Goal: Information Seeking & Learning: Find specific fact

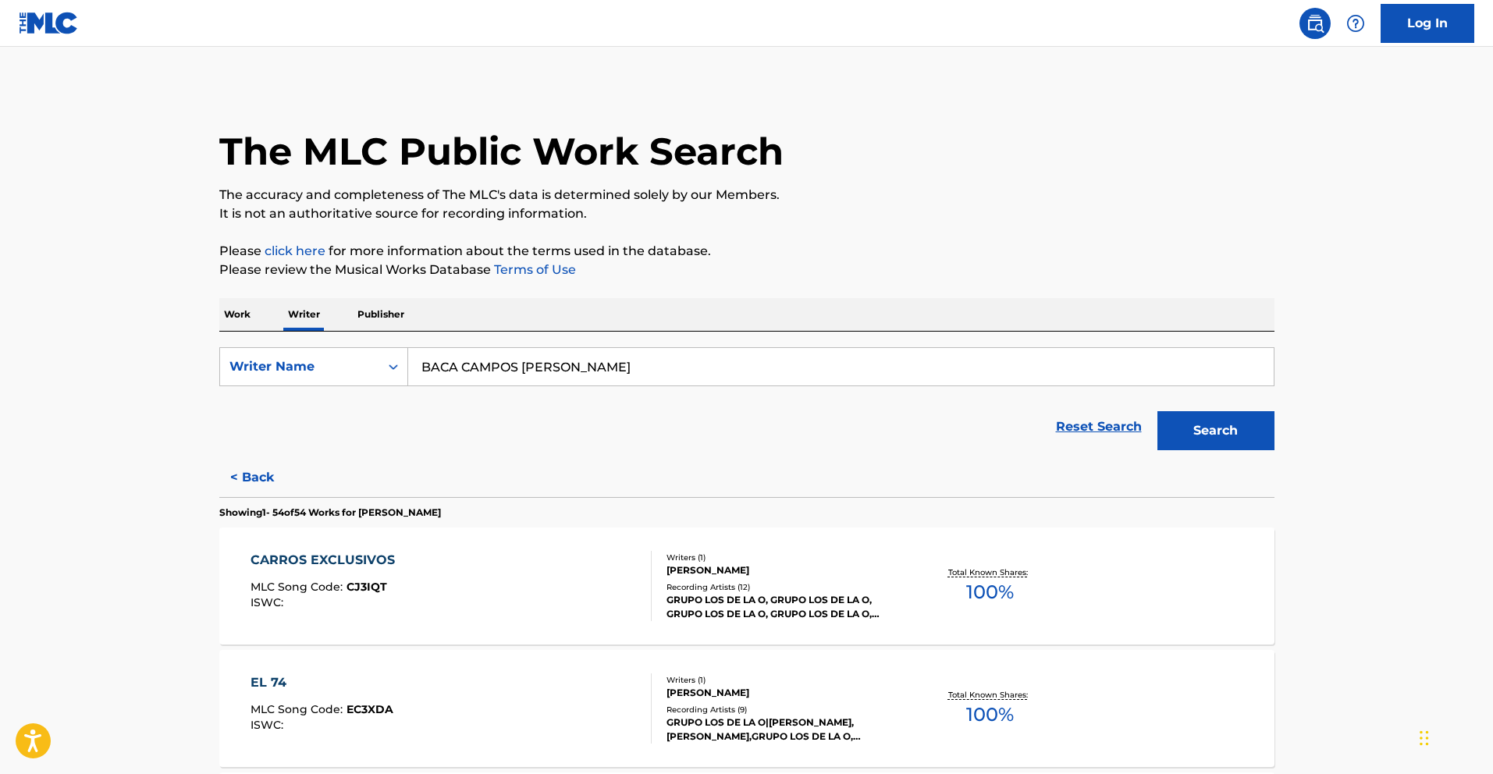
scroll to position [4339, 0]
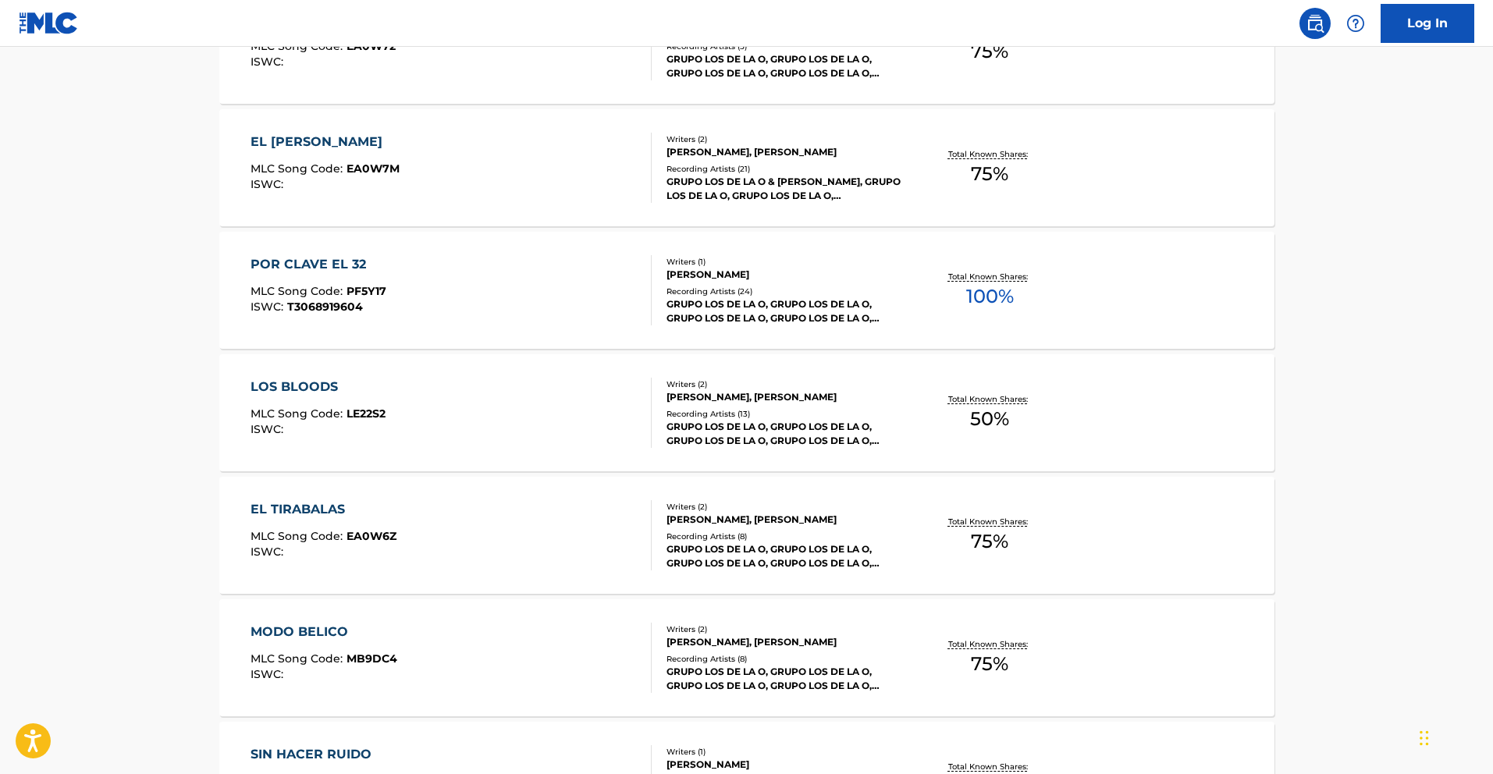
click at [329, 386] on div "LOS BLOODS" at bounding box center [318, 387] width 135 height 19
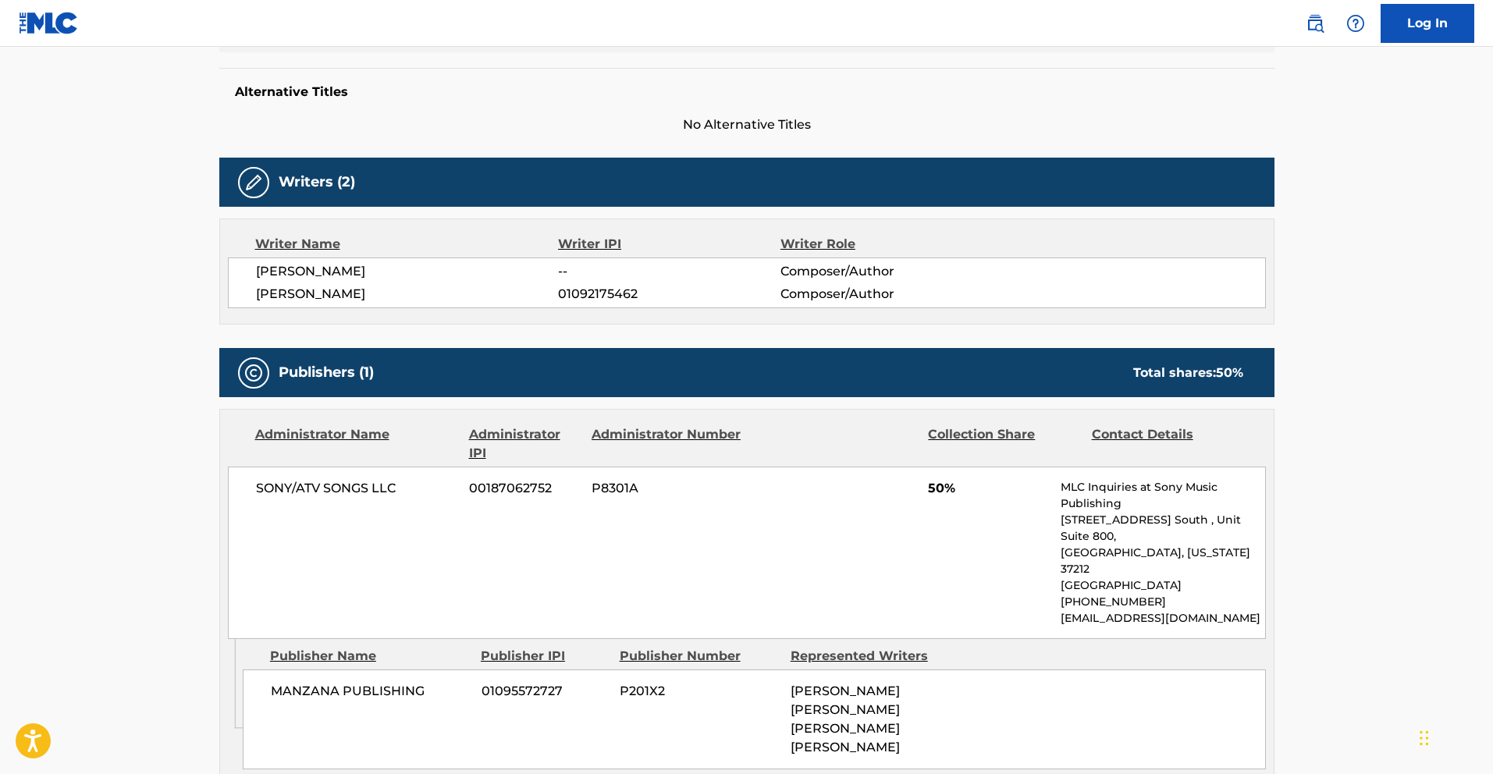
scroll to position [393, 0]
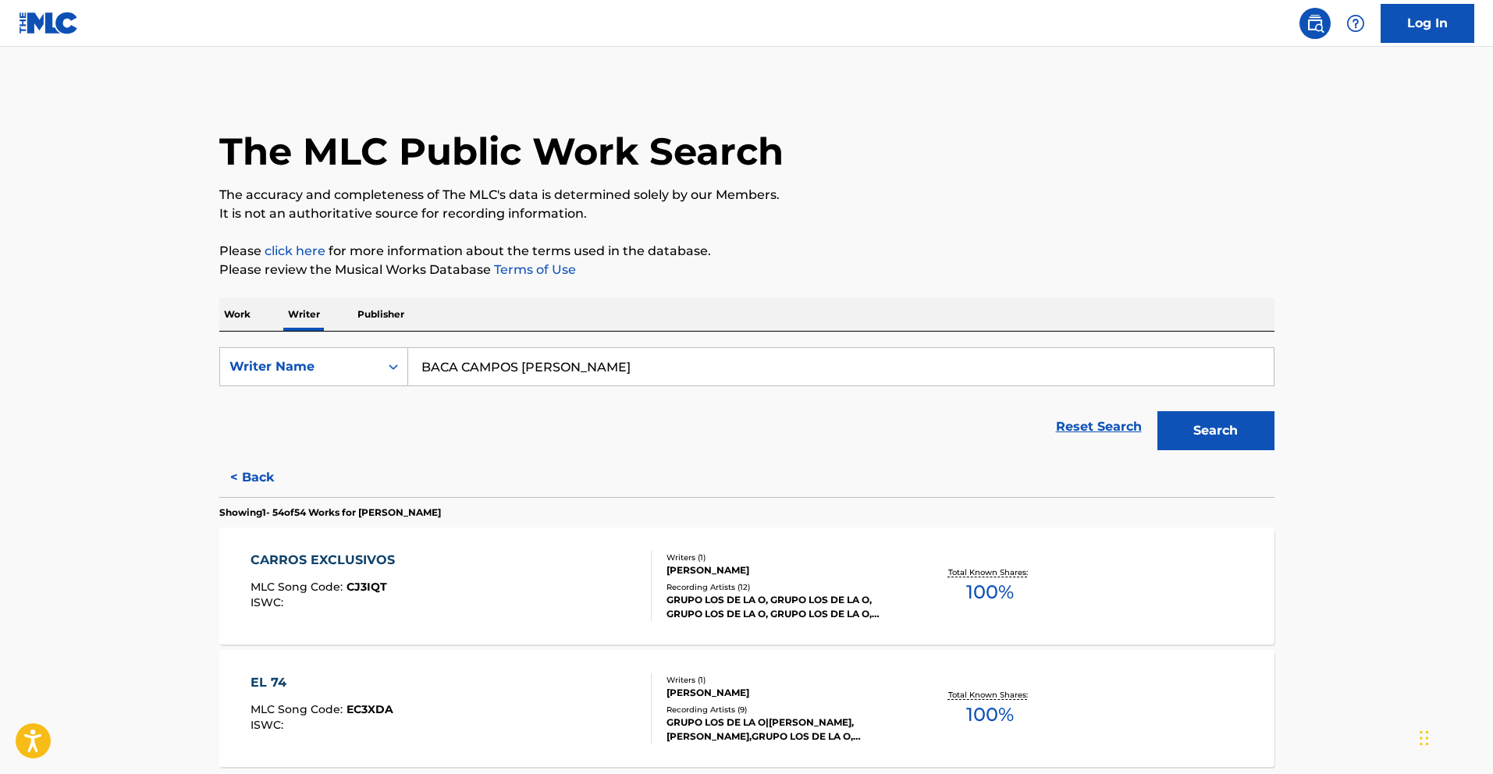
scroll to position [3849, 0]
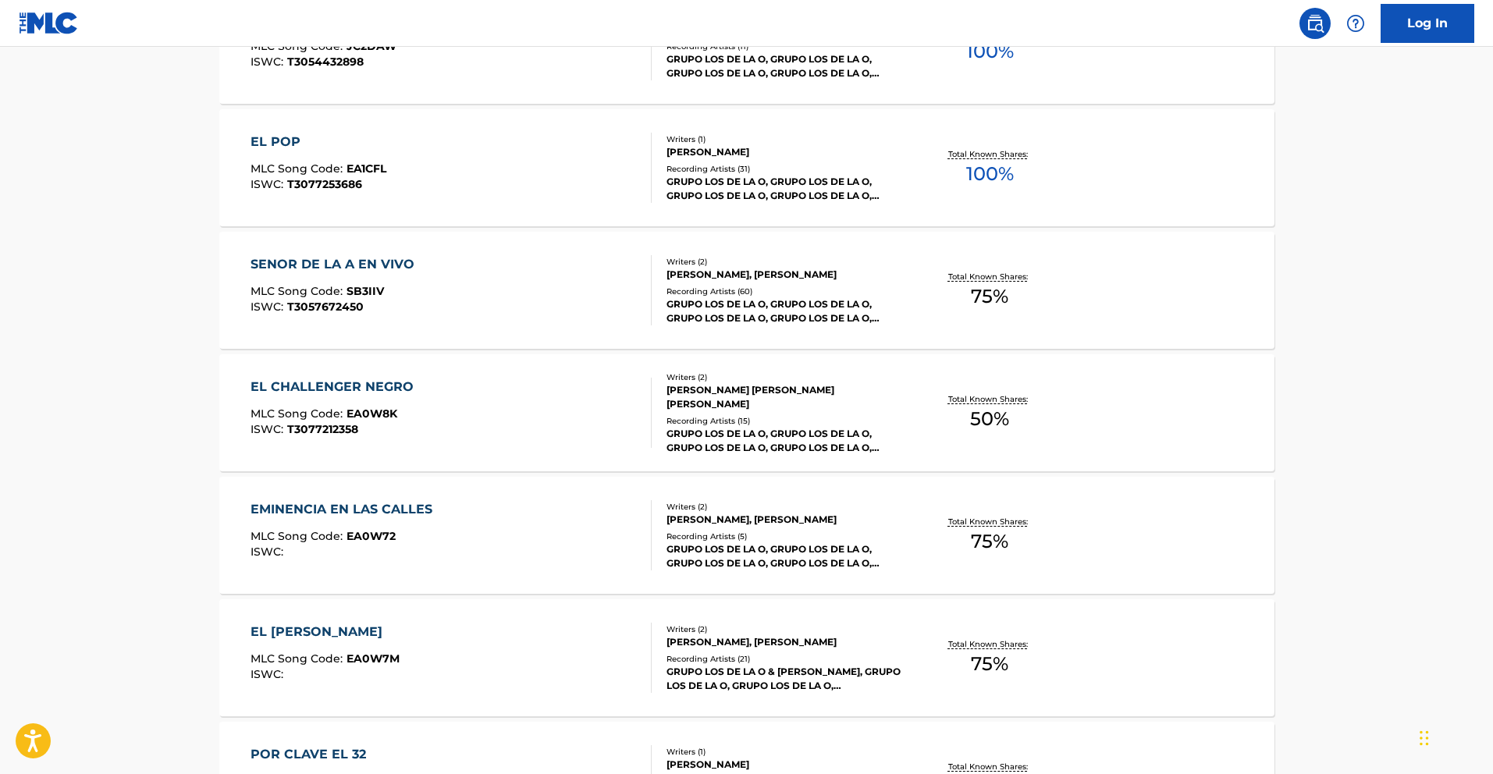
click at [364, 394] on div "EL CHALLENGER NEGRO" at bounding box center [336, 387] width 171 height 19
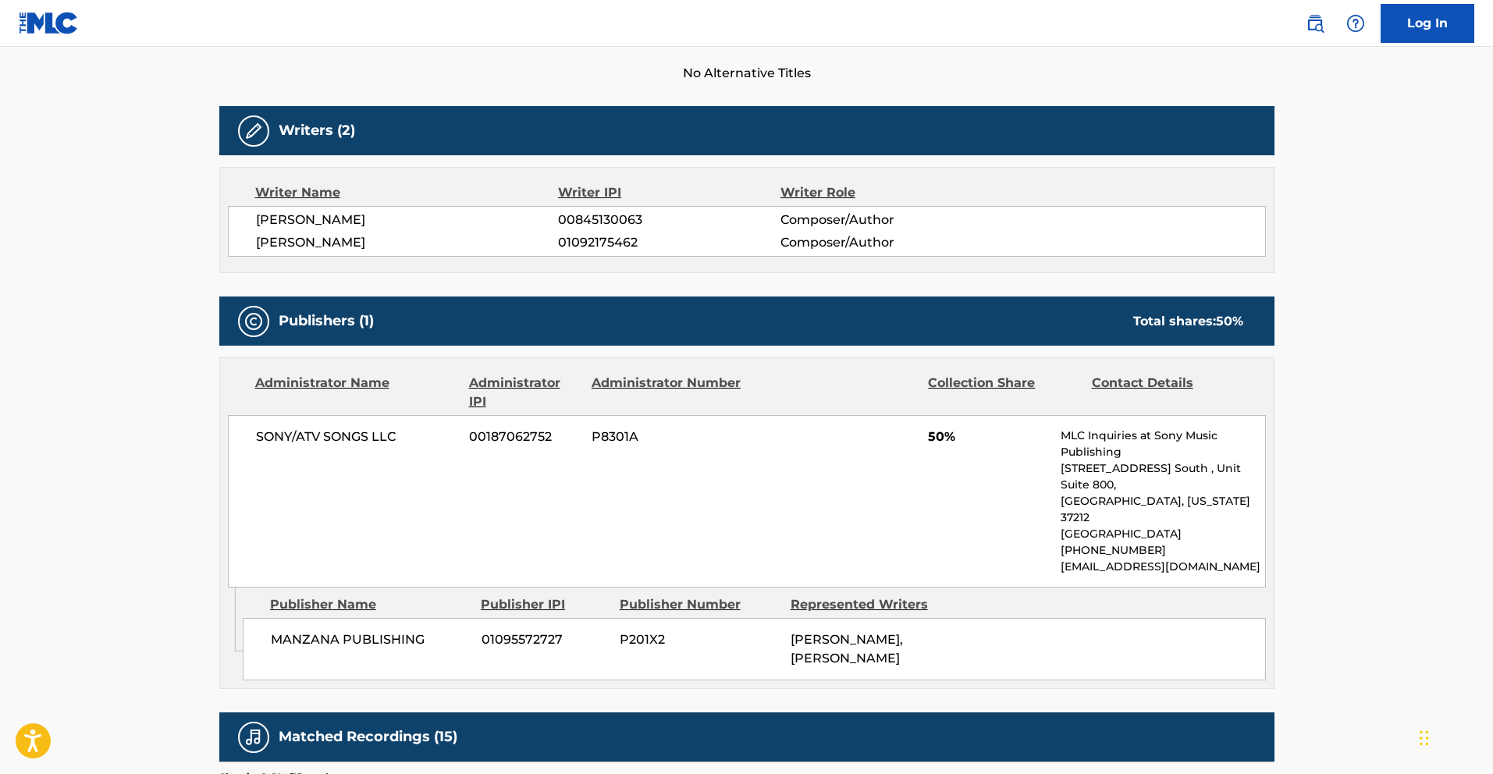
scroll to position [440, 0]
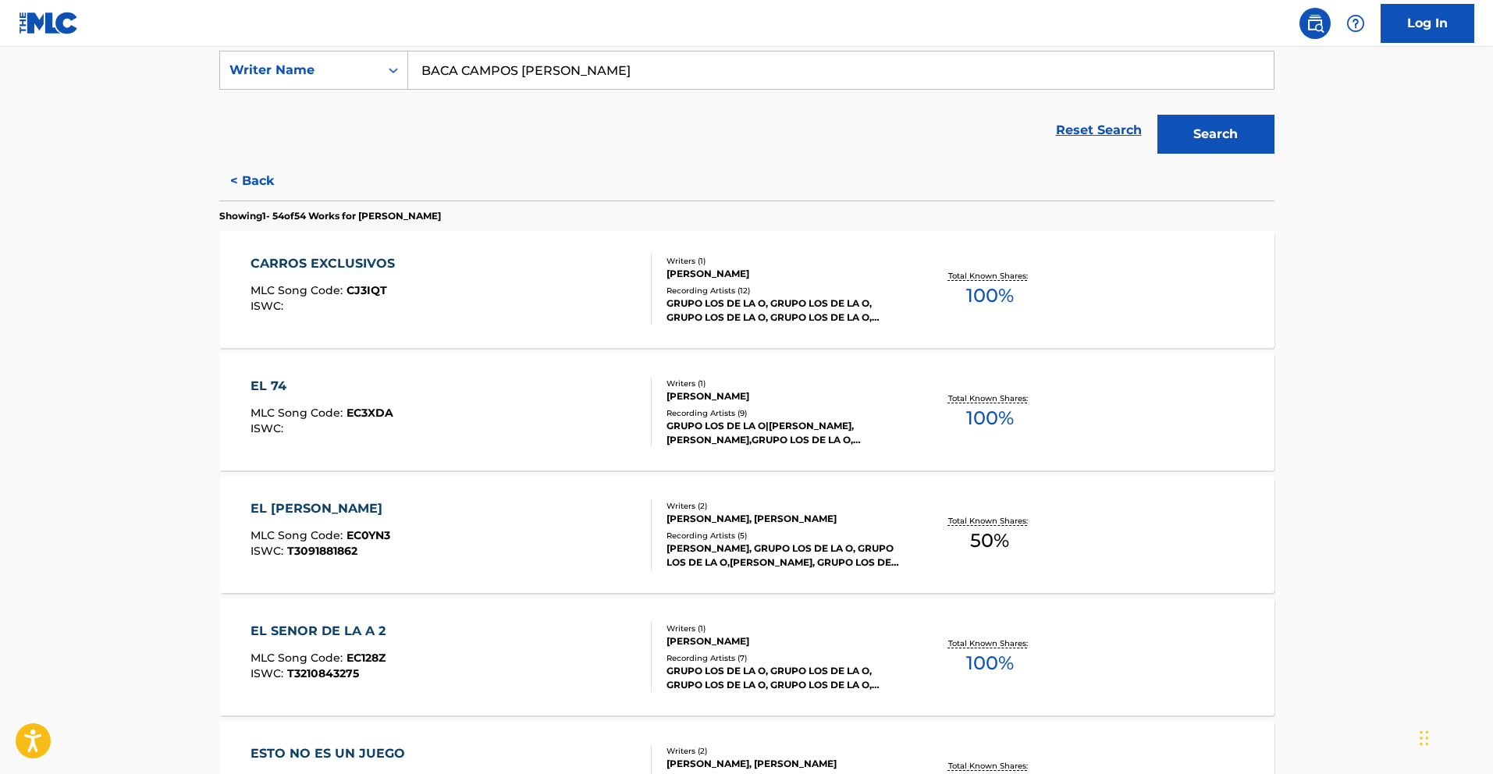
scroll to position [4584, 0]
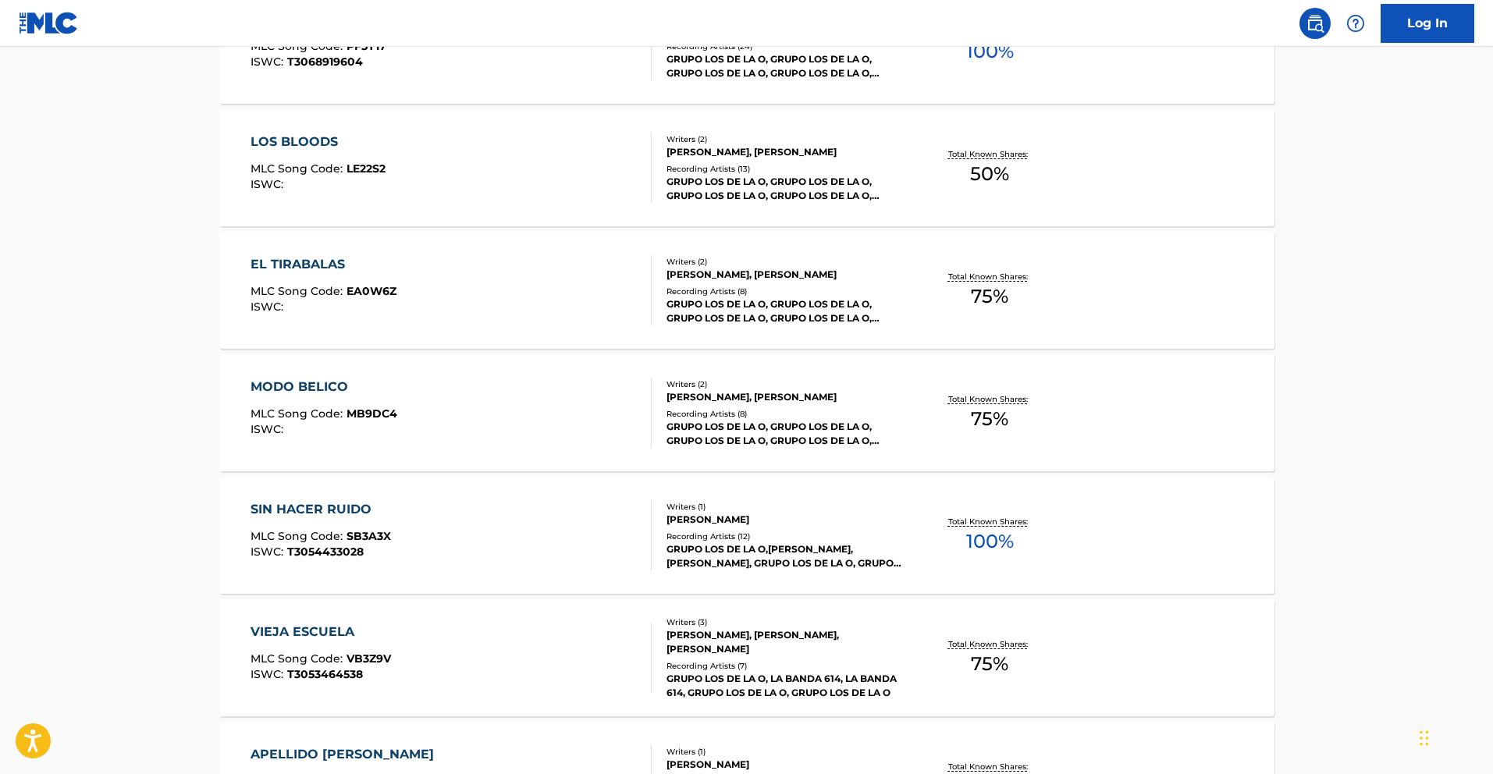
click at [350, 389] on div "MODO BELICO" at bounding box center [324, 387] width 147 height 19
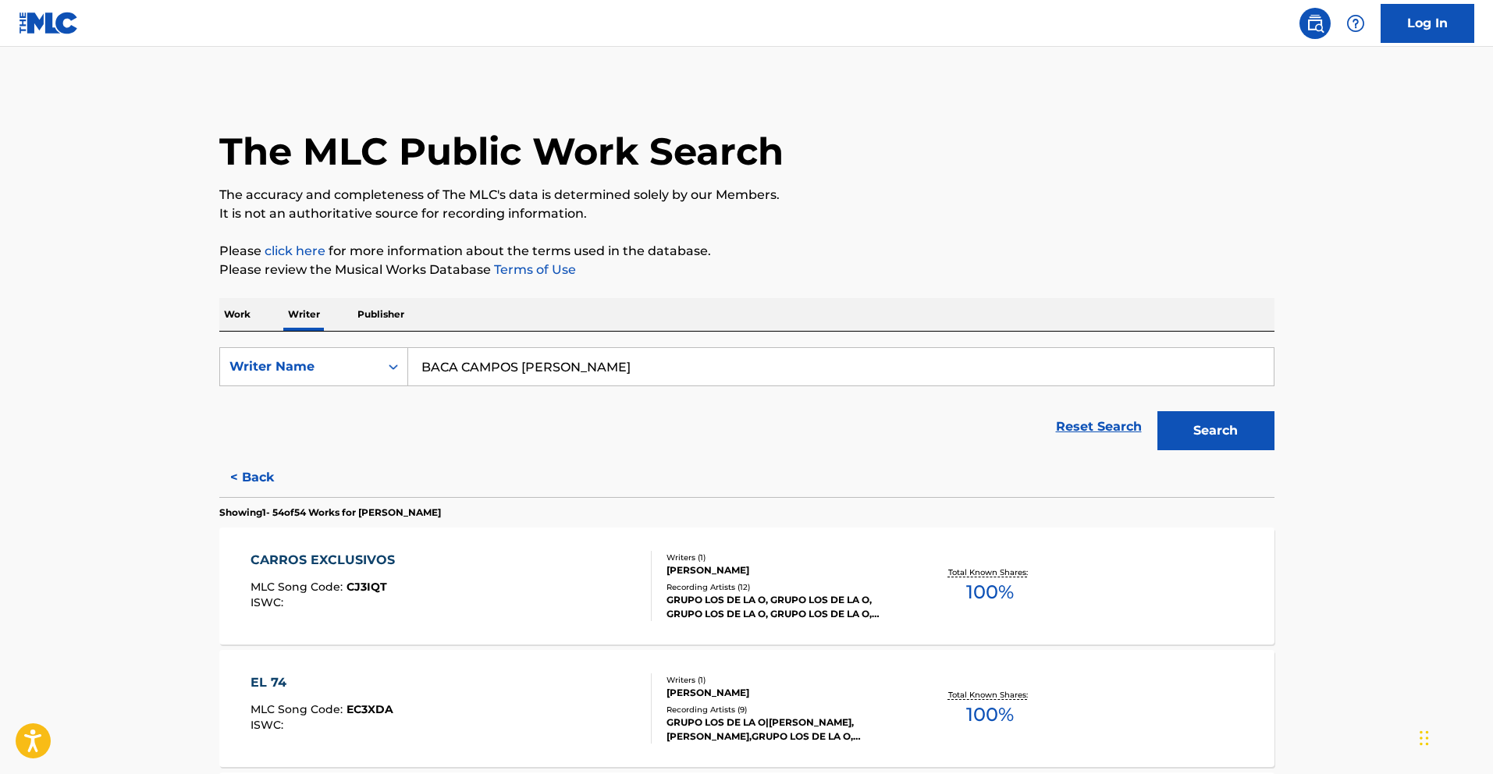
drag, startPoint x: 664, startPoint y: 366, endPoint x: 204, endPoint y: 337, distance: 460.6
paste input "[PERSON_NAME]"
click at [1228, 428] on button "Search" at bounding box center [1215, 430] width 117 height 39
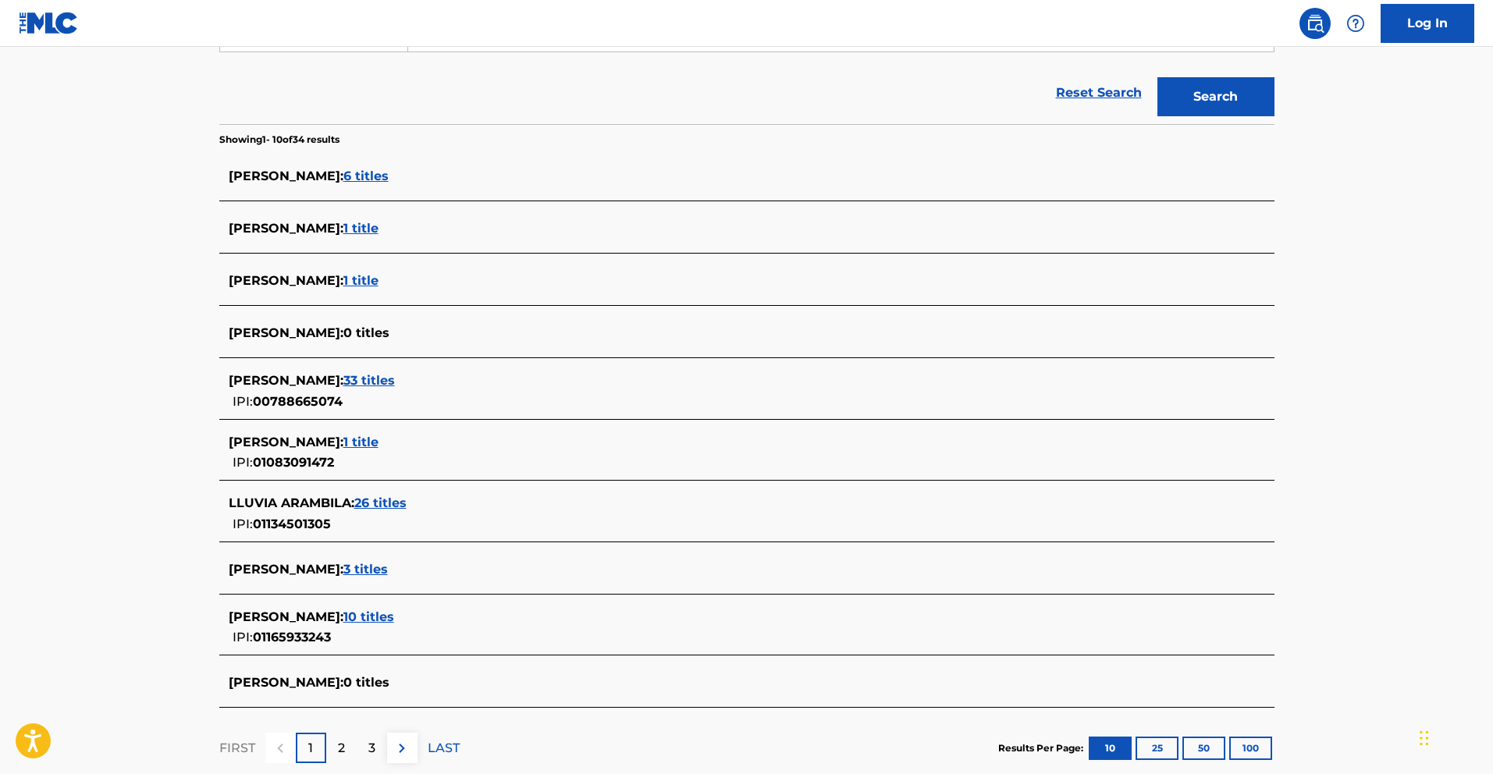
scroll to position [343, 0]
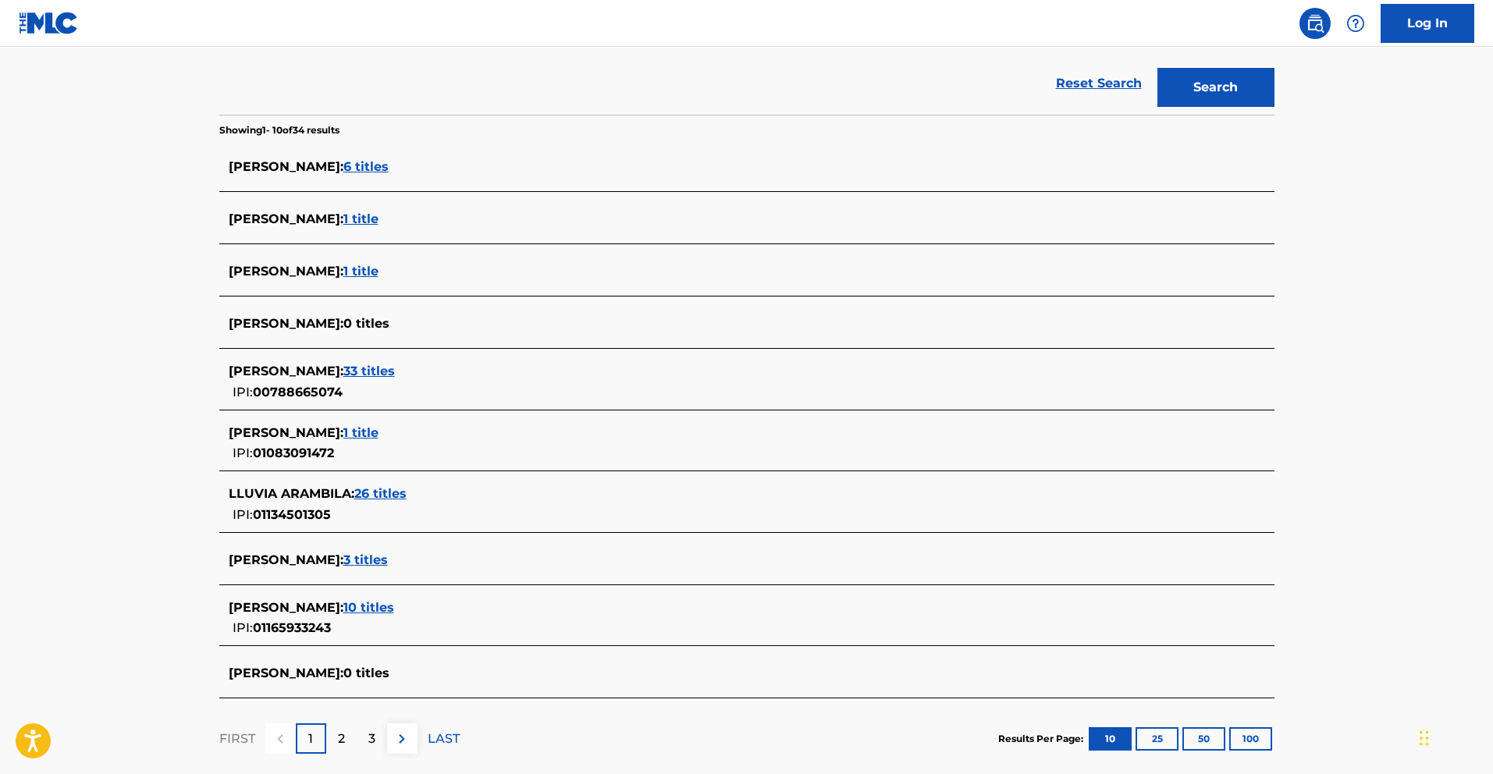
click at [396, 495] on span "26 titles" at bounding box center [380, 493] width 52 height 15
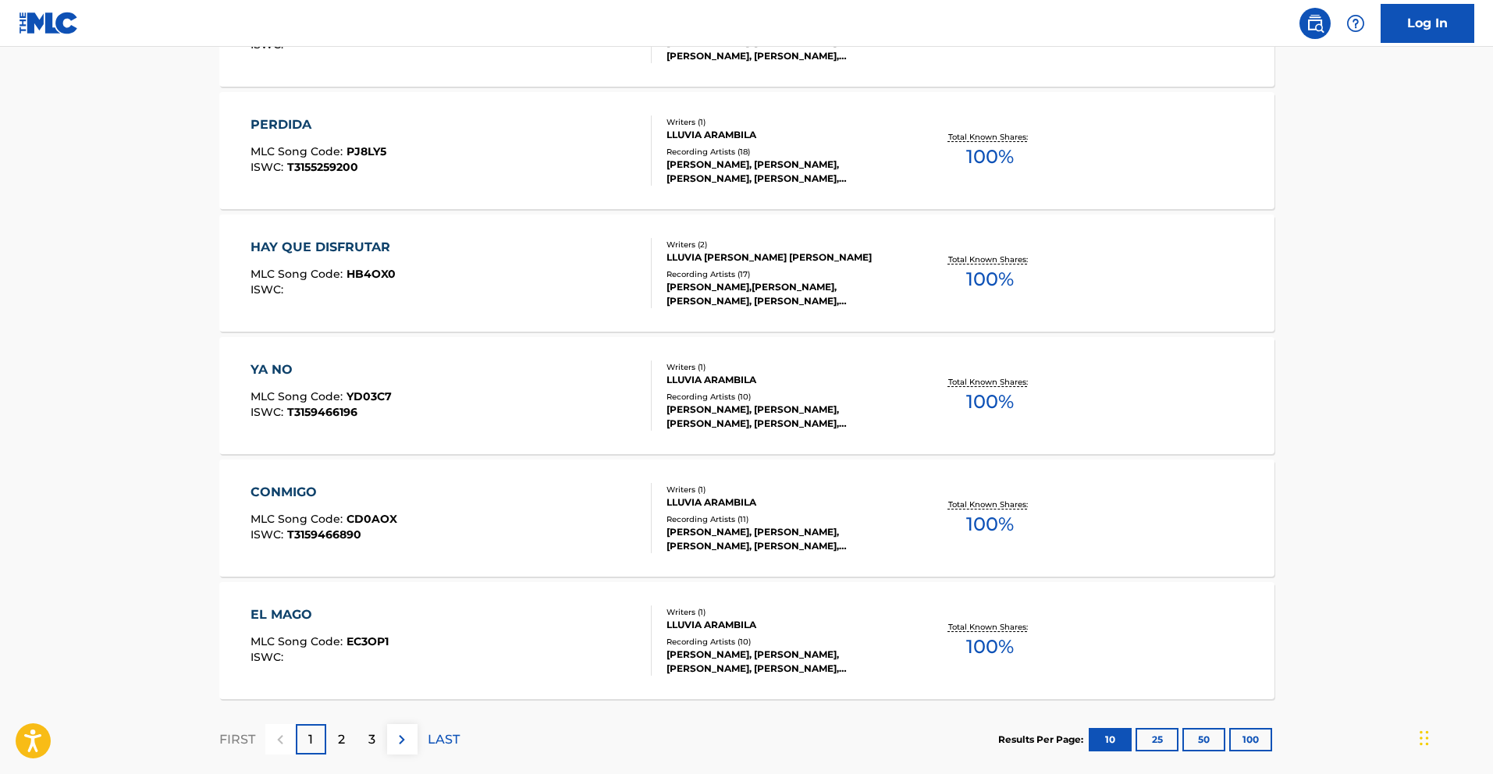
scroll to position [1136, 0]
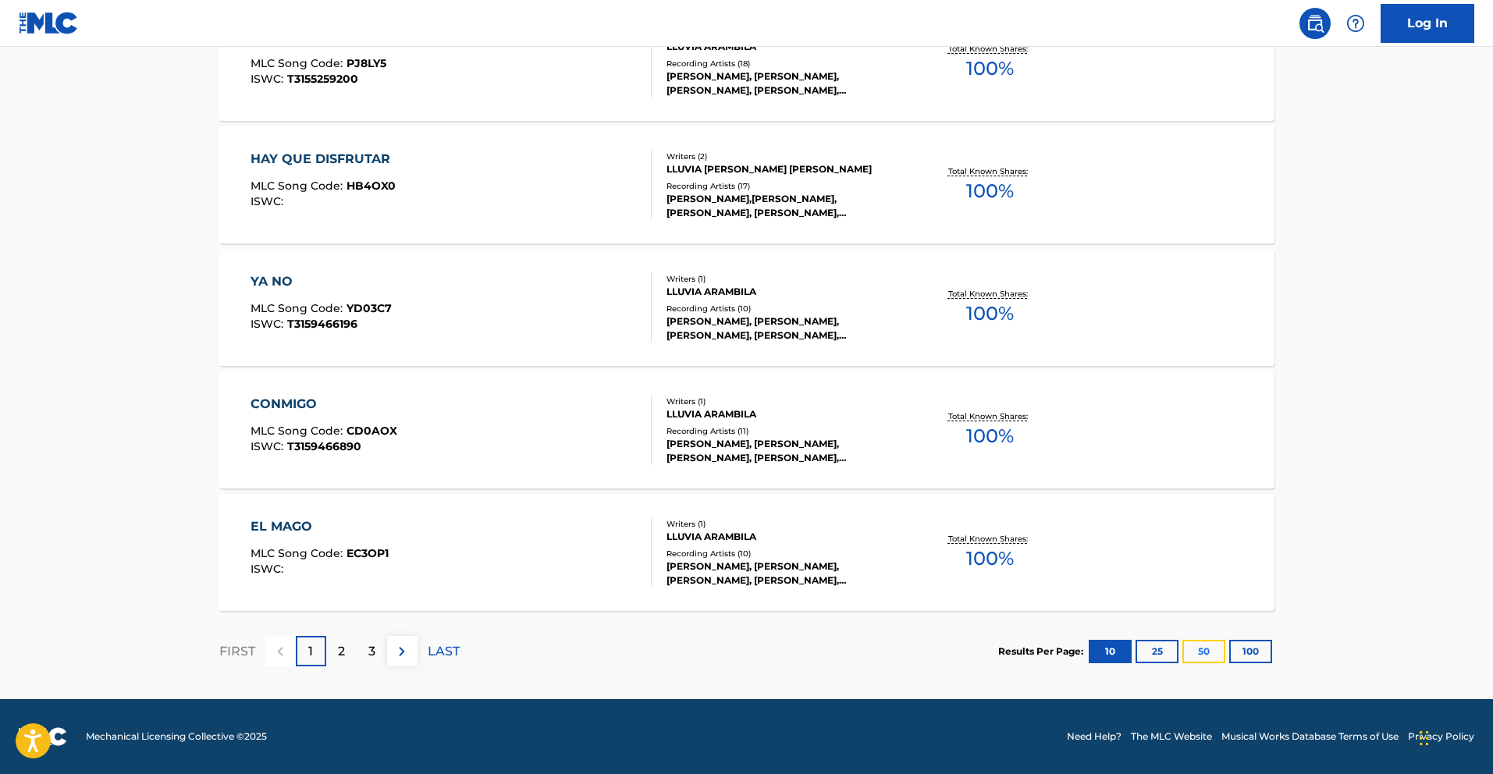
click at [1199, 652] on button "50" at bounding box center [1203, 651] width 43 height 23
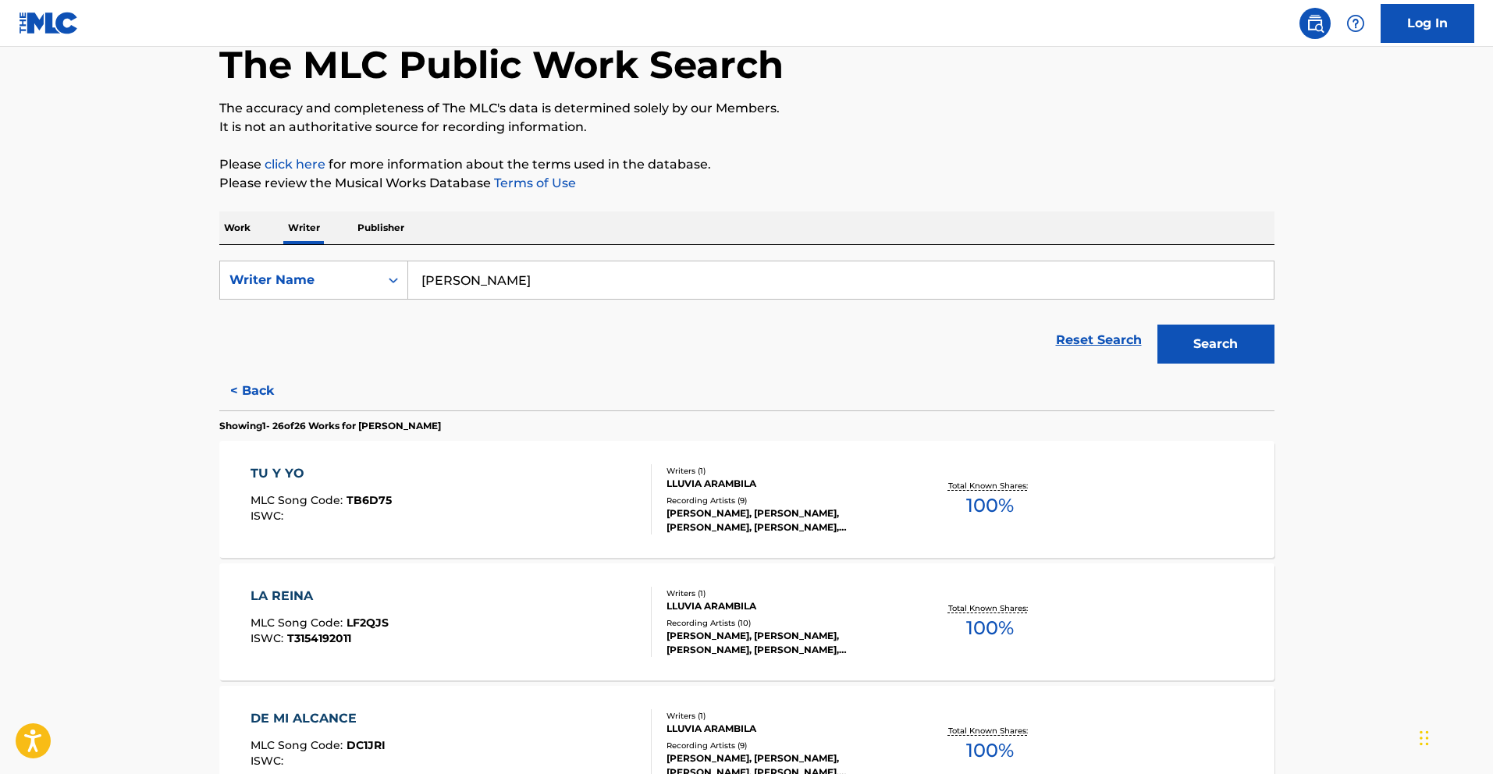
scroll to position [85, 0]
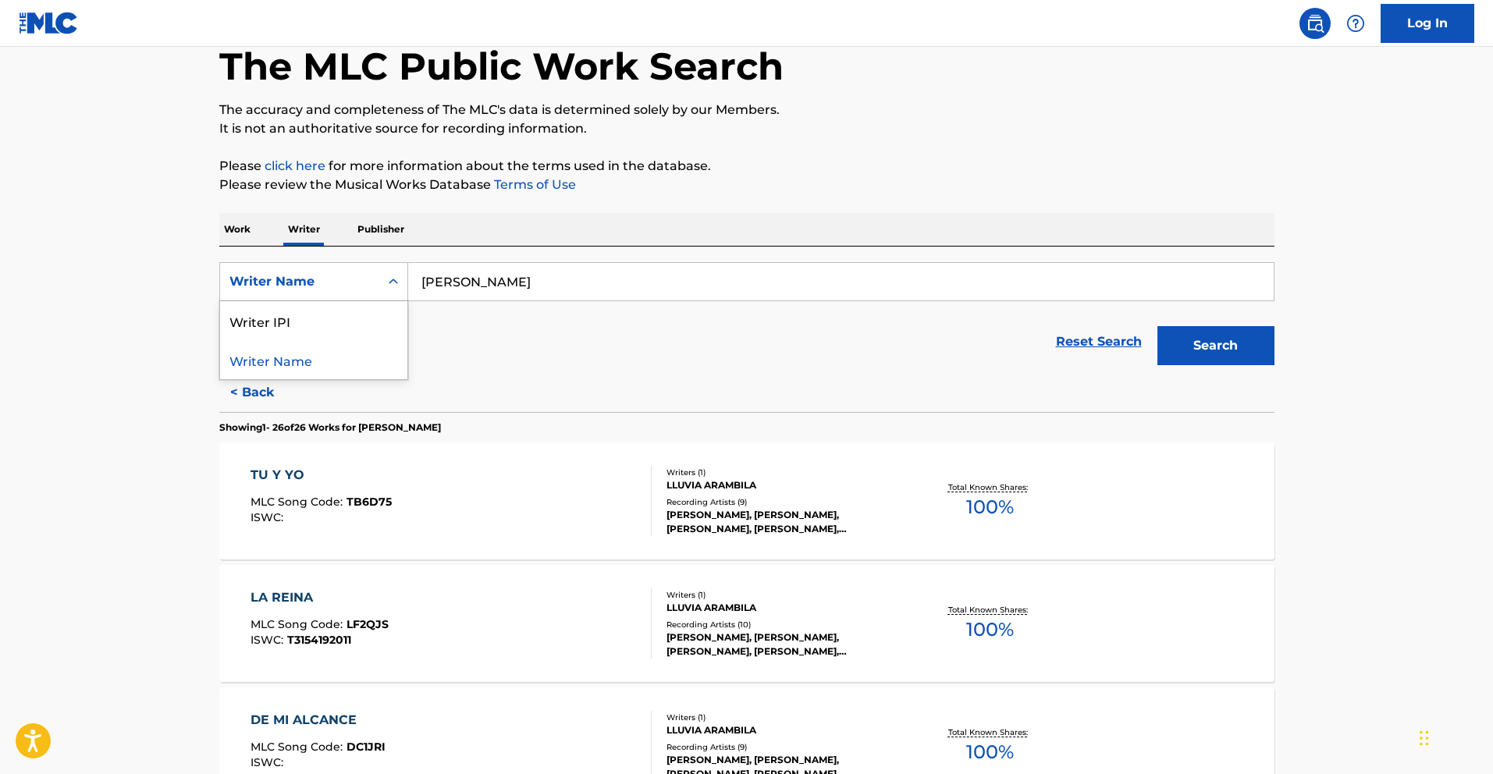
click at [319, 289] on div "Writer Name" at bounding box center [299, 281] width 140 height 19
drag, startPoint x: 368, startPoint y: 282, endPoint x: 234, endPoint y: 279, distance: 134.3
click at [248, 277] on div "SearchWithCriteriae8d464e6-a33d-4aba-a122-57ed045b4aac option Writer Name, sele…" at bounding box center [746, 281] width 1055 height 39
paste input "[PERSON_NAME] [PERSON_NAME]"
type input "[PERSON_NAME] [PERSON_NAME]"
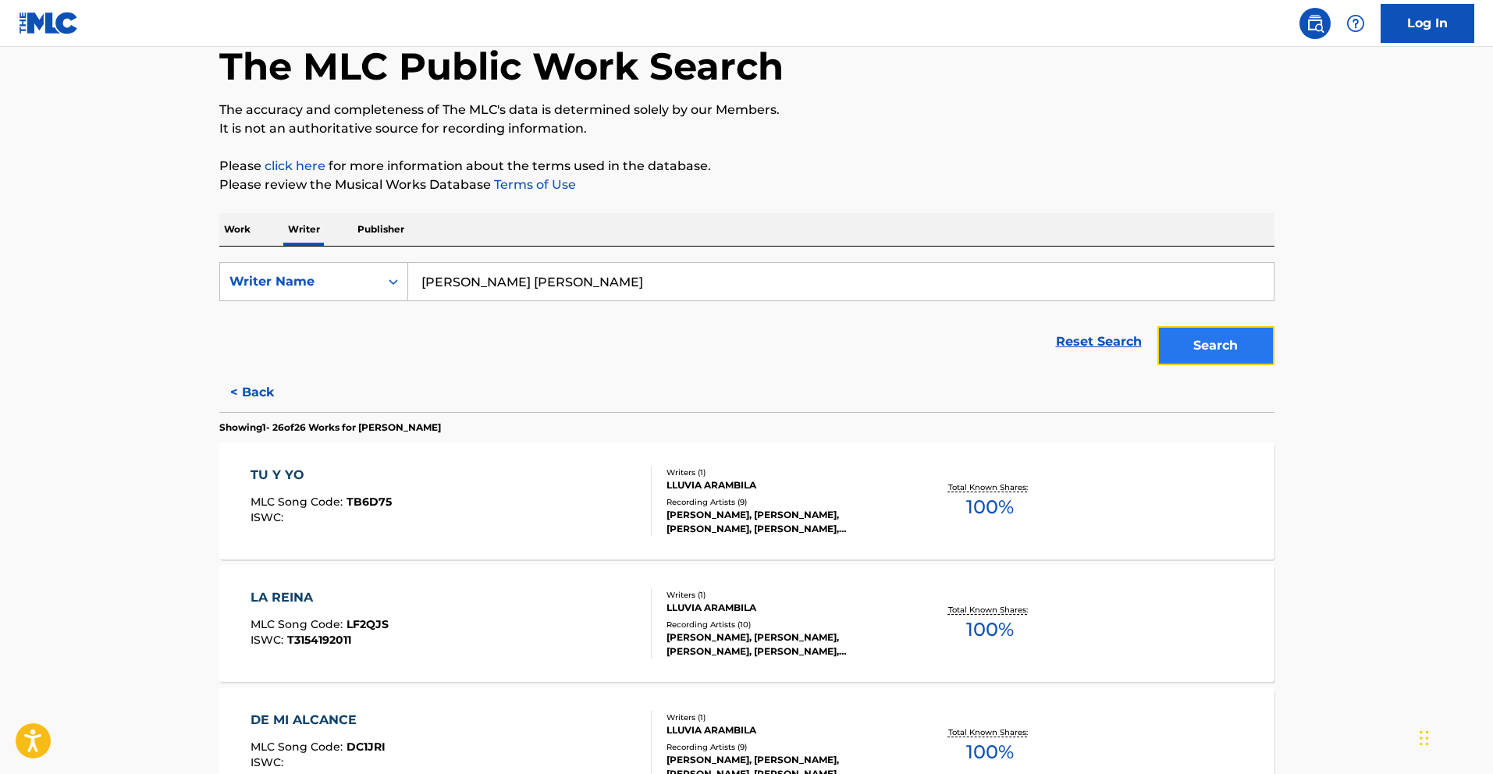
click at [1211, 340] on button "Search" at bounding box center [1215, 345] width 117 height 39
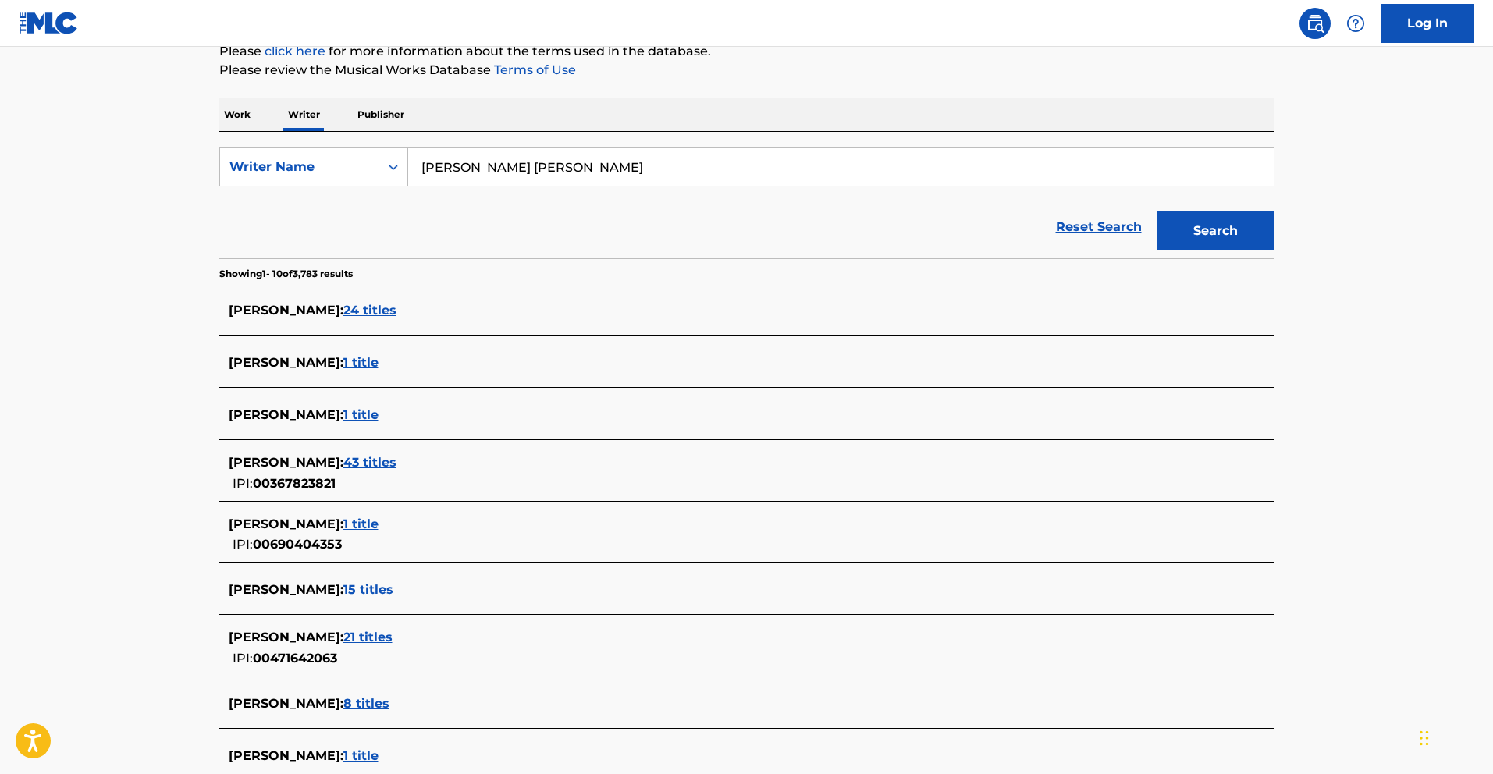
scroll to position [204, 0]
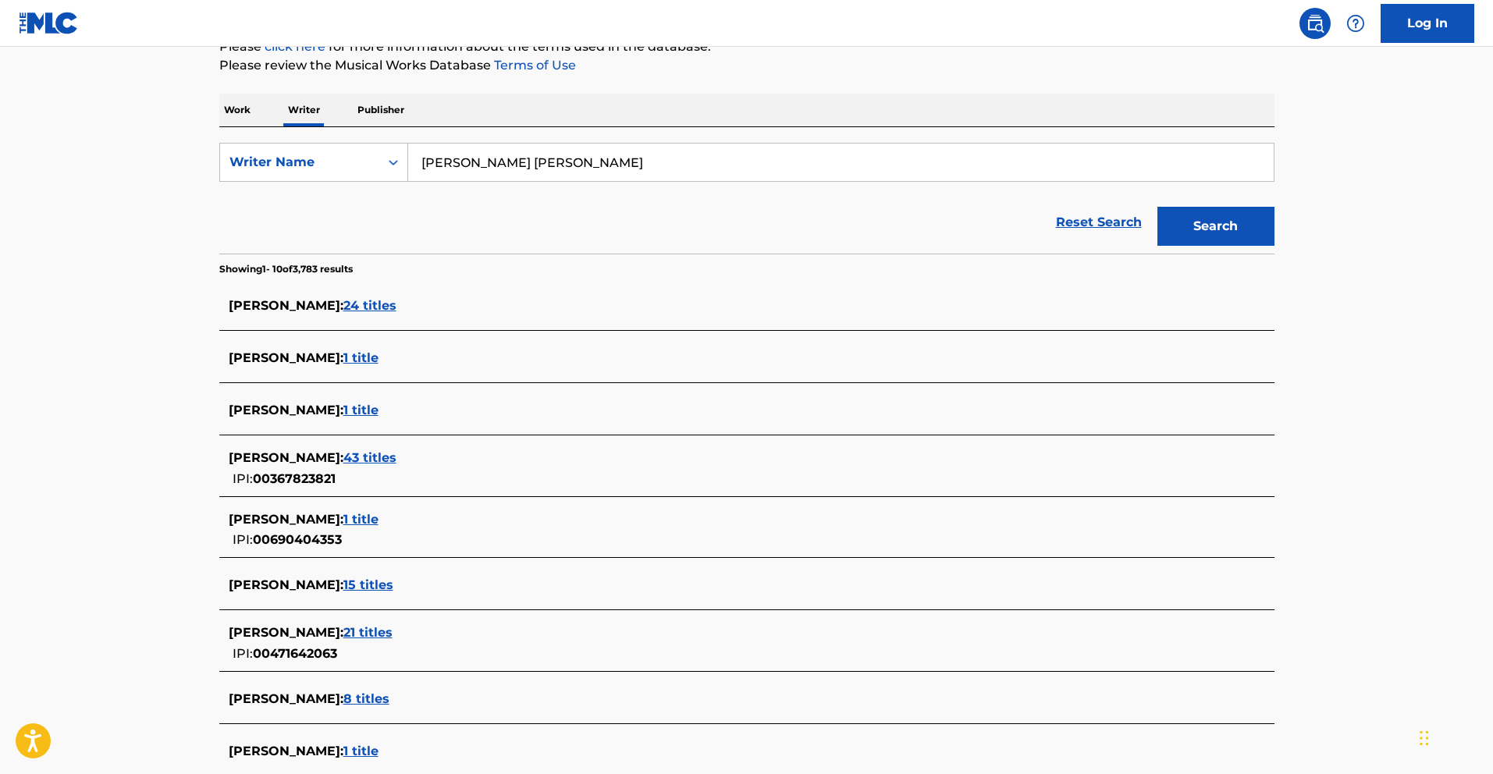
click at [396, 460] on span "43 titles" at bounding box center [369, 457] width 53 height 15
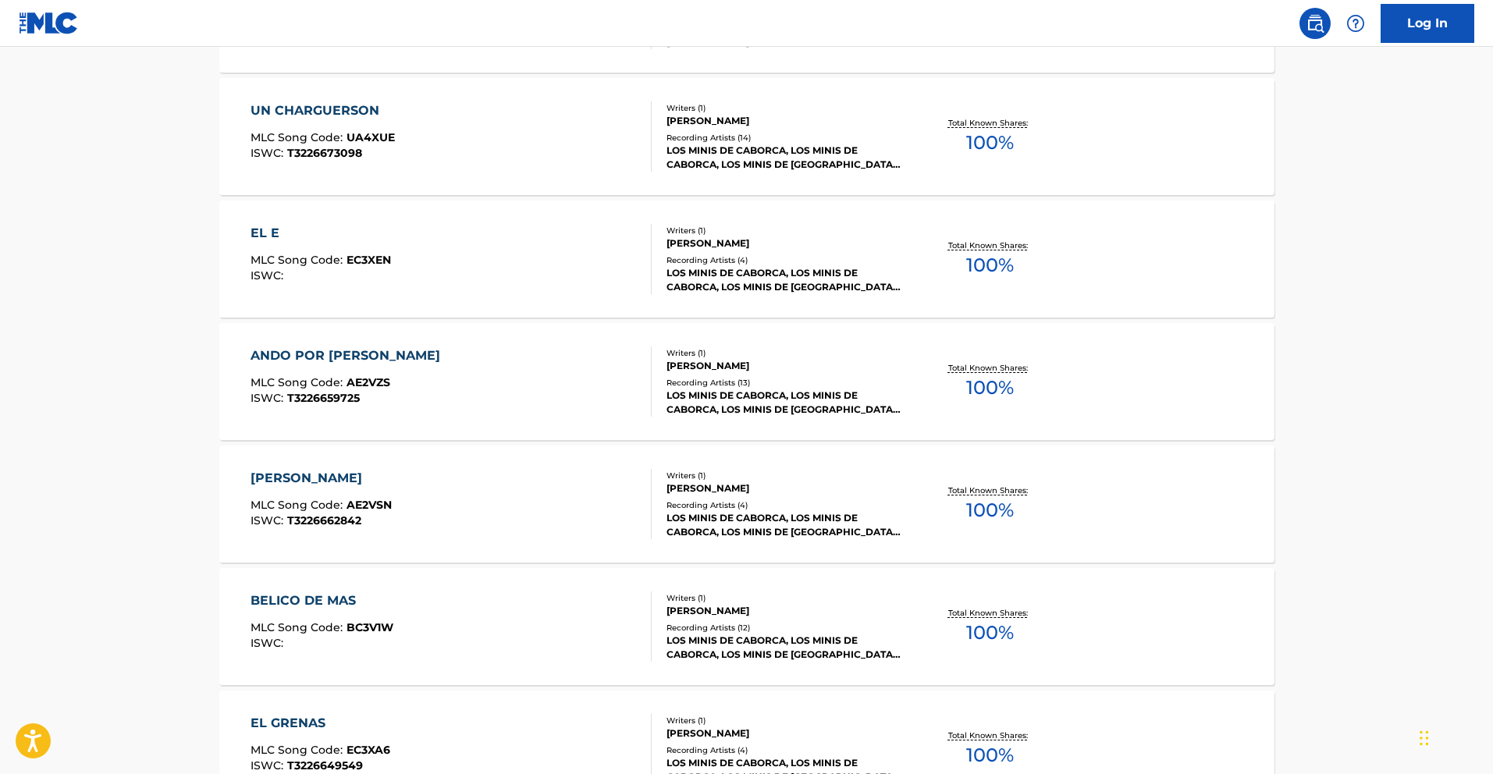
scroll to position [1136, 0]
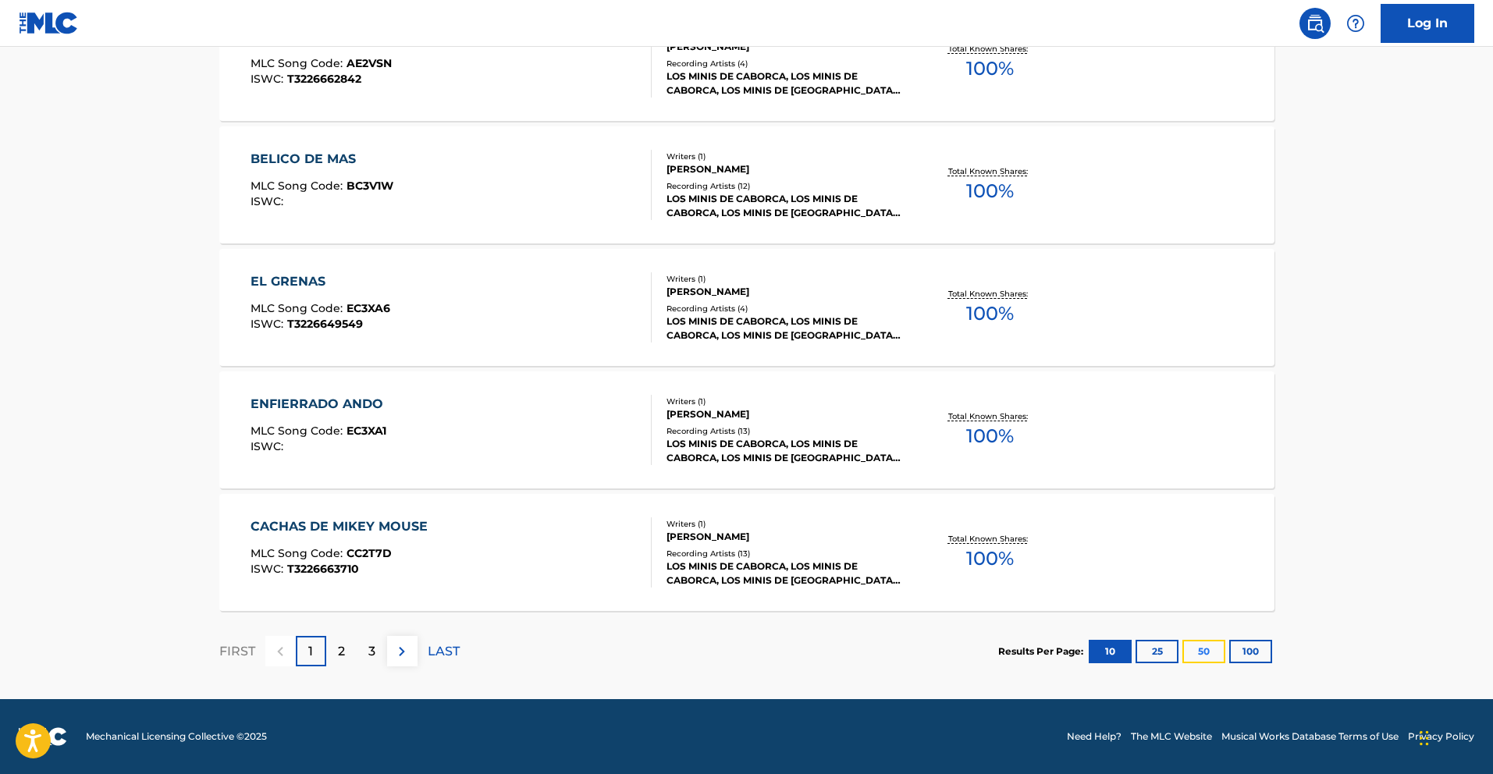
click at [1207, 648] on button "50" at bounding box center [1203, 651] width 43 height 23
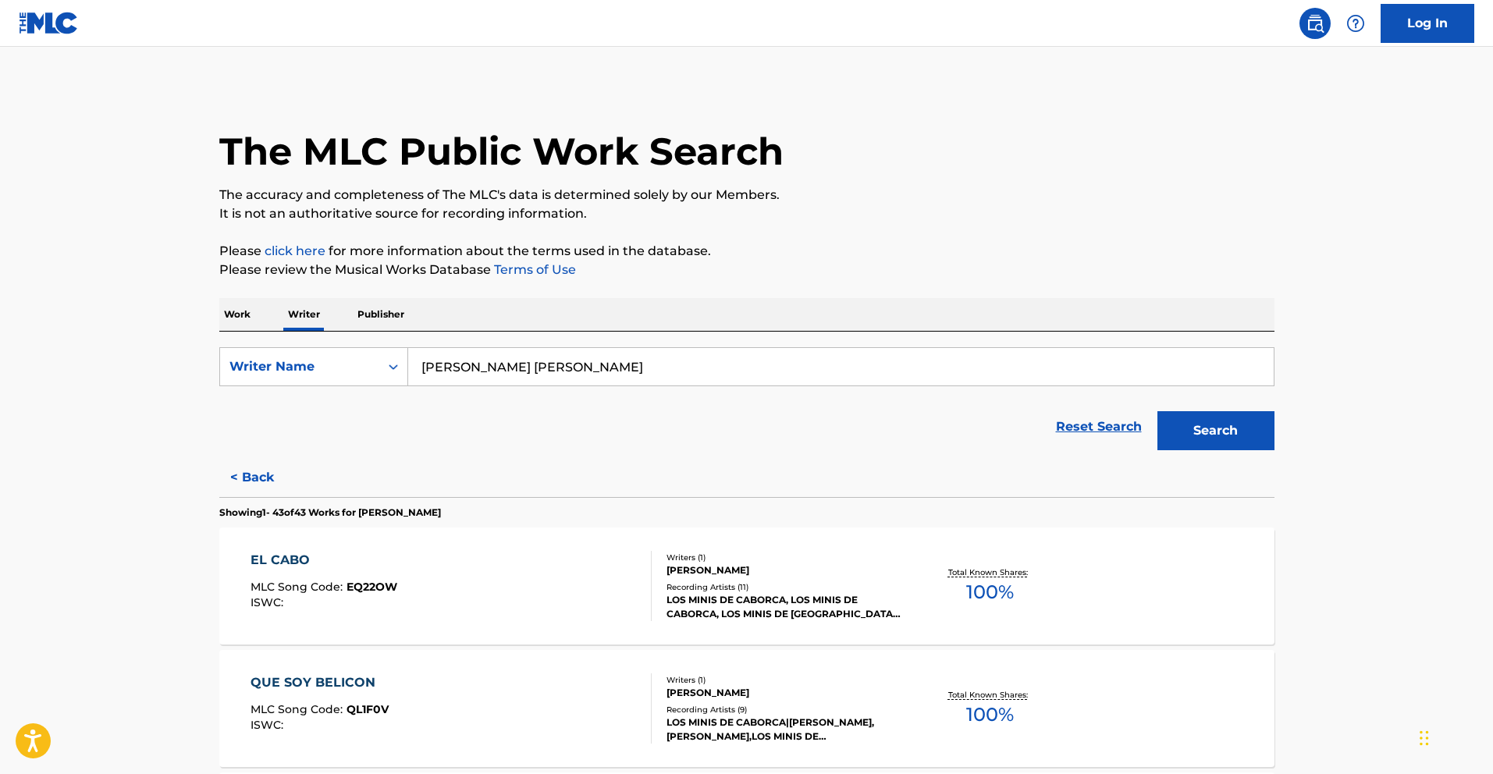
scroll to position [5172, 0]
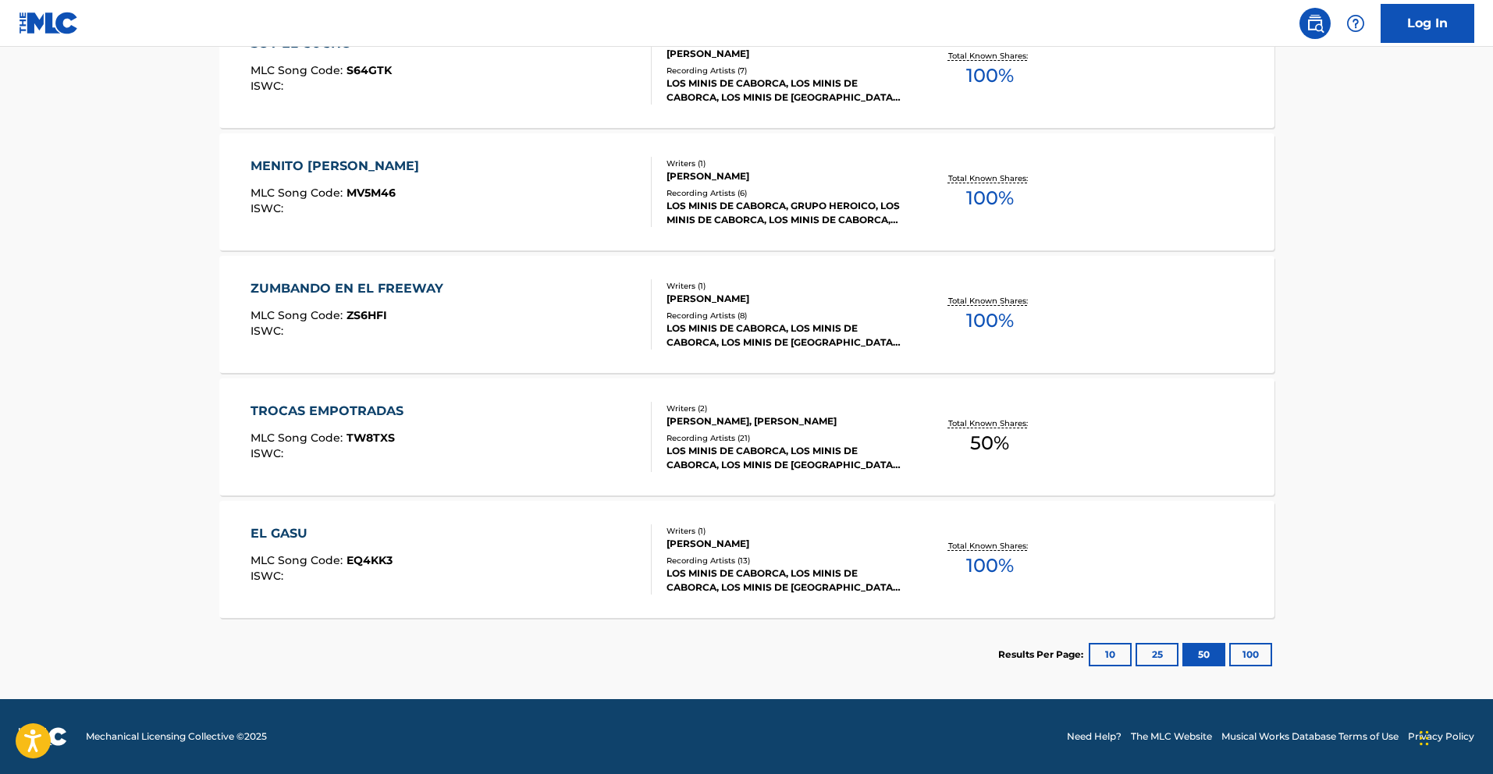
click at [372, 413] on div "TROCAS EMPOTRADAS" at bounding box center [331, 411] width 161 height 19
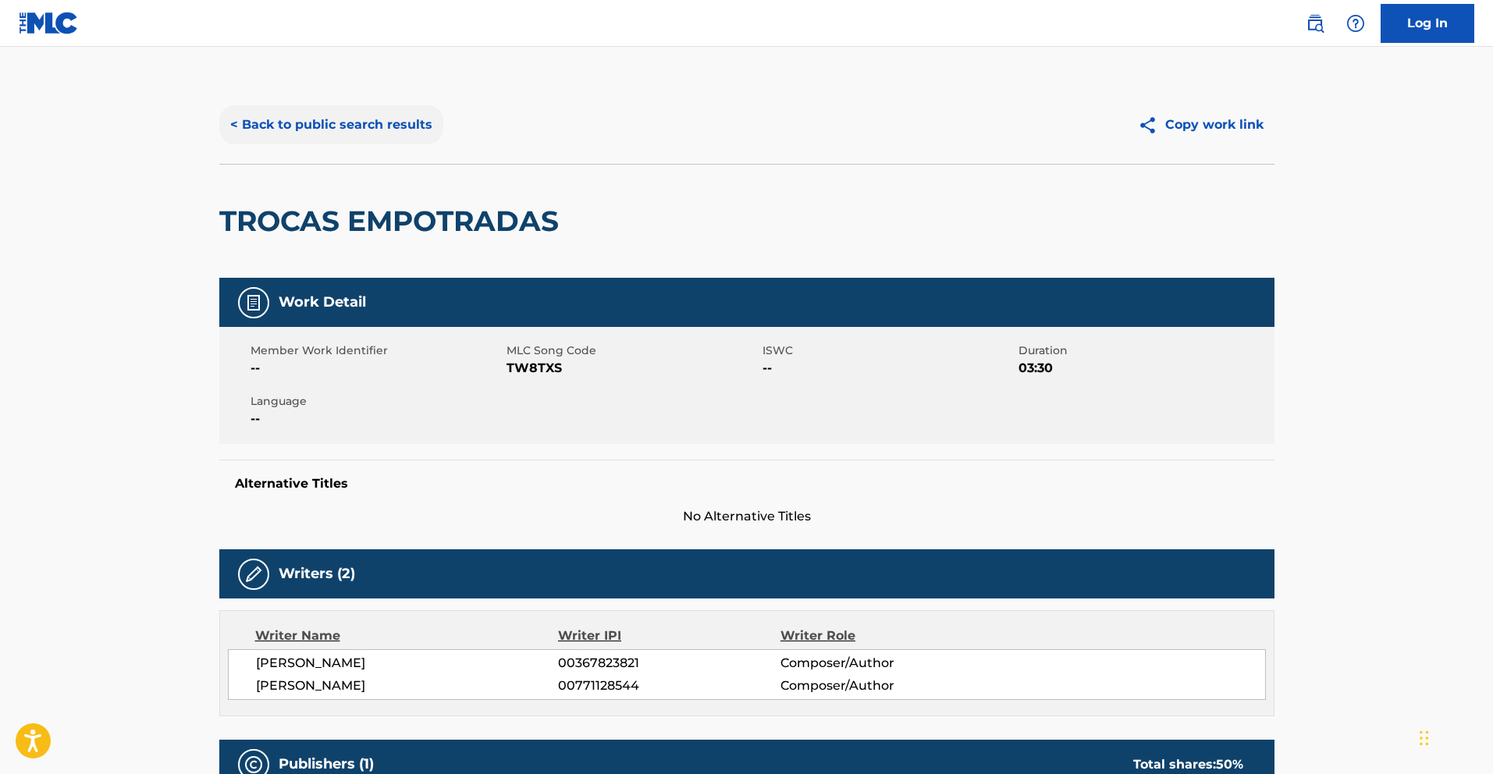
click at [230, 118] on button "< Back to public search results" at bounding box center [331, 124] width 224 height 39
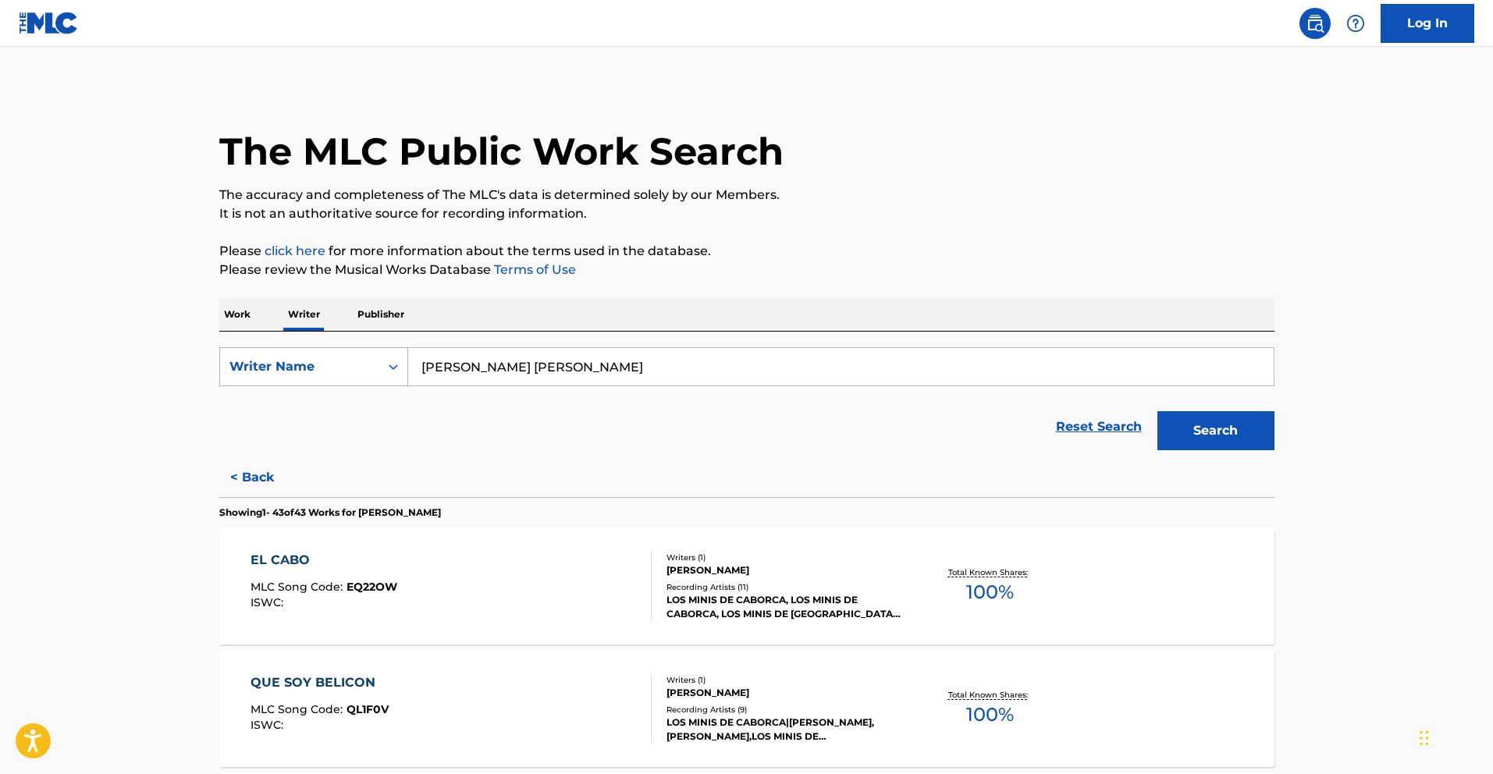
drag, startPoint x: 339, startPoint y: 361, endPoint x: 351, endPoint y: 382, distance: 23.8
click at [339, 361] on div "Writer Name" at bounding box center [299, 366] width 140 height 19
click at [364, 411] on div "Writer IPI" at bounding box center [313, 405] width 187 height 39
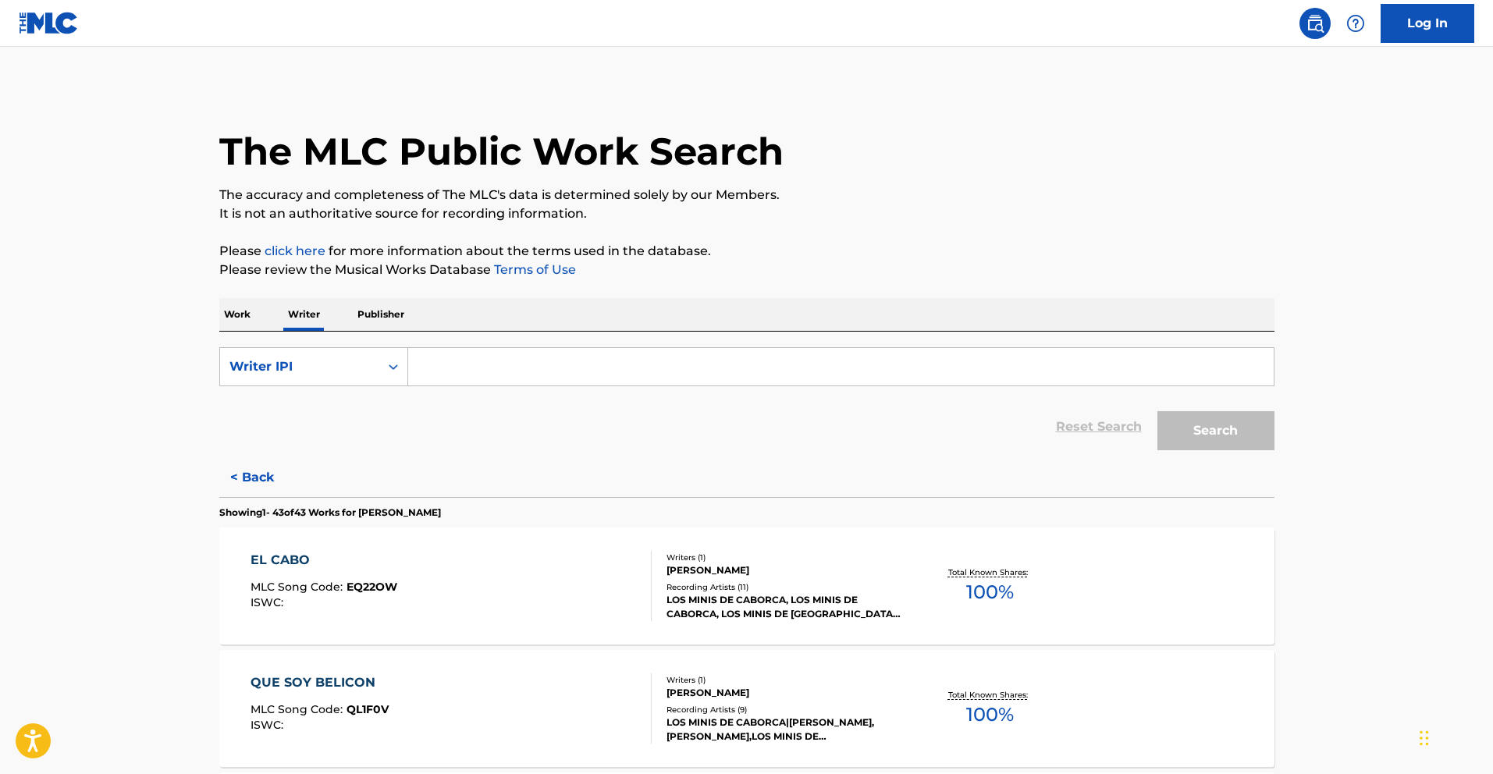
click at [584, 376] on input "Search Form" at bounding box center [840, 366] width 865 height 37
paste input "1017669651"
type input "1017669651"
click at [1208, 425] on button "Search" at bounding box center [1215, 430] width 117 height 39
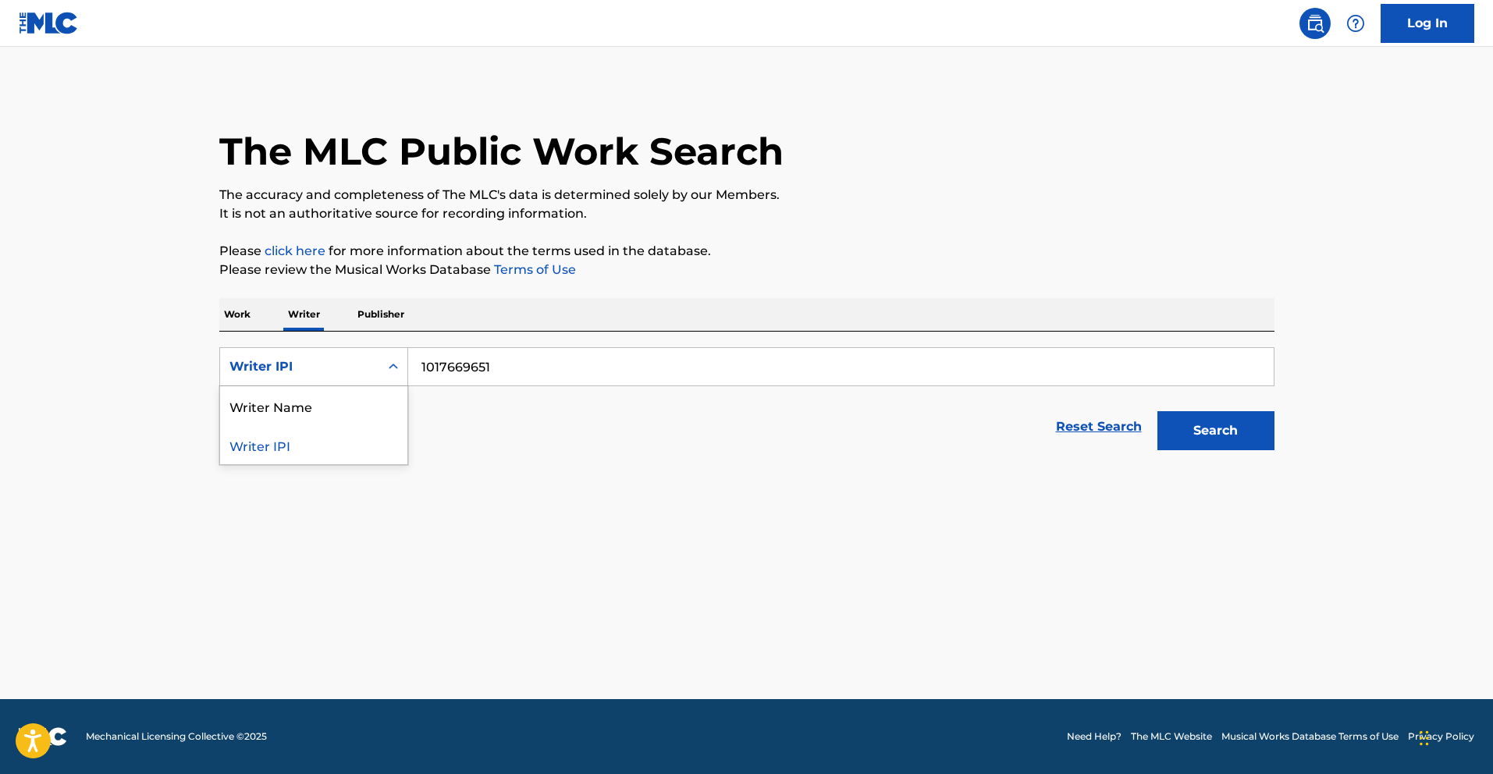
click at [375, 375] on div "Writer IPI" at bounding box center [299, 367] width 159 height 30
click at [332, 405] on div "Writer Name" at bounding box center [313, 405] width 187 height 39
click at [553, 377] on input "Search Form" at bounding box center [840, 366] width 865 height 37
paste input "[PERSON_NAME]"
type input "[PERSON_NAME]"
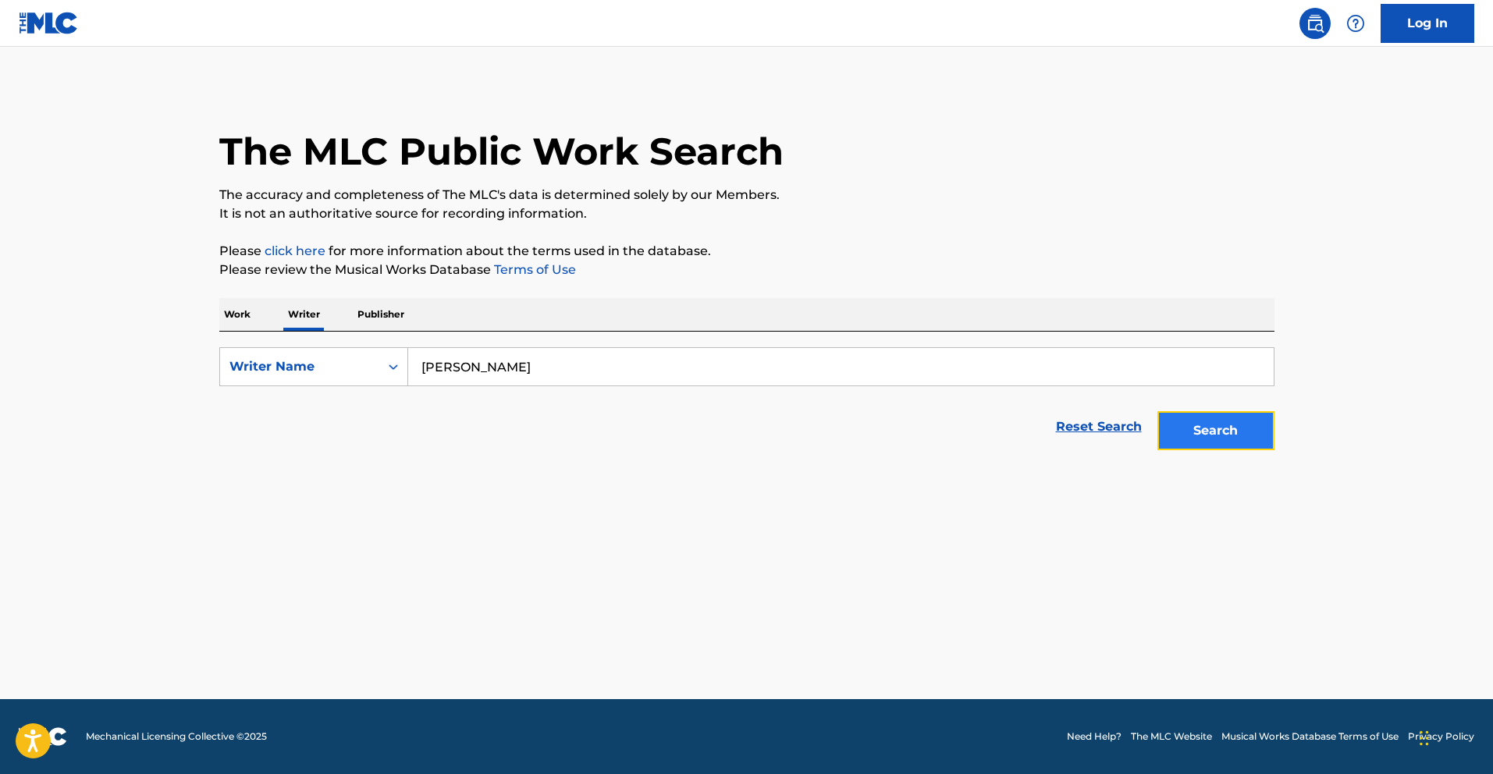
click at [1215, 434] on button "Search" at bounding box center [1215, 430] width 117 height 39
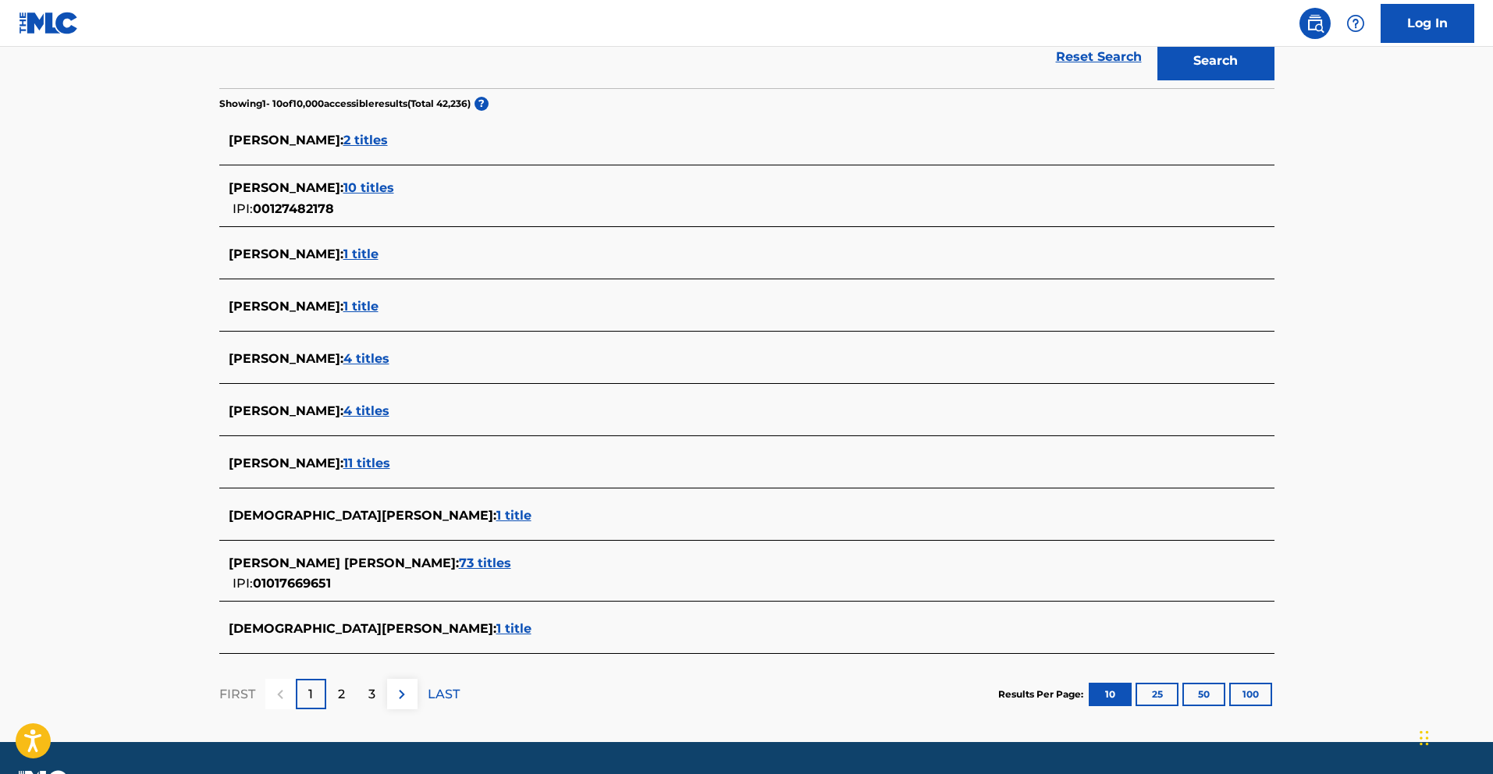
scroll to position [375, 0]
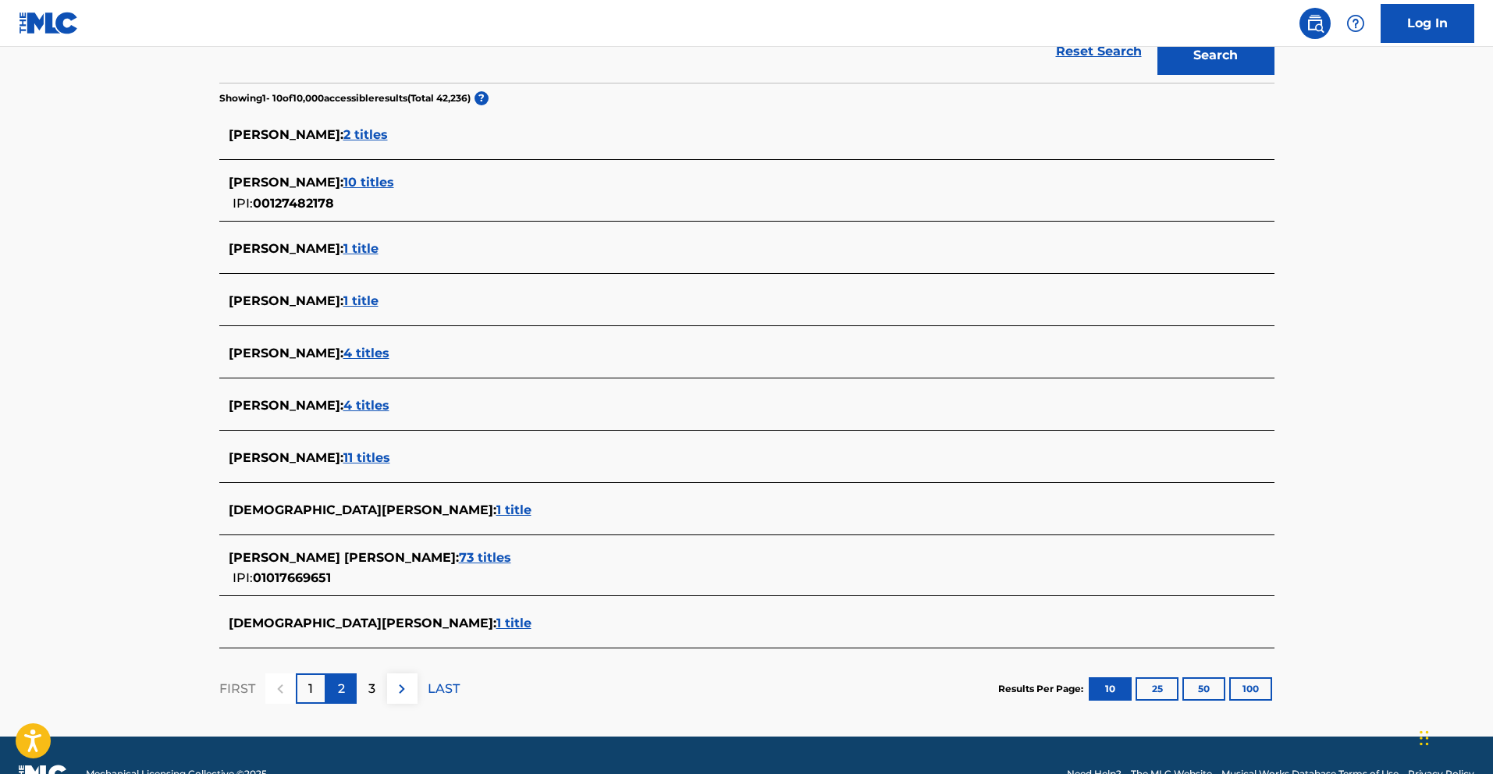
click at [336, 682] on div "2" at bounding box center [341, 688] width 30 height 30
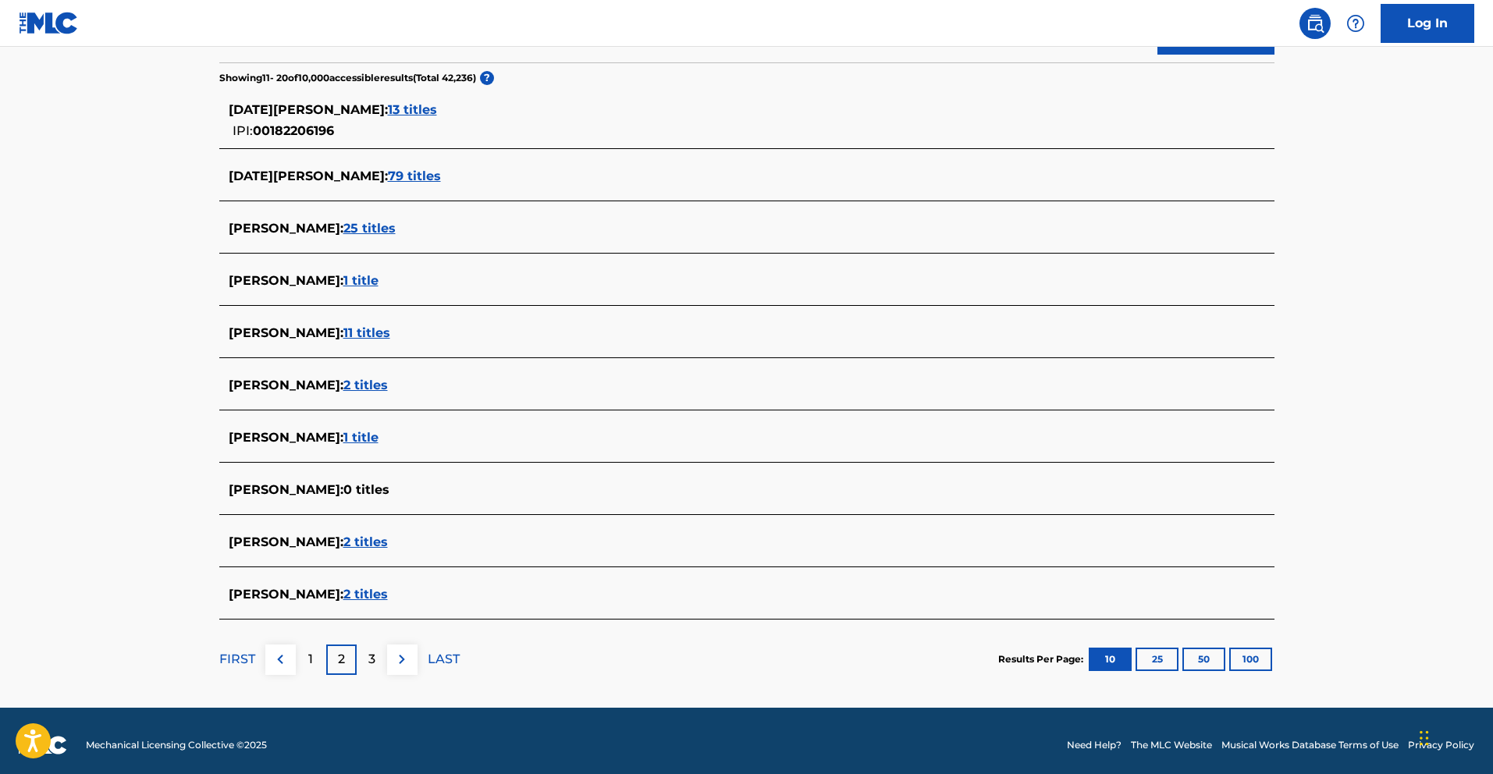
scroll to position [400, 0]
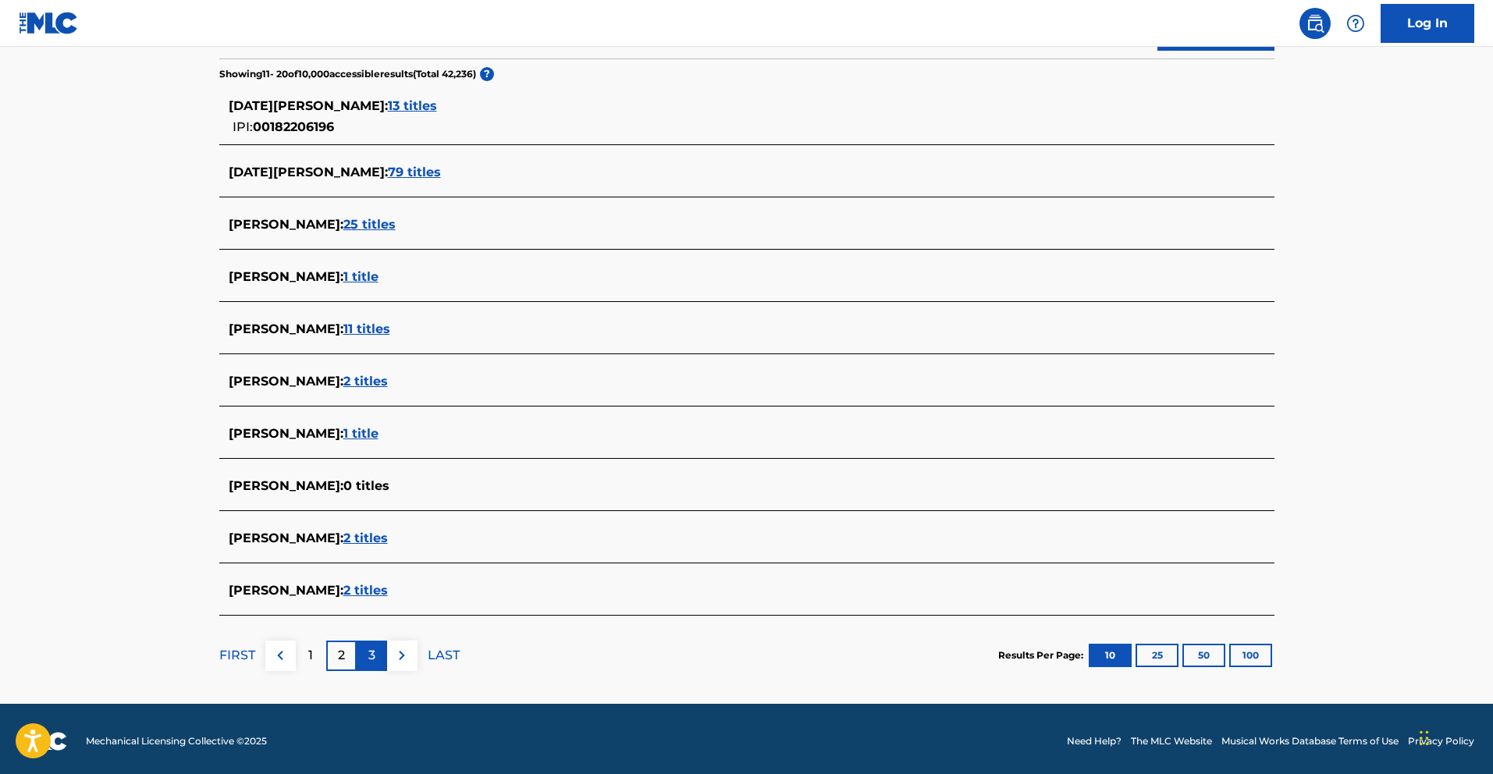
click at [363, 657] on div "3" at bounding box center [372, 656] width 30 height 30
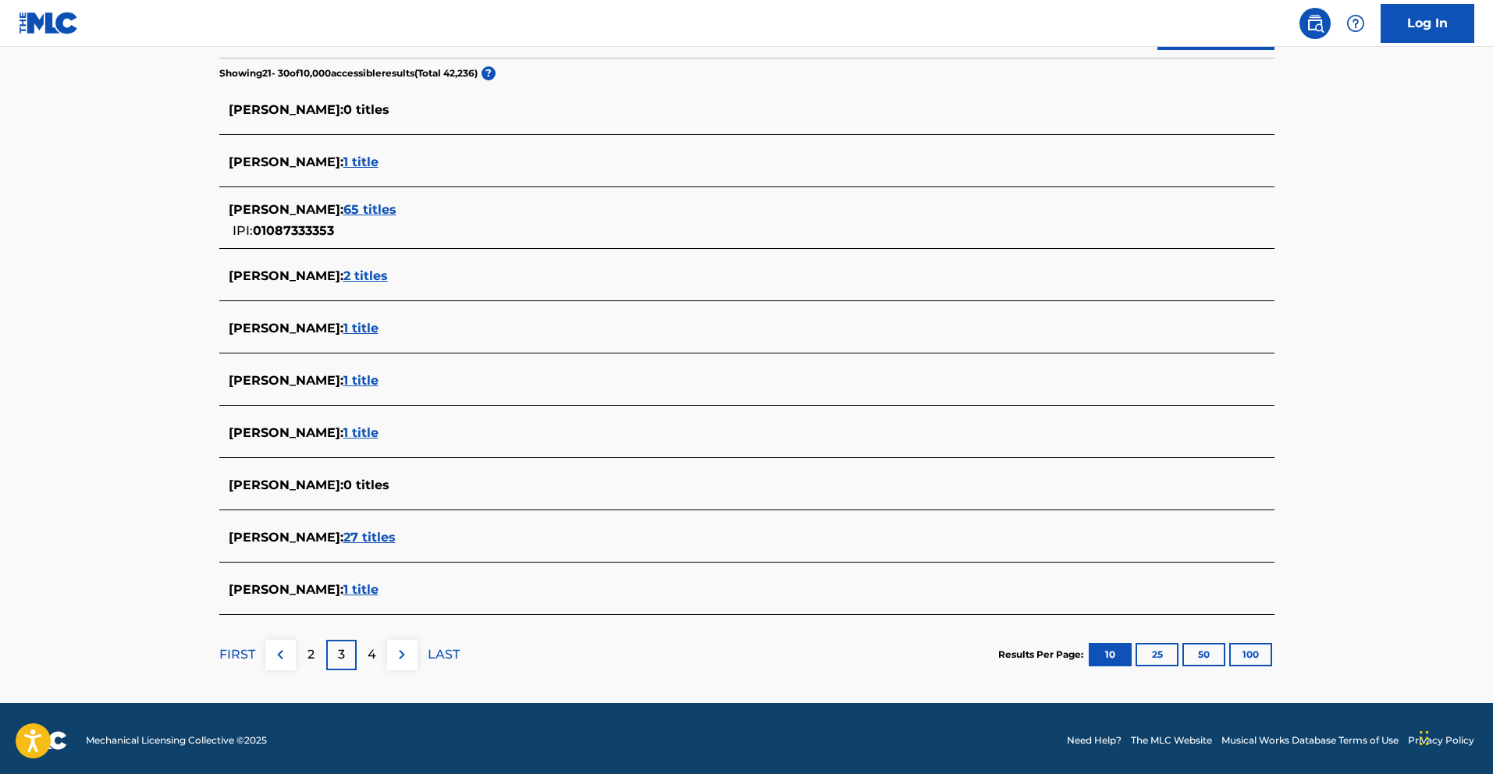
scroll to position [404, 0]
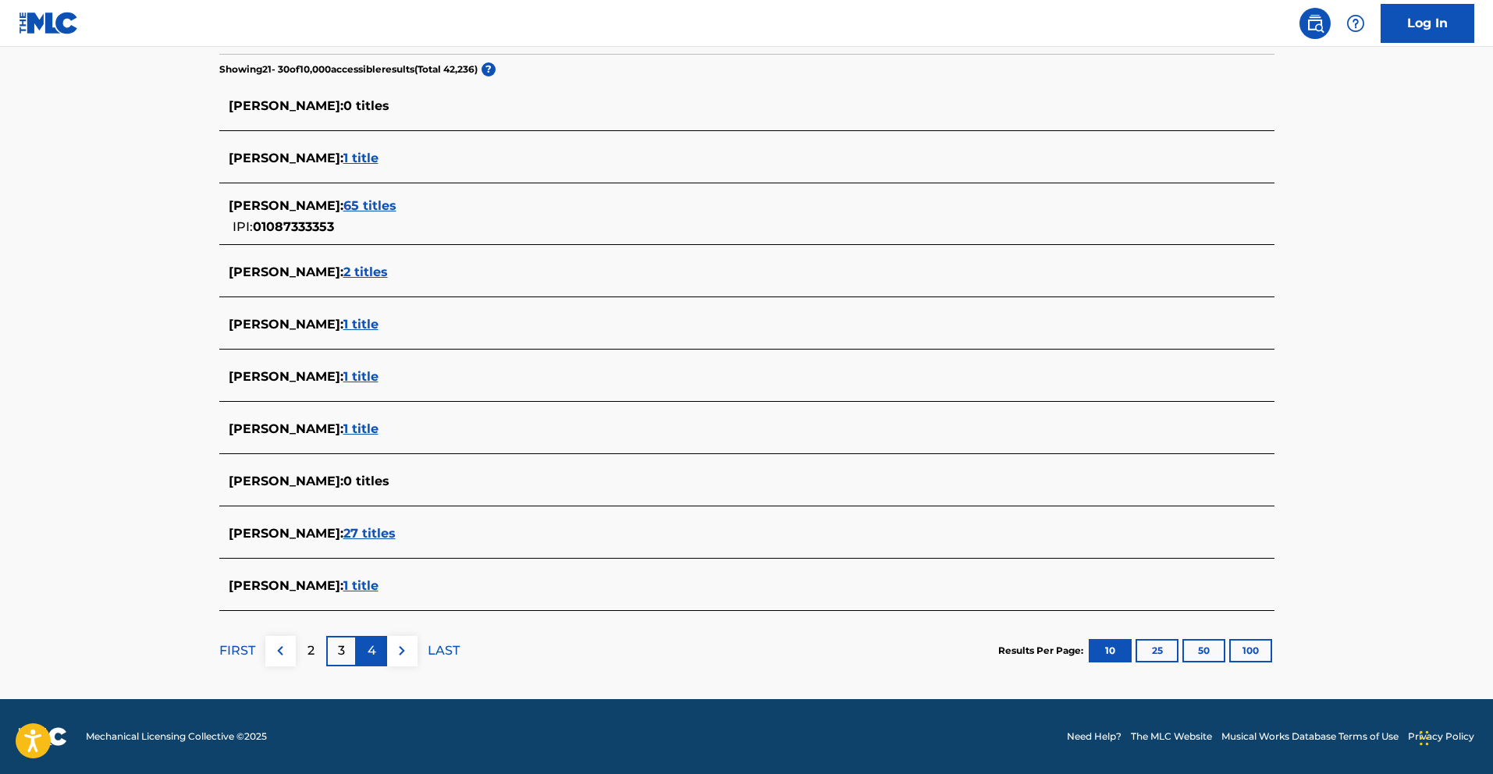
click at [378, 655] on div "4" at bounding box center [372, 651] width 30 height 30
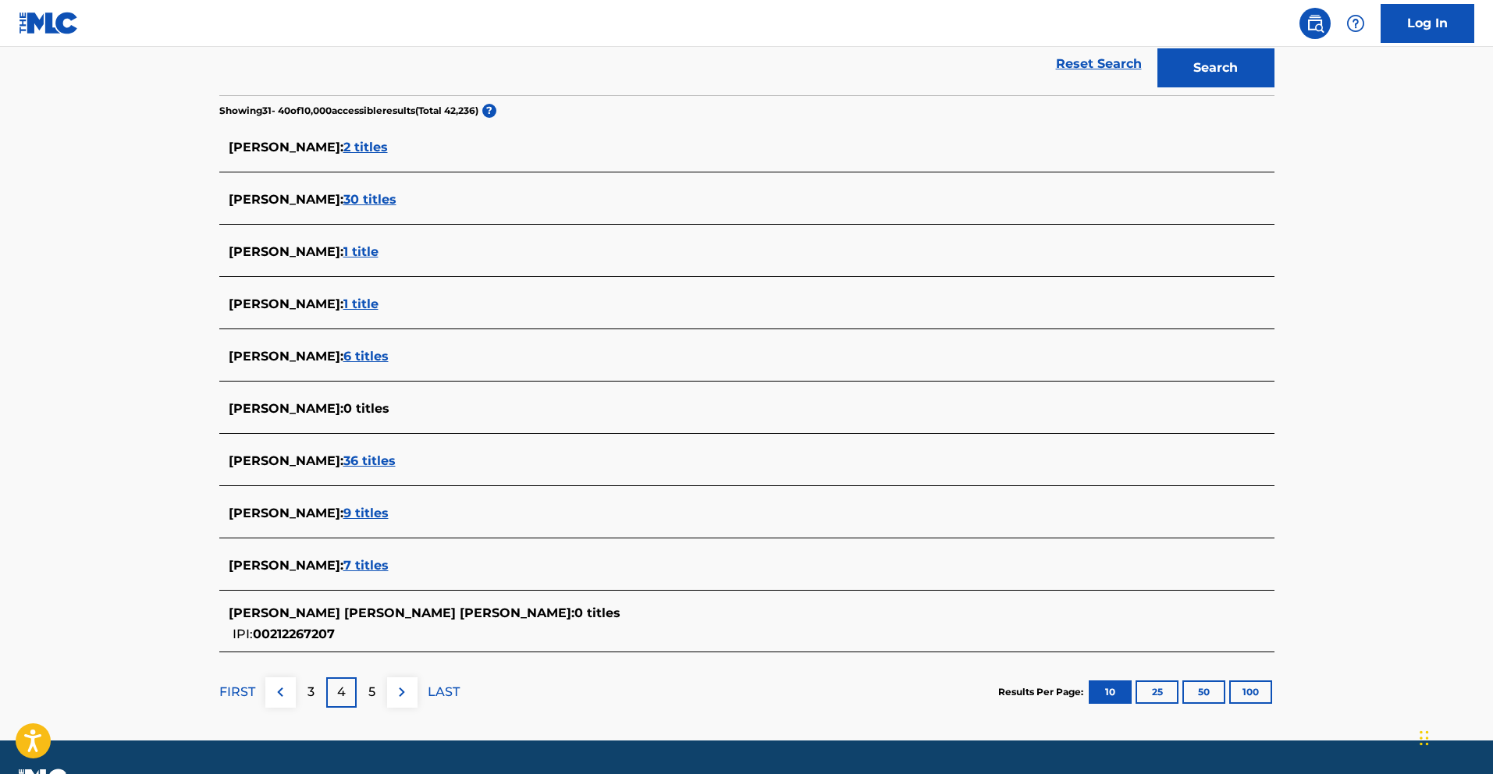
scroll to position [365, 0]
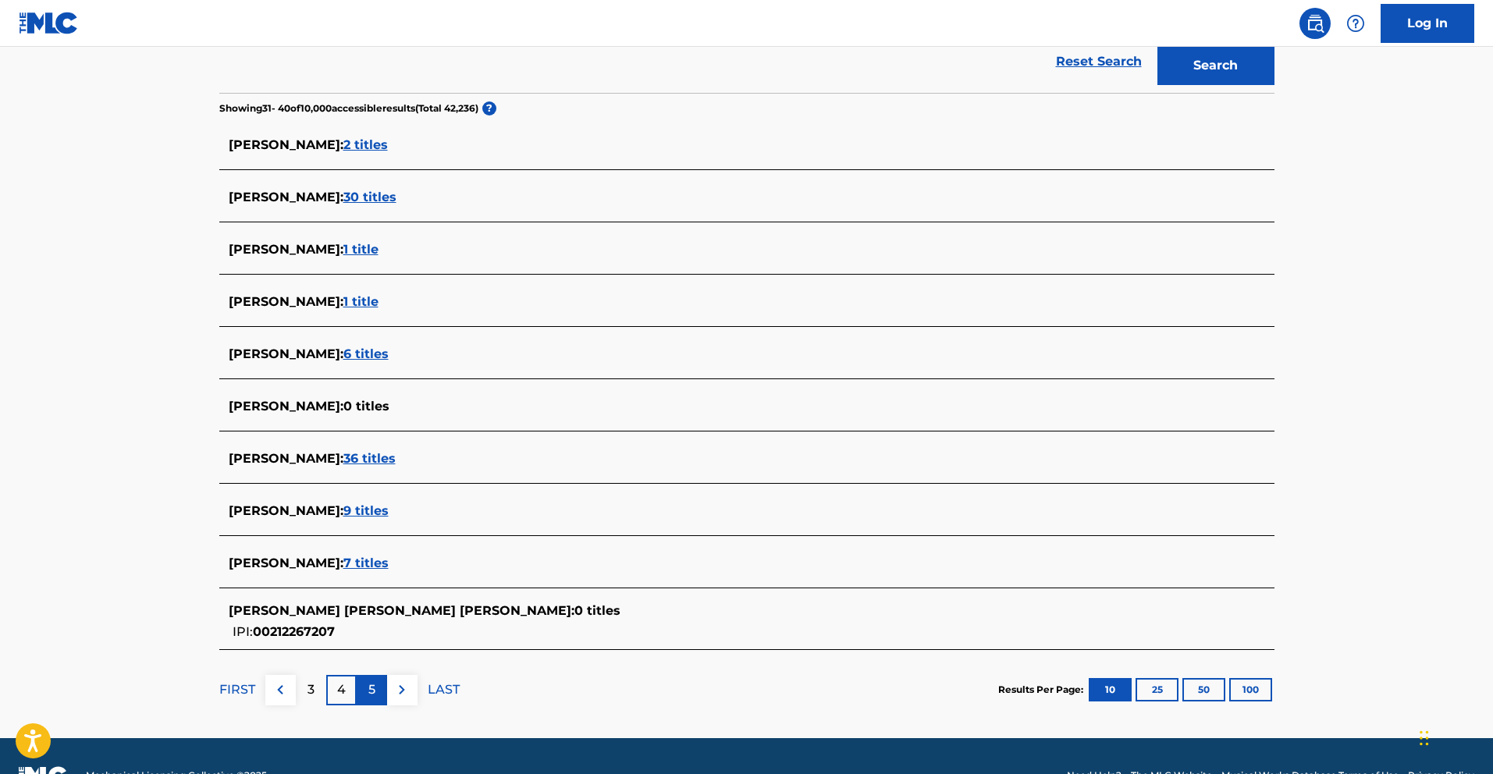
click at [378, 688] on div "5" at bounding box center [372, 690] width 30 height 30
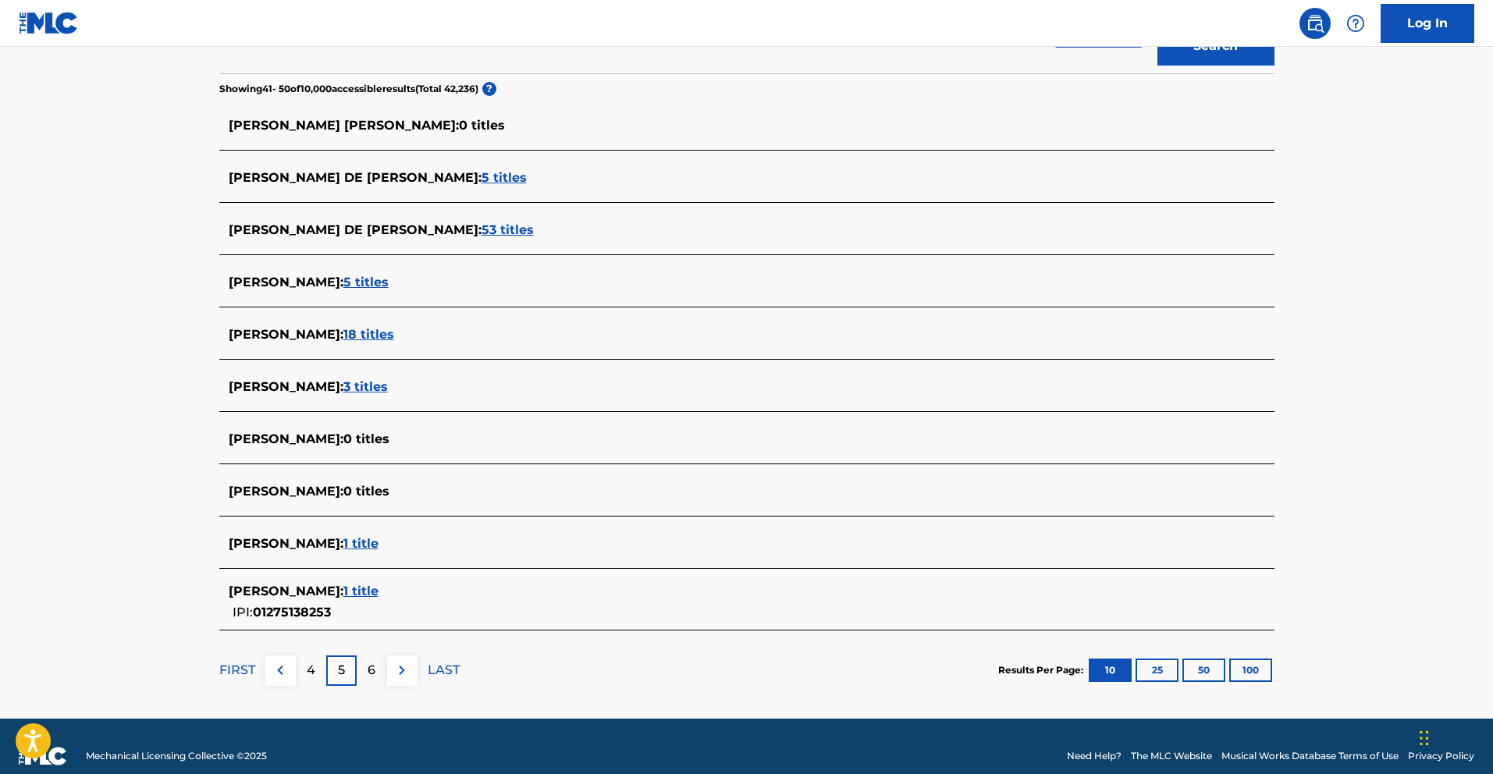
scroll to position [404, 0]
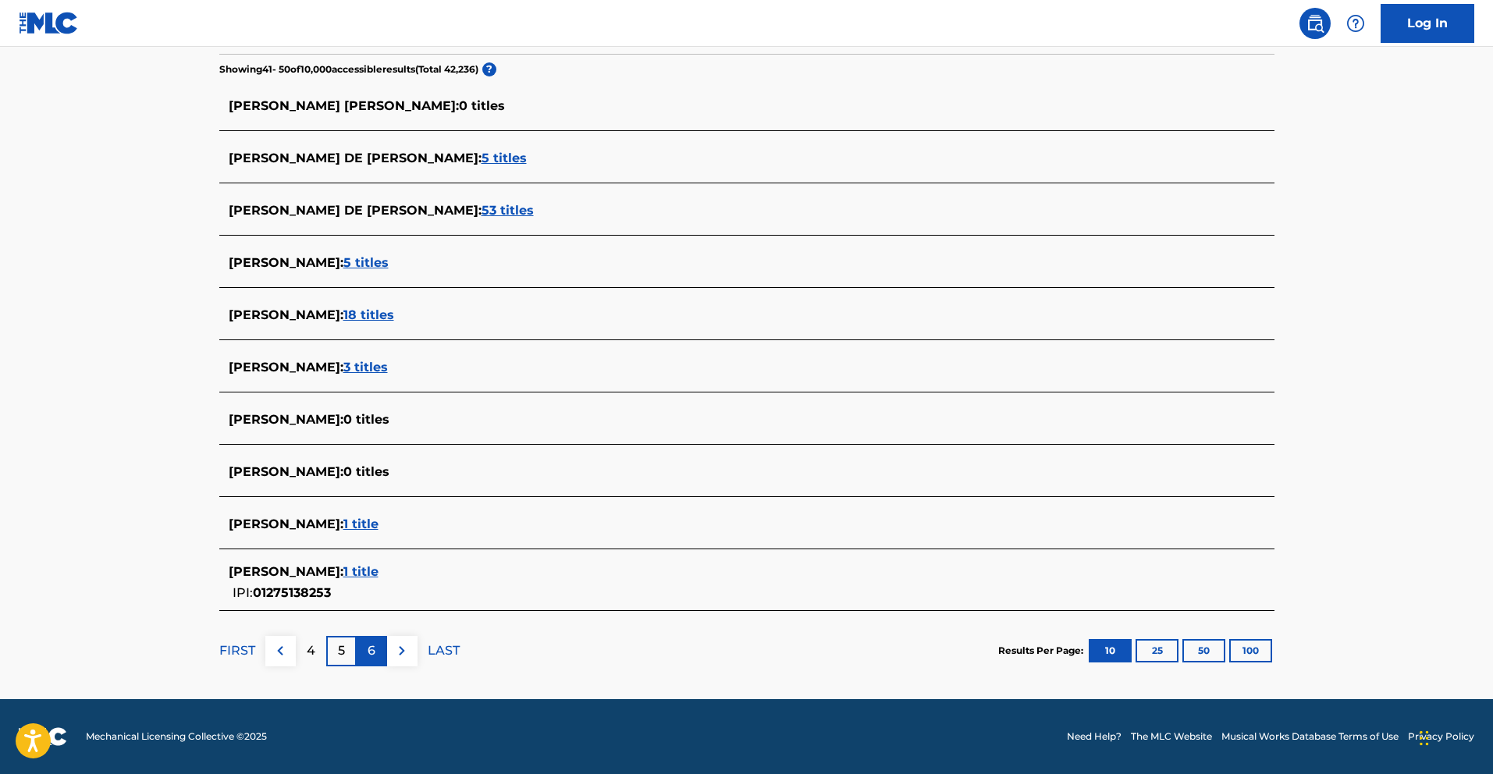
click at [380, 651] on div "6" at bounding box center [372, 651] width 30 height 30
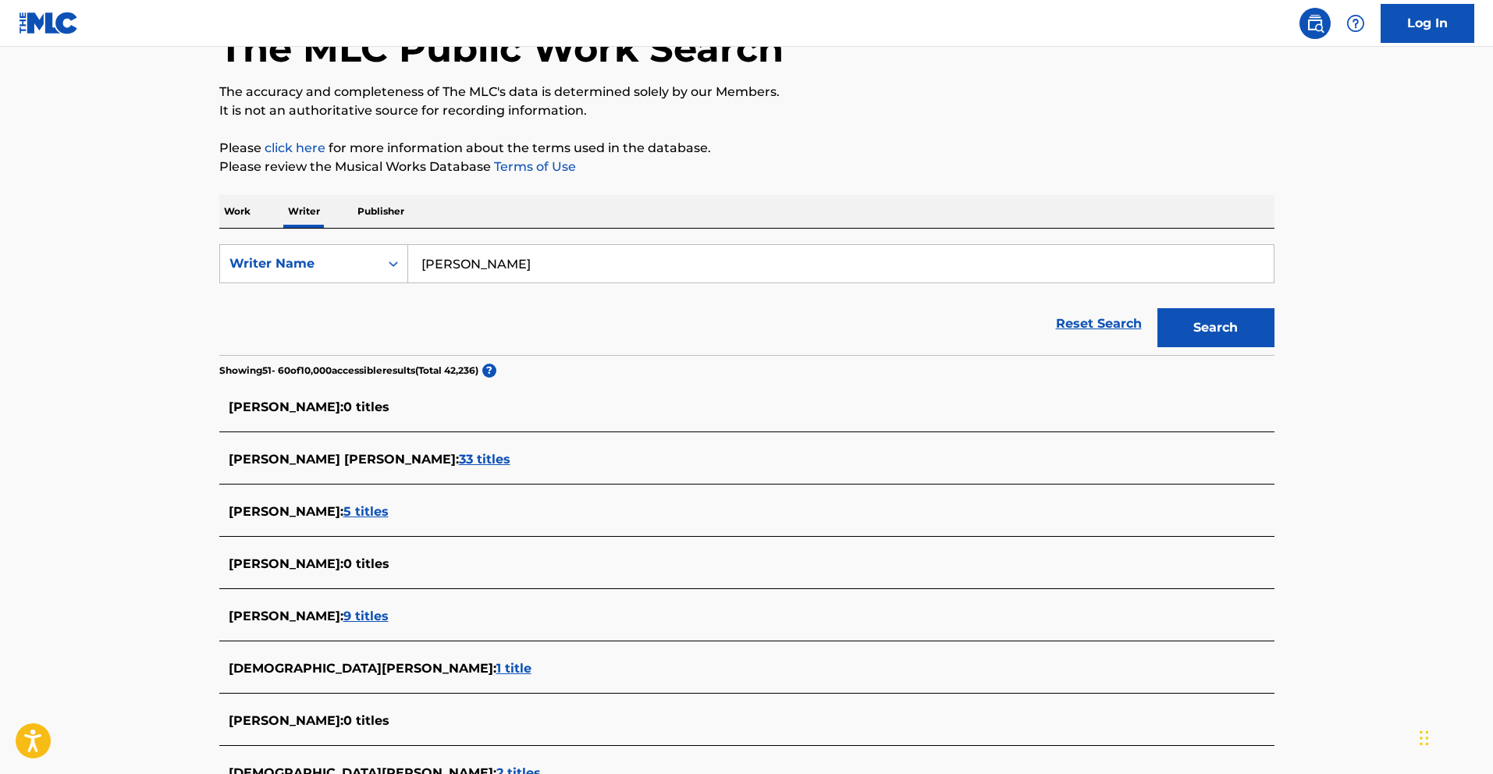
scroll to position [0, 0]
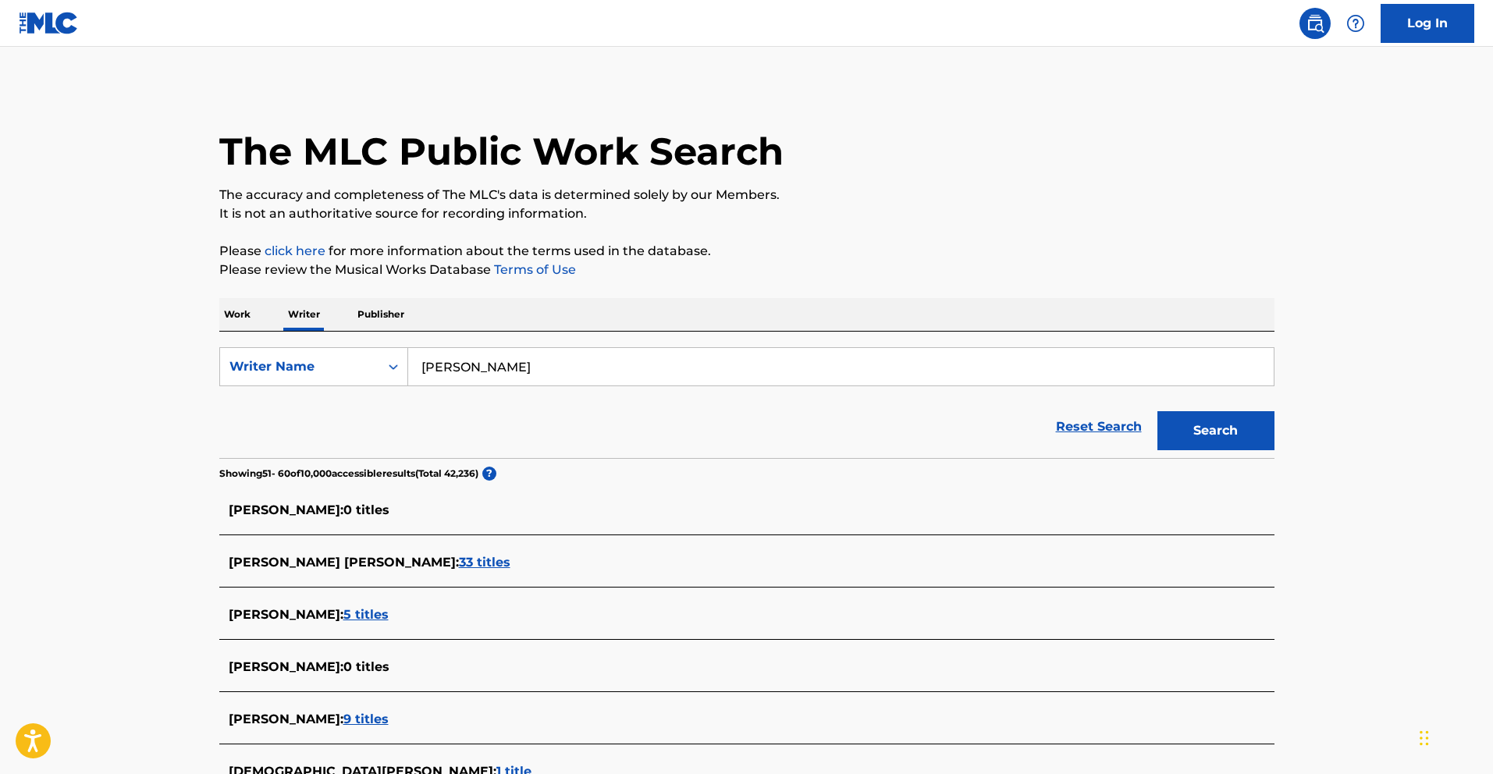
click at [240, 313] on p "Work" at bounding box center [237, 314] width 36 height 33
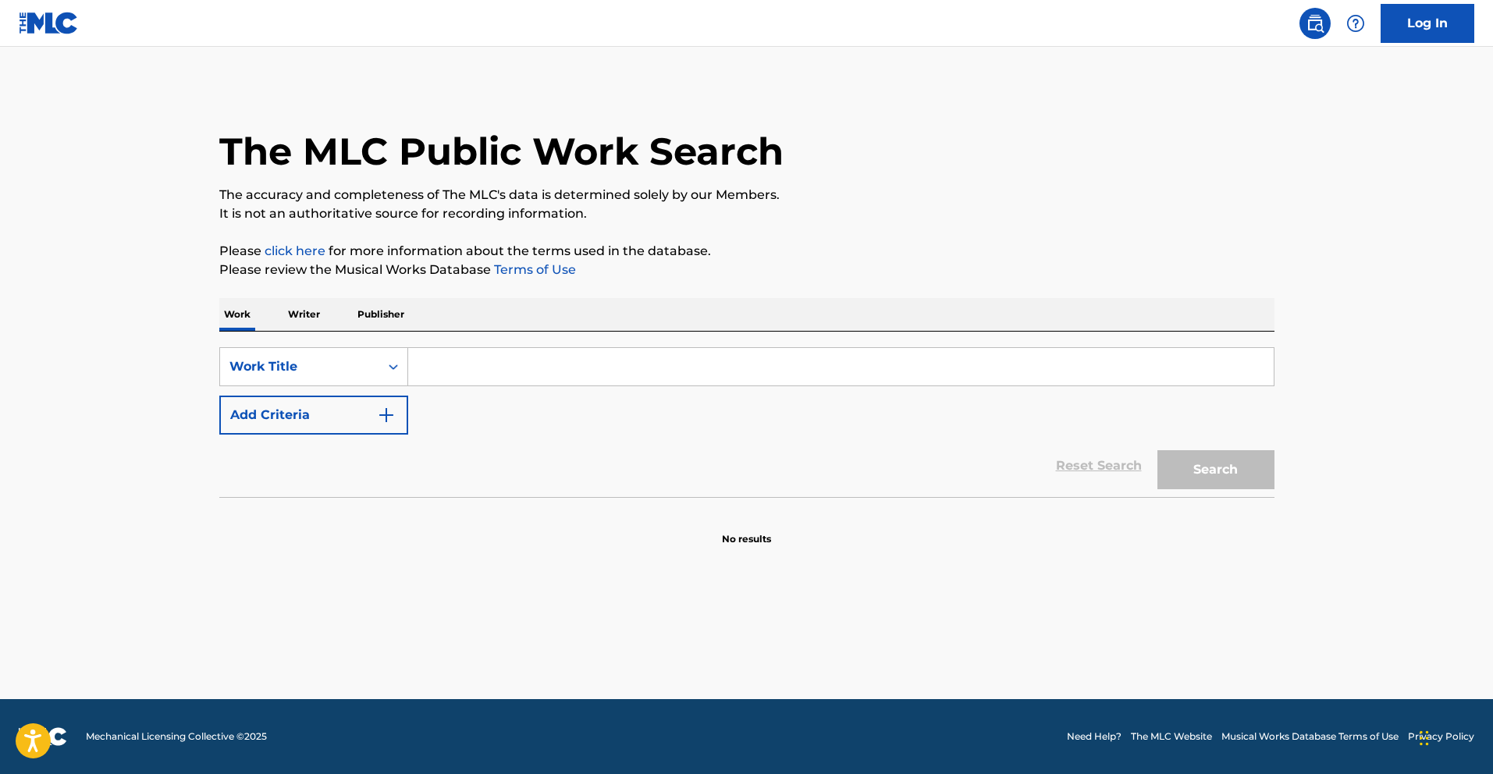
click at [595, 371] on input "Search Form" at bounding box center [840, 366] width 865 height 37
paste input "El Plug - Remix"
type input "El Plug - Remix"
click at [1279, 474] on div "The MLC Public Work Search The accuracy and completeness of The MLC's data is d…" at bounding box center [747, 316] width 1093 height 460
click at [1248, 474] on button "Search" at bounding box center [1215, 469] width 117 height 39
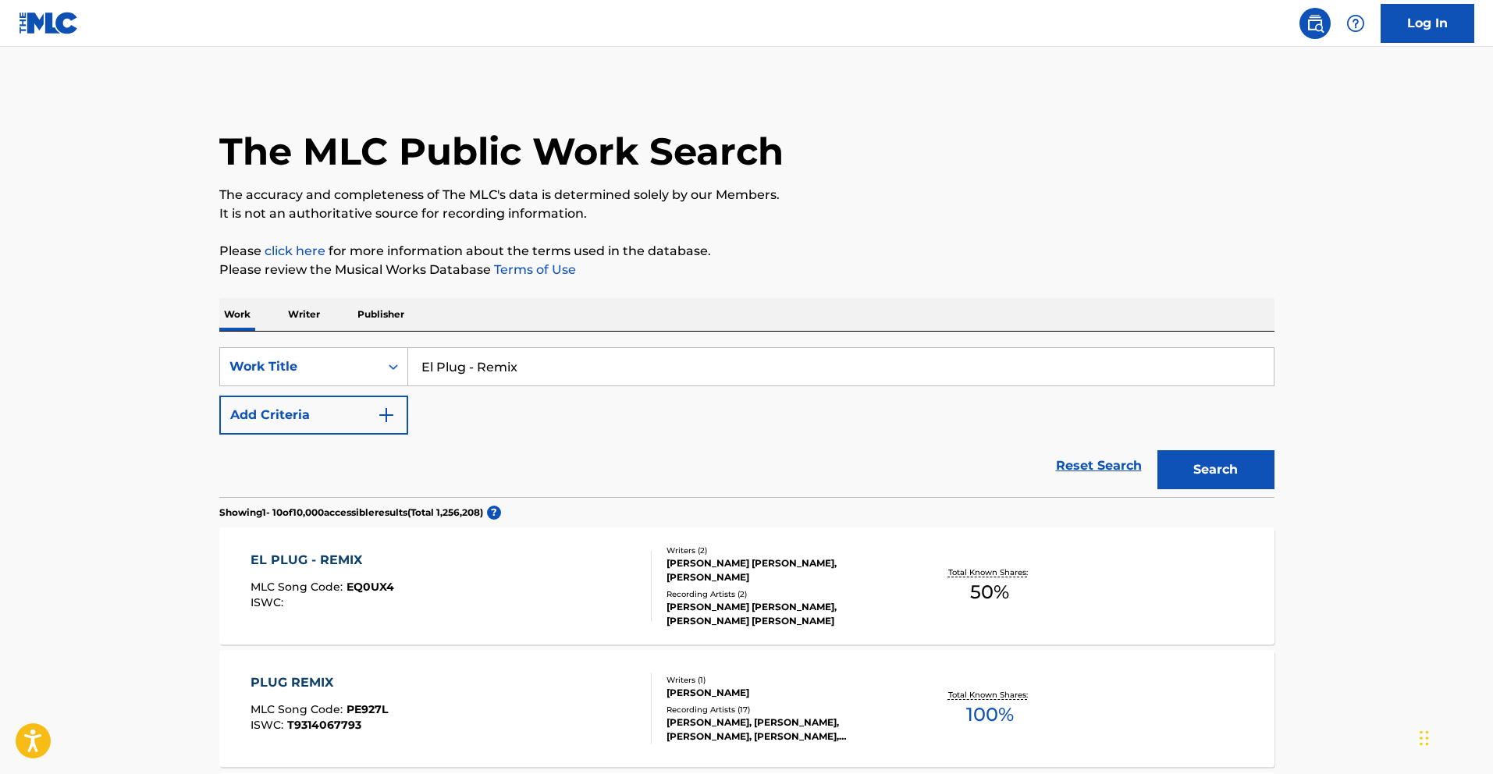
click at [349, 556] on div "EL PLUG - REMIX" at bounding box center [323, 560] width 144 height 19
click at [791, 563] on div "[PERSON_NAME] [PERSON_NAME], [PERSON_NAME]" at bounding box center [784, 570] width 236 height 28
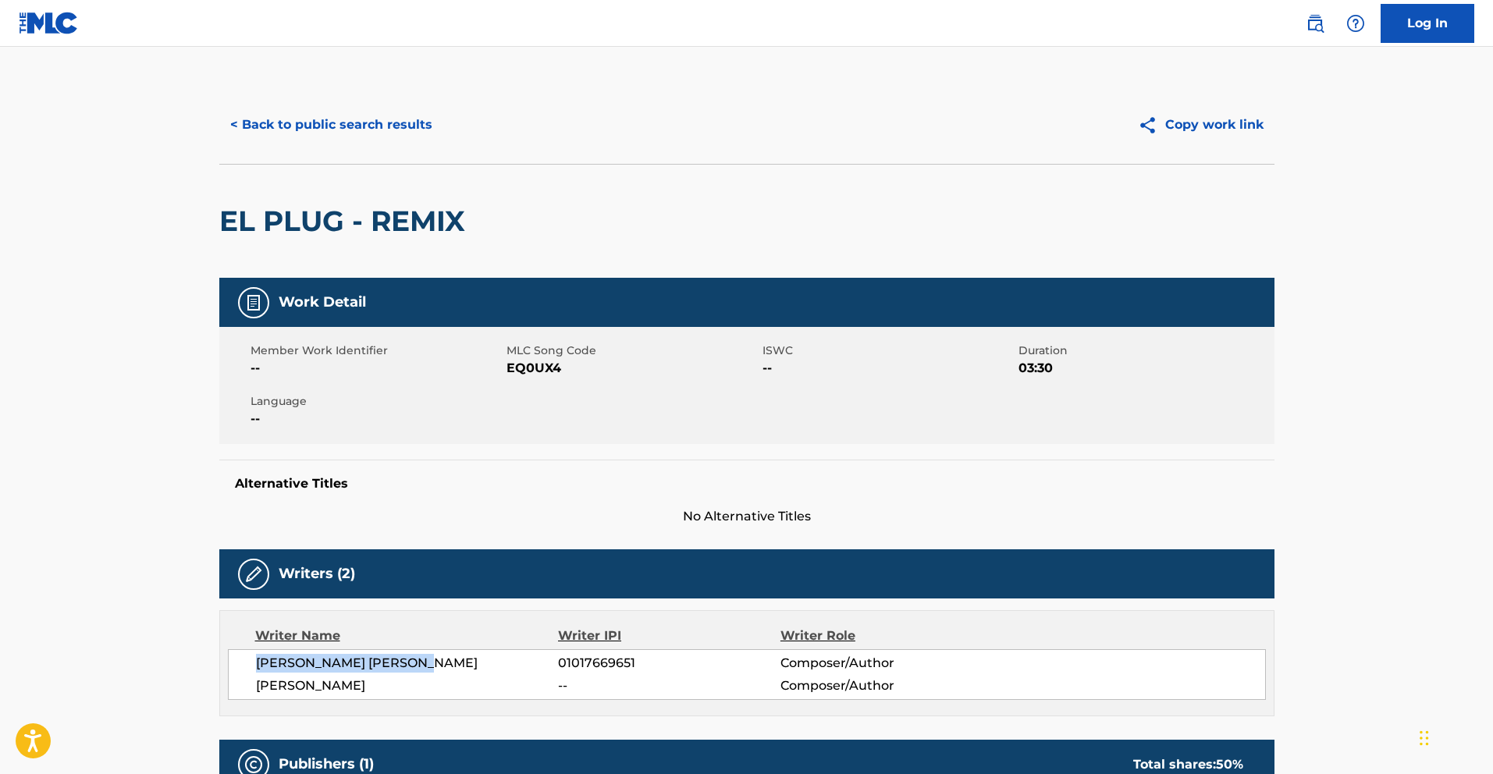
drag, startPoint x: 431, startPoint y: 660, endPoint x: 249, endPoint y: 666, distance: 181.9
click at [249, 666] on div "[PERSON_NAME] [PERSON_NAME] 01017669651 Composer/Author [PERSON_NAME] -- Compos…" at bounding box center [747, 674] width 1038 height 51
copy span "[PERSON_NAME] [PERSON_NAME]"
click at [297, 125] on button "< Back to public search results" at bounding box center [331, 124] width 224 height 39
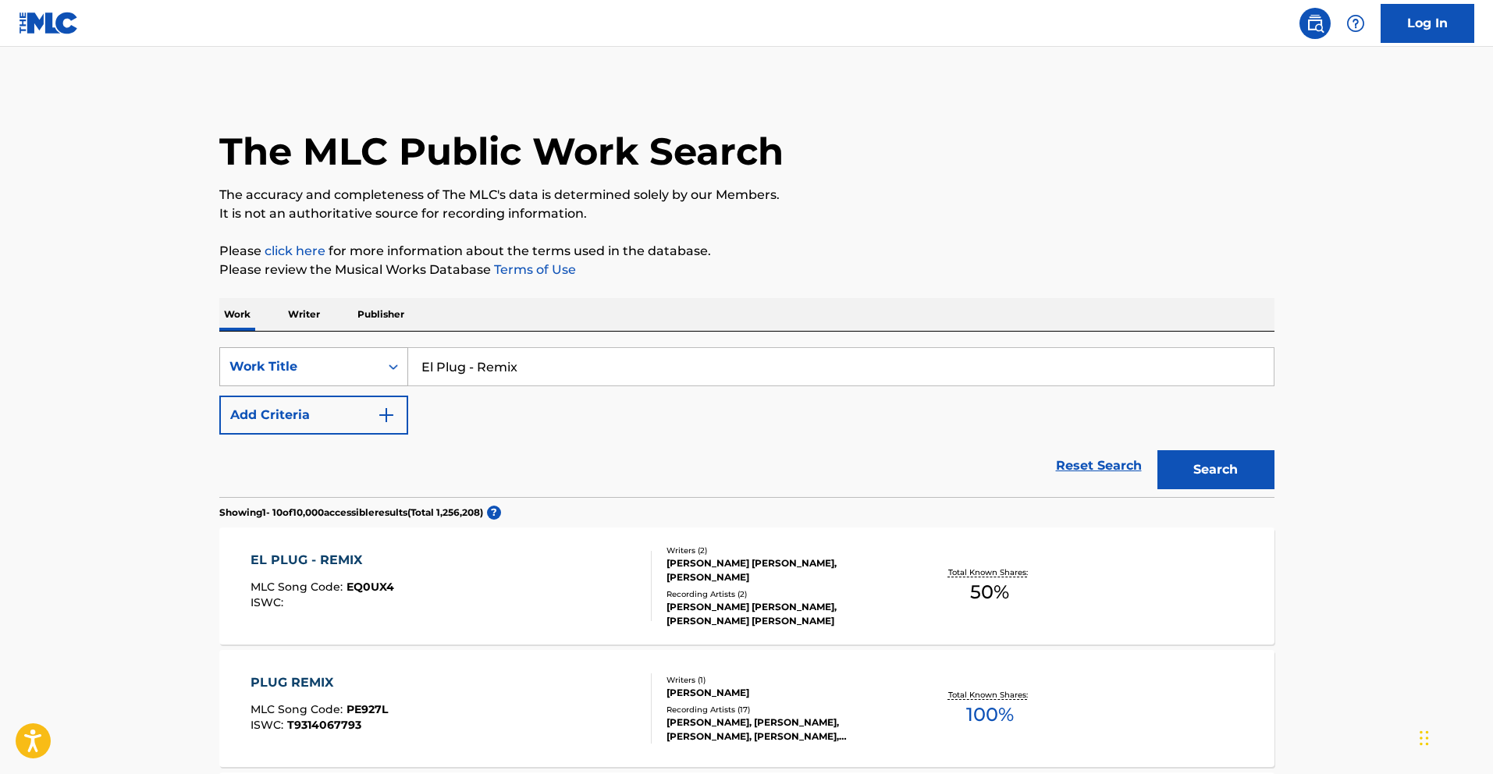
click at [325, 367] on div "Work Title" at bounding box center [299, 366] width 140 height 19
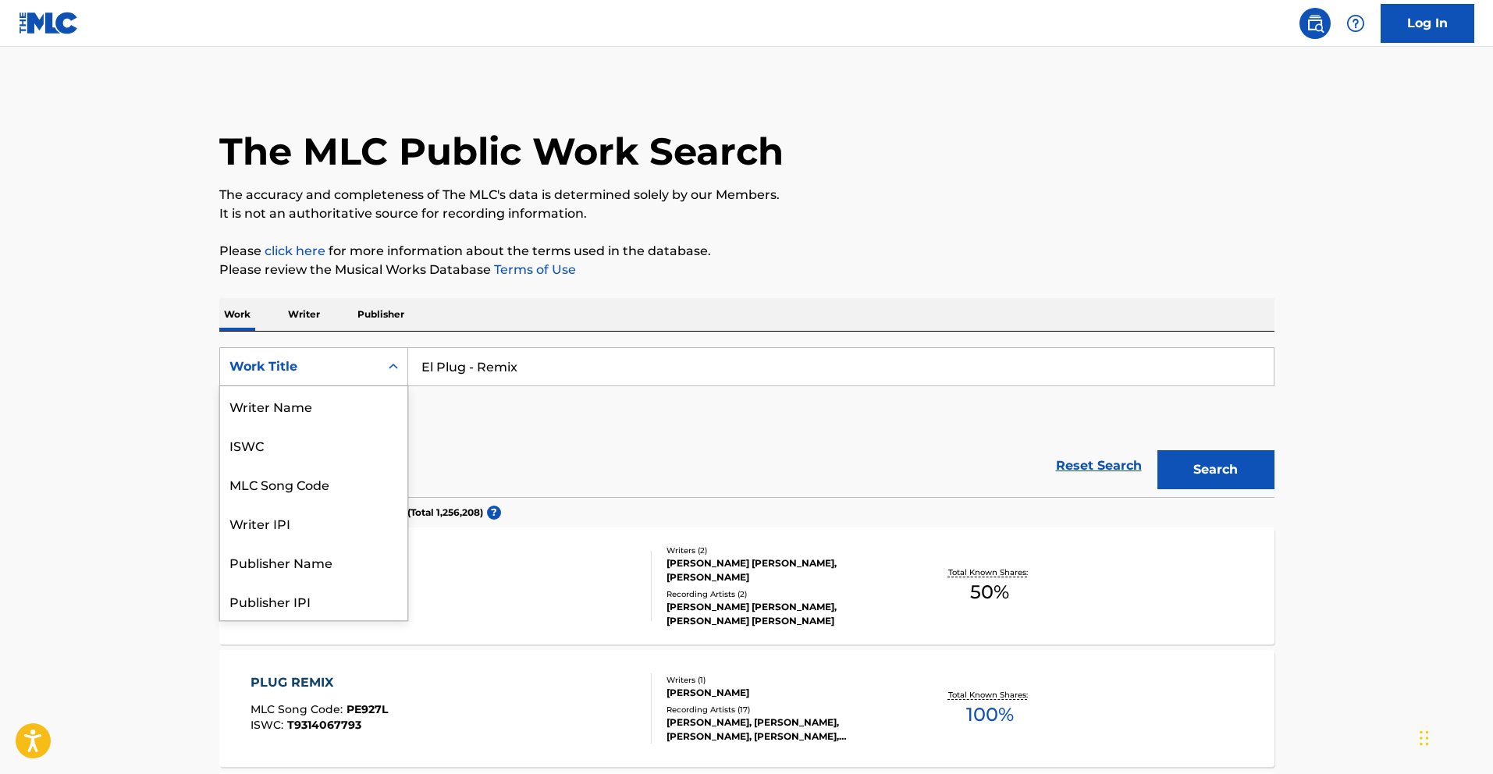
scroll to position [78, 0]
click at [304, 320] on p "Writer" at bounding box center [303, 314] width 41 height 33
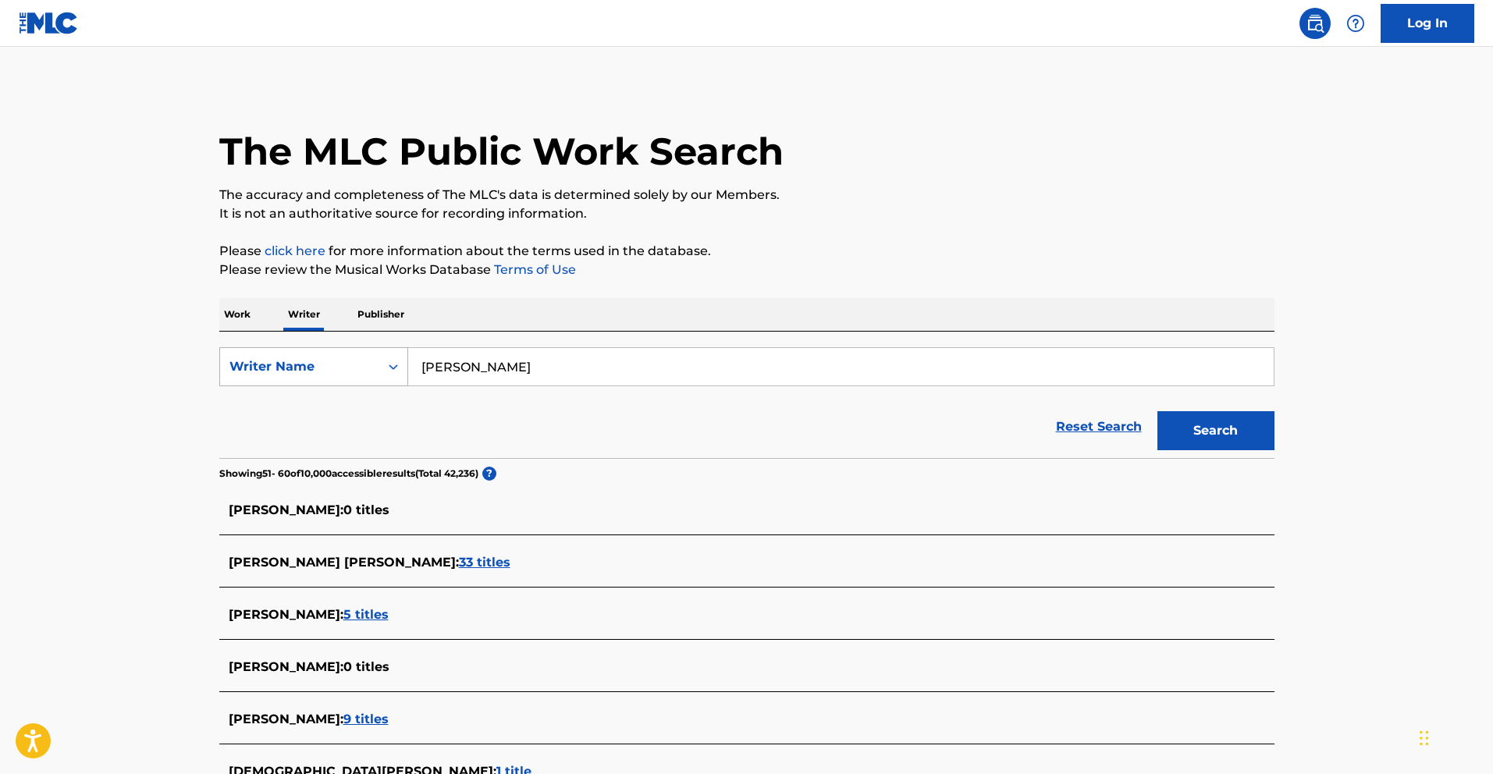
drag, startPoint x: 663, startPoint y: 371, endPoint x: 344, endPoint y: 373, distance: 319.2
click at [292, 364] on div "SearchWithCriteriad23c45a2-0086-475d-8434-e8f6acb4664c Writer Name [PERSON_NAME]" at bounding box center [746, 366] width 1055 height 39
paste input "[PERSON_NAME] [PERSON_NAME]"
type input "[PERSON_NAME] [PERSON_NAME]"
click at [1230, 425] on button "Search" at bounding box center [1215, 430] width 117 height 39
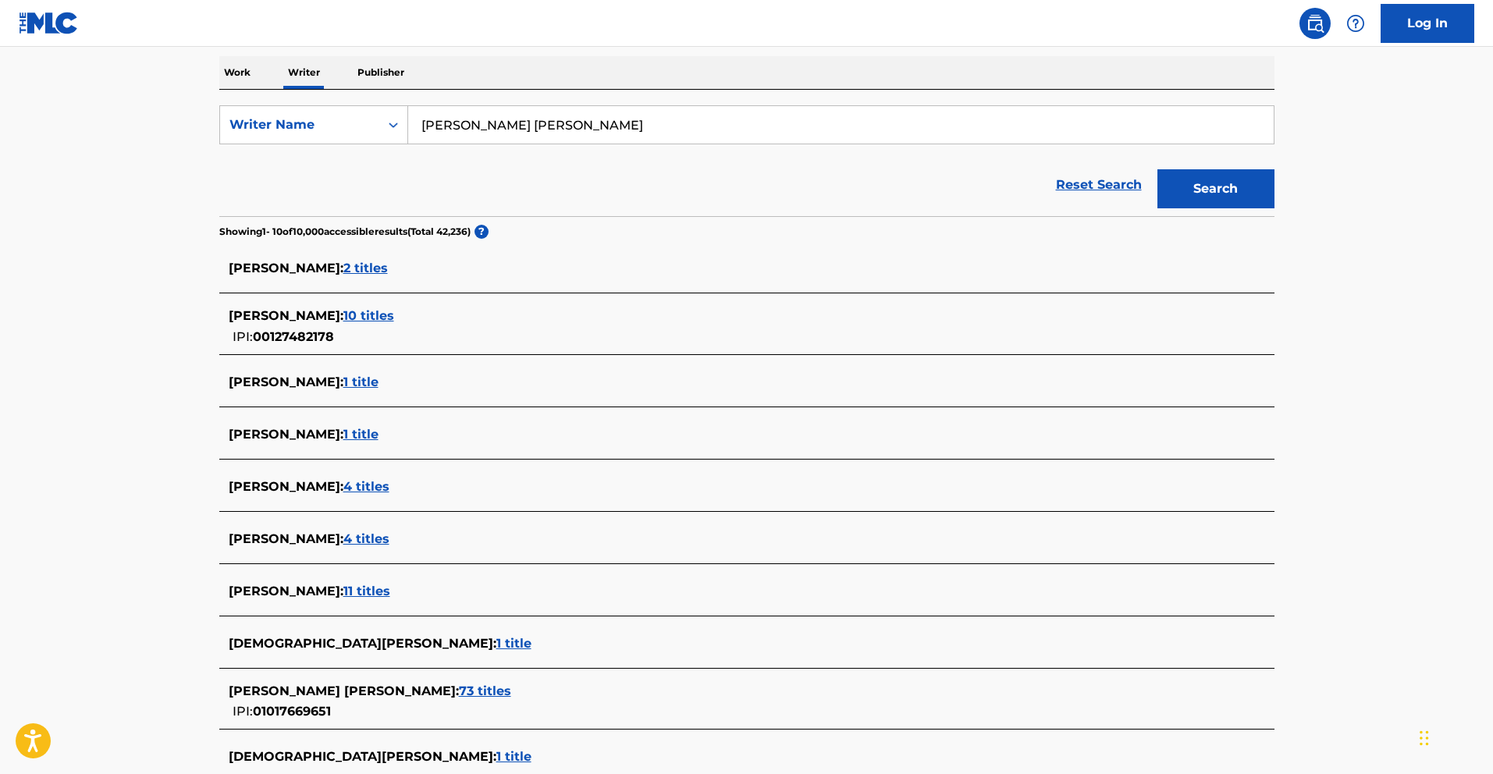
scroll to position [309, 0]
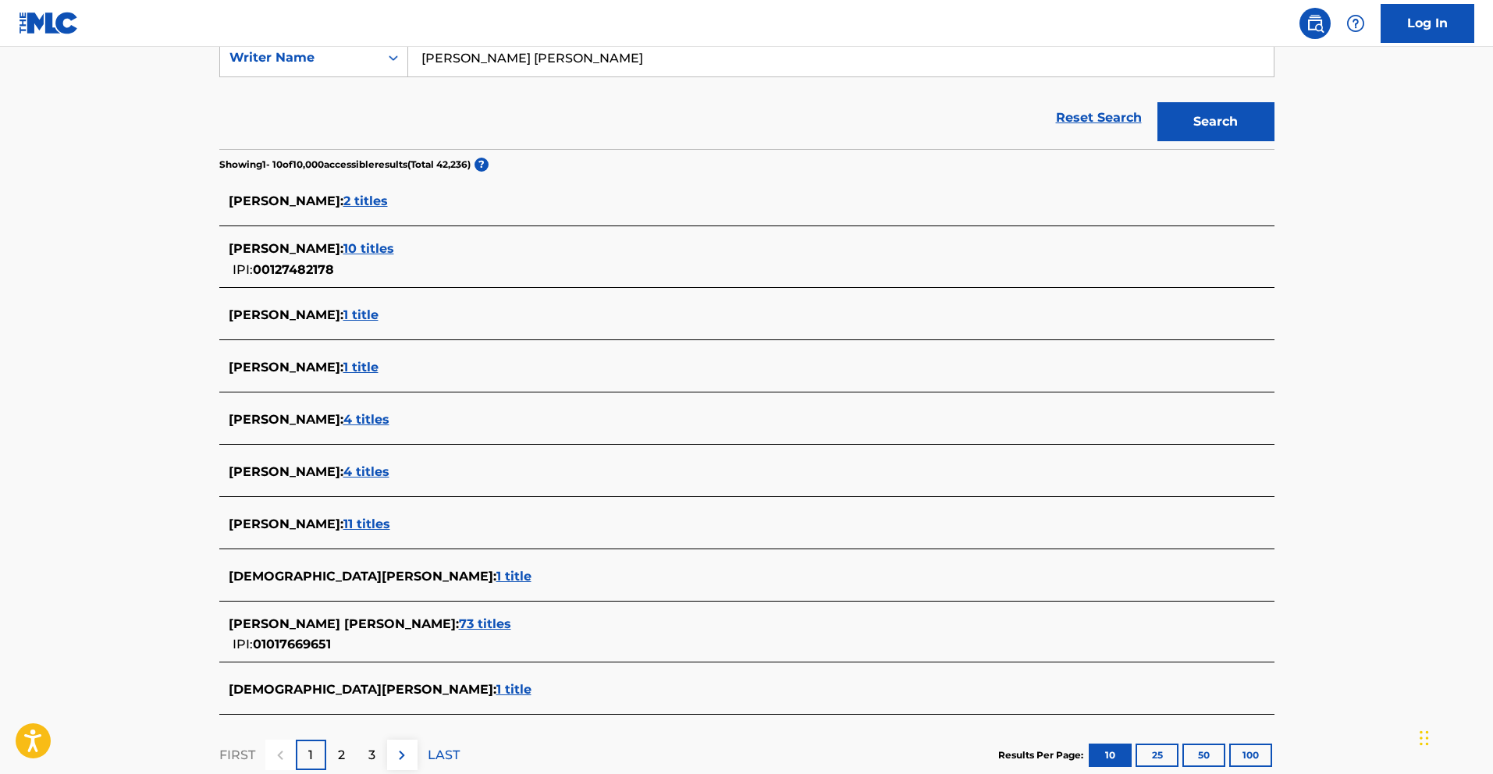
click at [459, 621] on span "73 titles" at bounding box center [485, 624] width 52 height 15
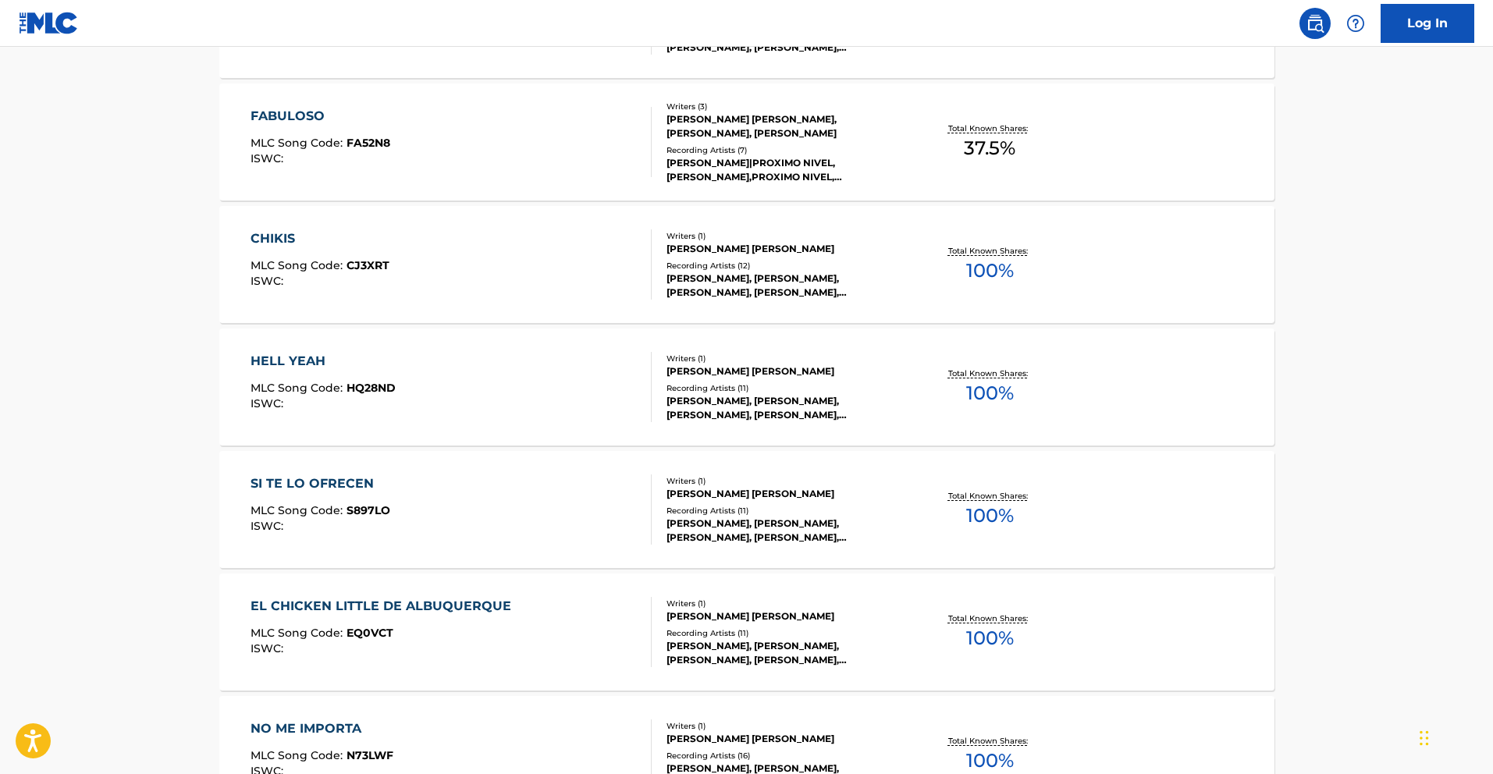
scroll to position [1136, 0]
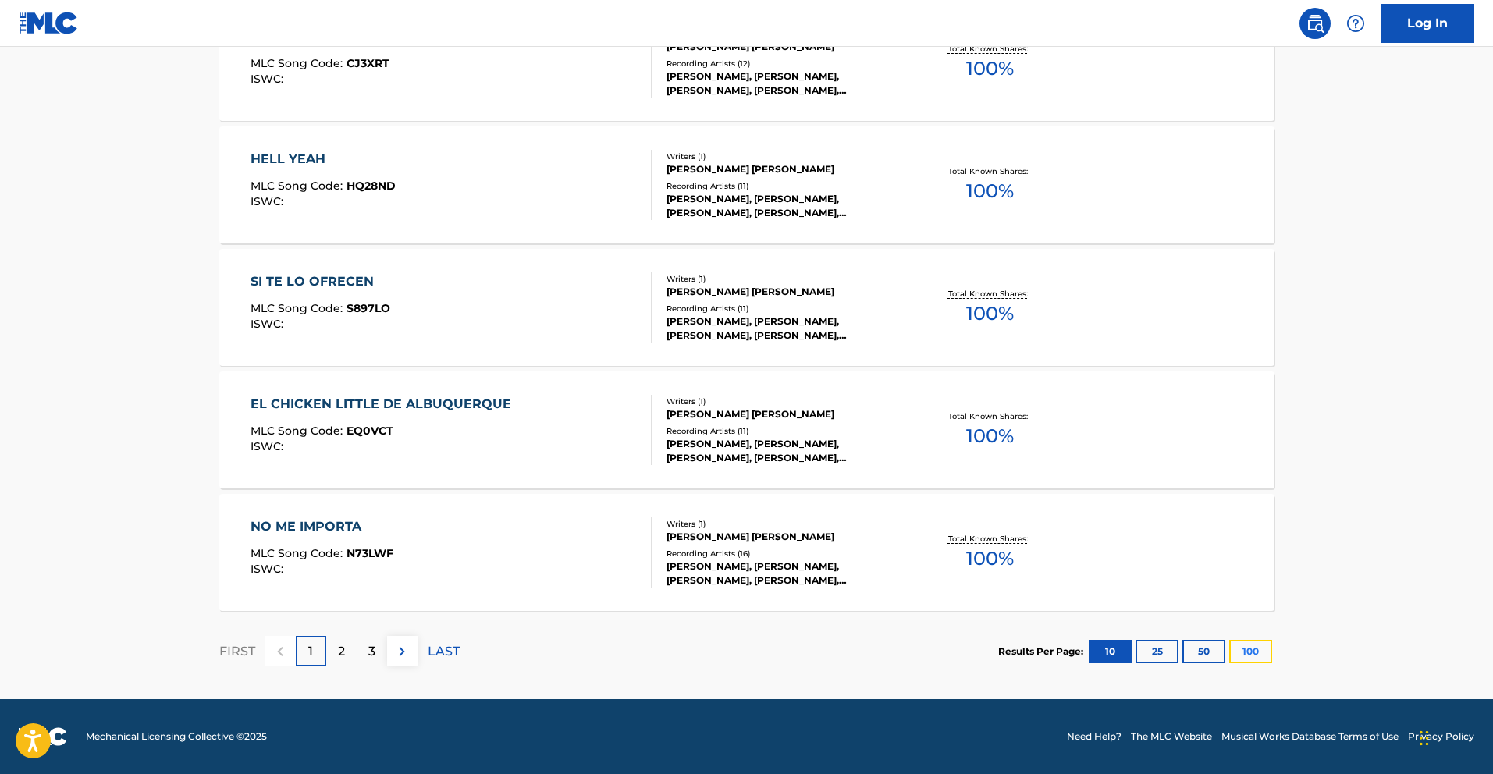
click at [1259, 655] on button "100" at bounding box center [1250, 651] width 43 height 23
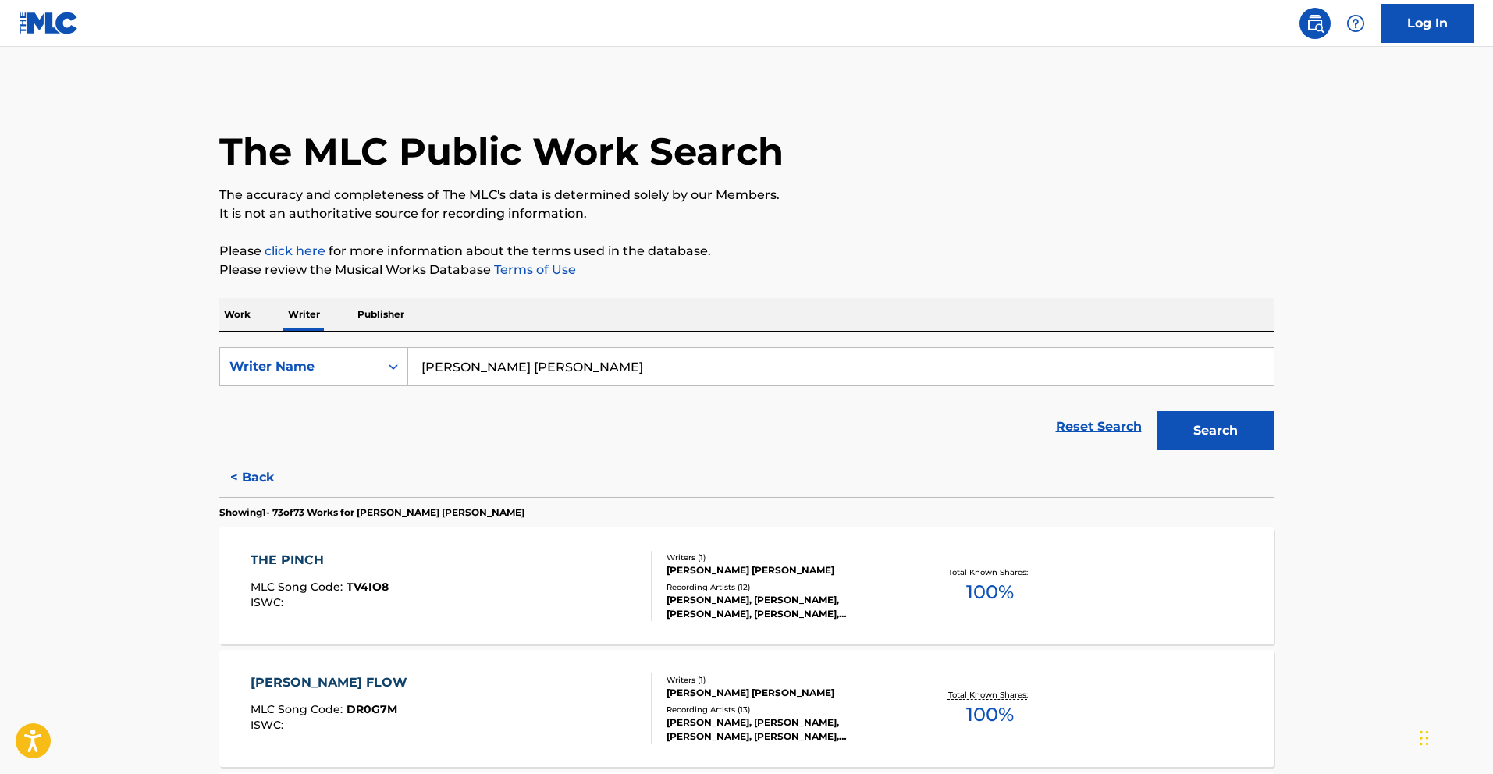
scroll to position [3726, 0]
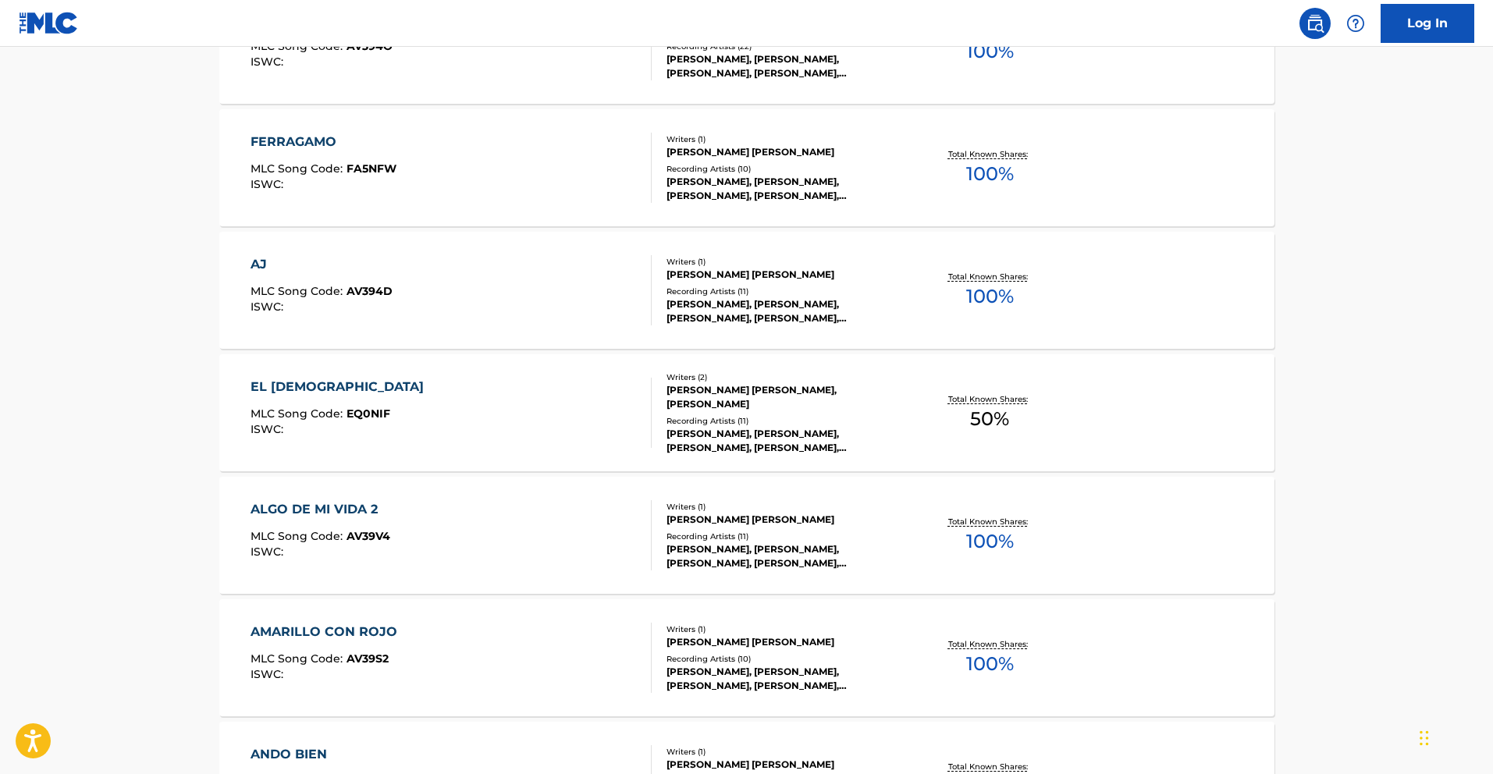
click at [298, 396] on div "EL BUDA MLC Song Code : EQ0NIF ISWC :" at bounding box center [341, 413] width 181 height 70
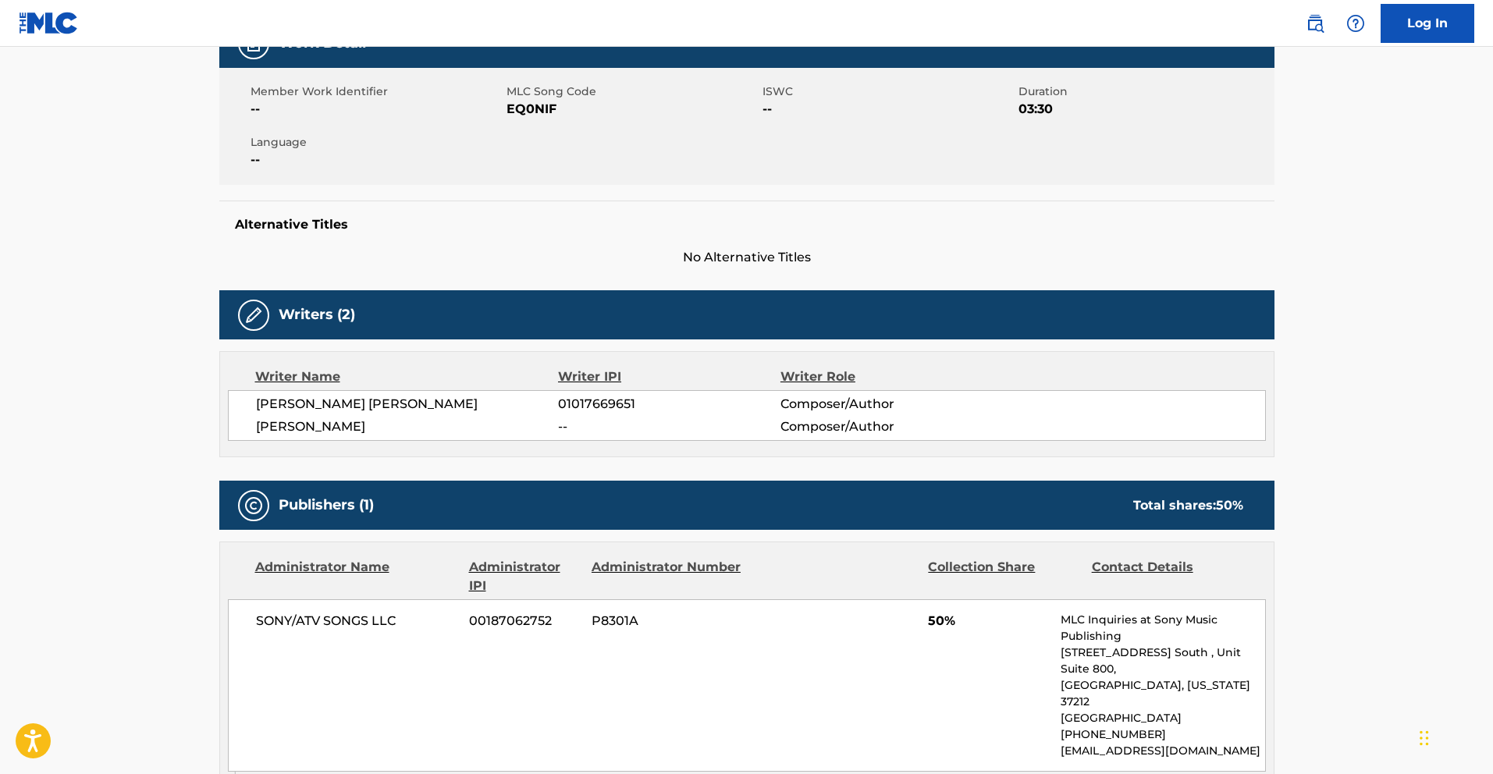
scroll to position [358, 0]
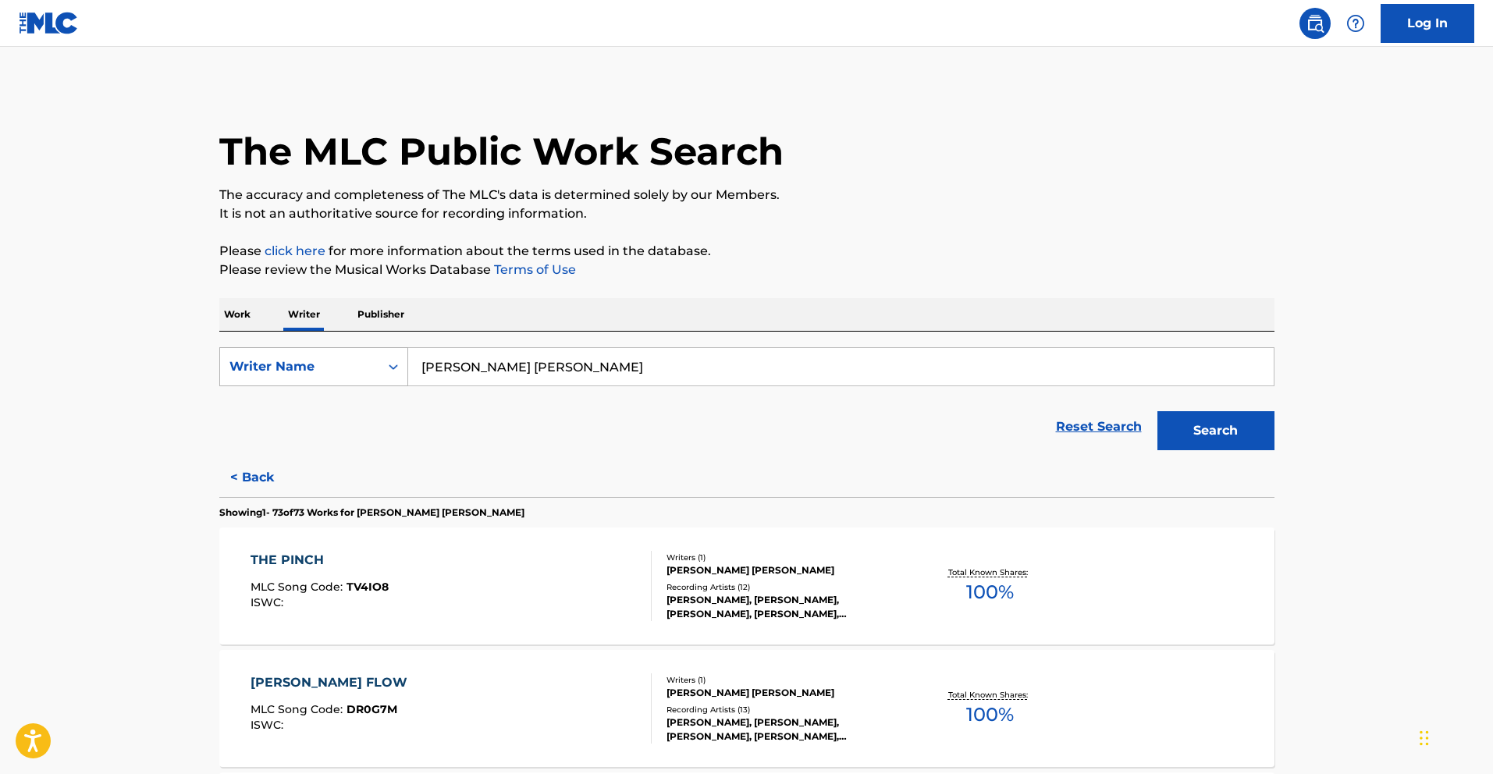
drag, startPoint x: 567, startPoint y: 371, endPoint x: 260, endPoint y: 354, distance: 307.2
click at [293, 357] on div "SearchWithCriteriad23c45a2-0086-475d-8434-e8f6acb4664c Writer Name [PERSON_NAME…" at bounding box center [746, 366] width 1055 height 39
paste input "[PERSON_NAME]"
type input "[PERSON_NAME]"
click at [1252, 435] on button "Search" at bounding box center [1215, 430] width 117 height 39
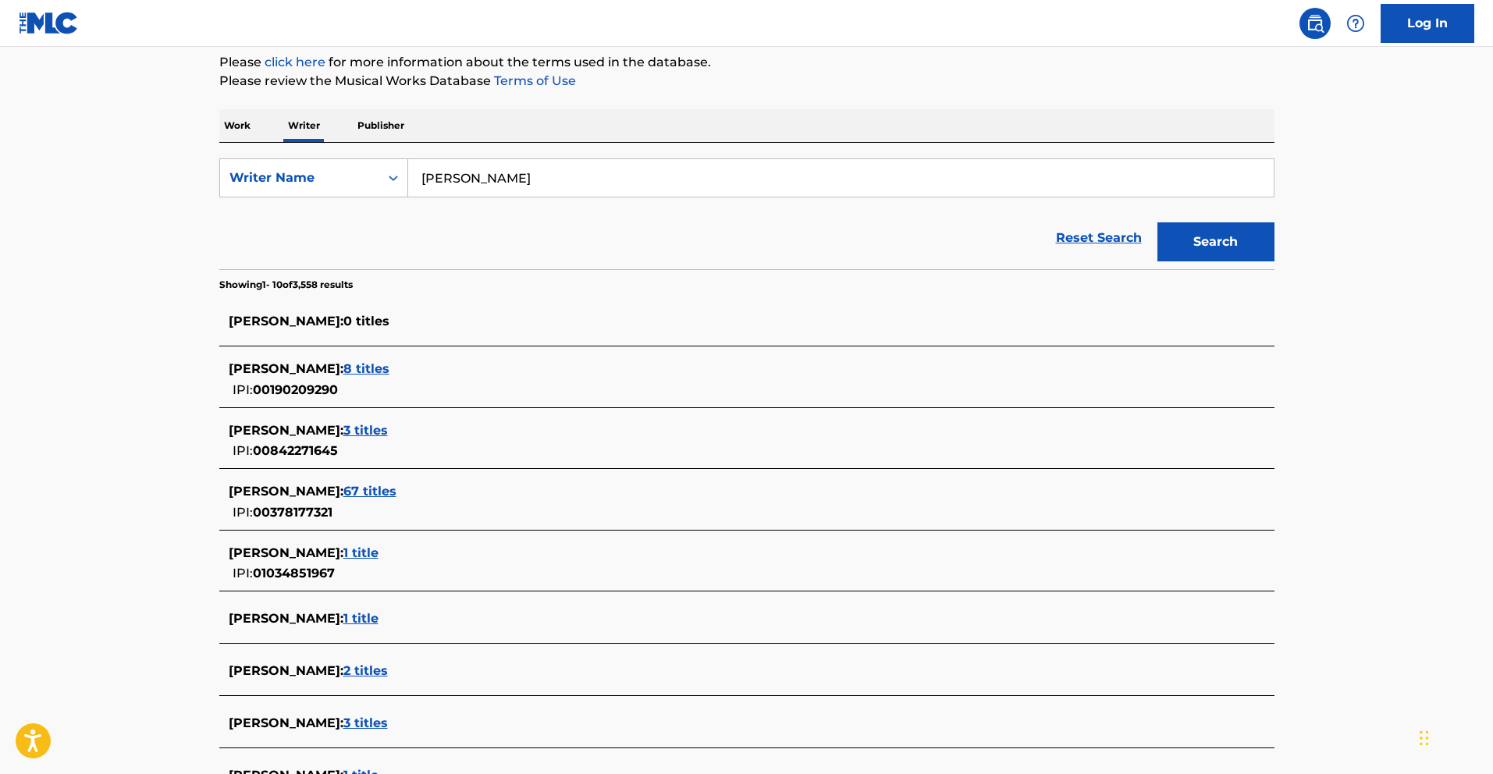
scroll to position [192, 0]
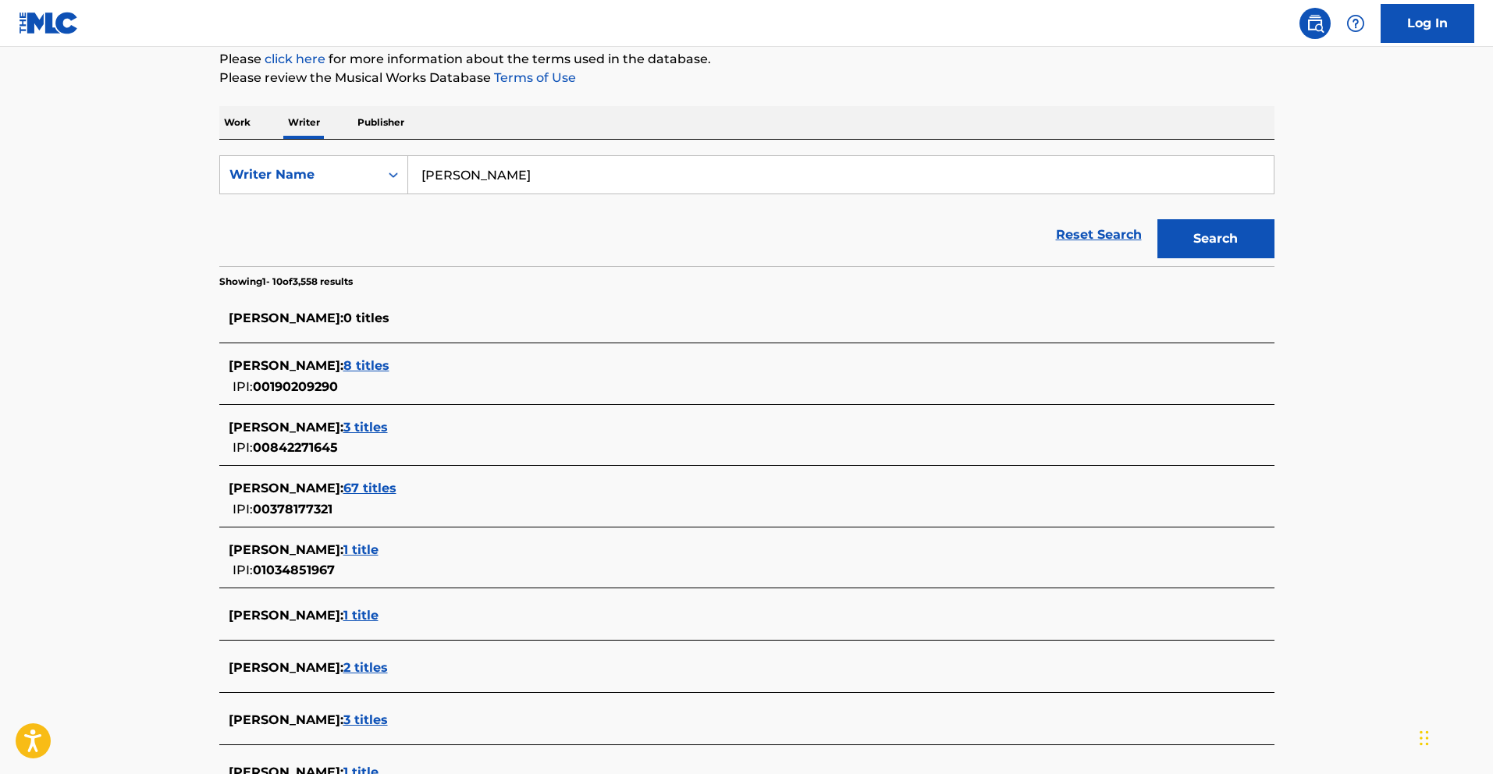
click at [396, 488] on span "67 titles" at bounding box center [369, 488] width 53 height 15
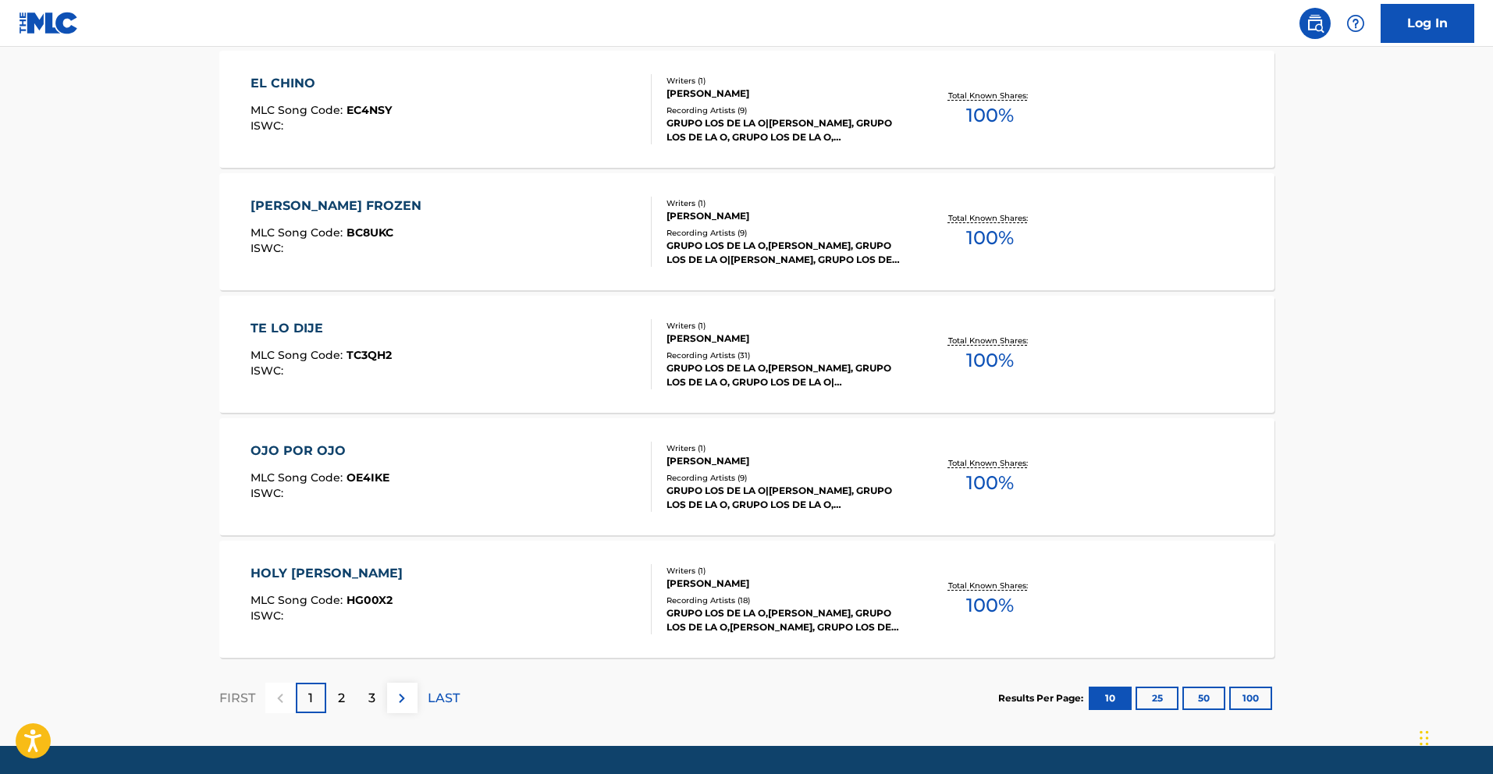
scroll to position [1136, 0]
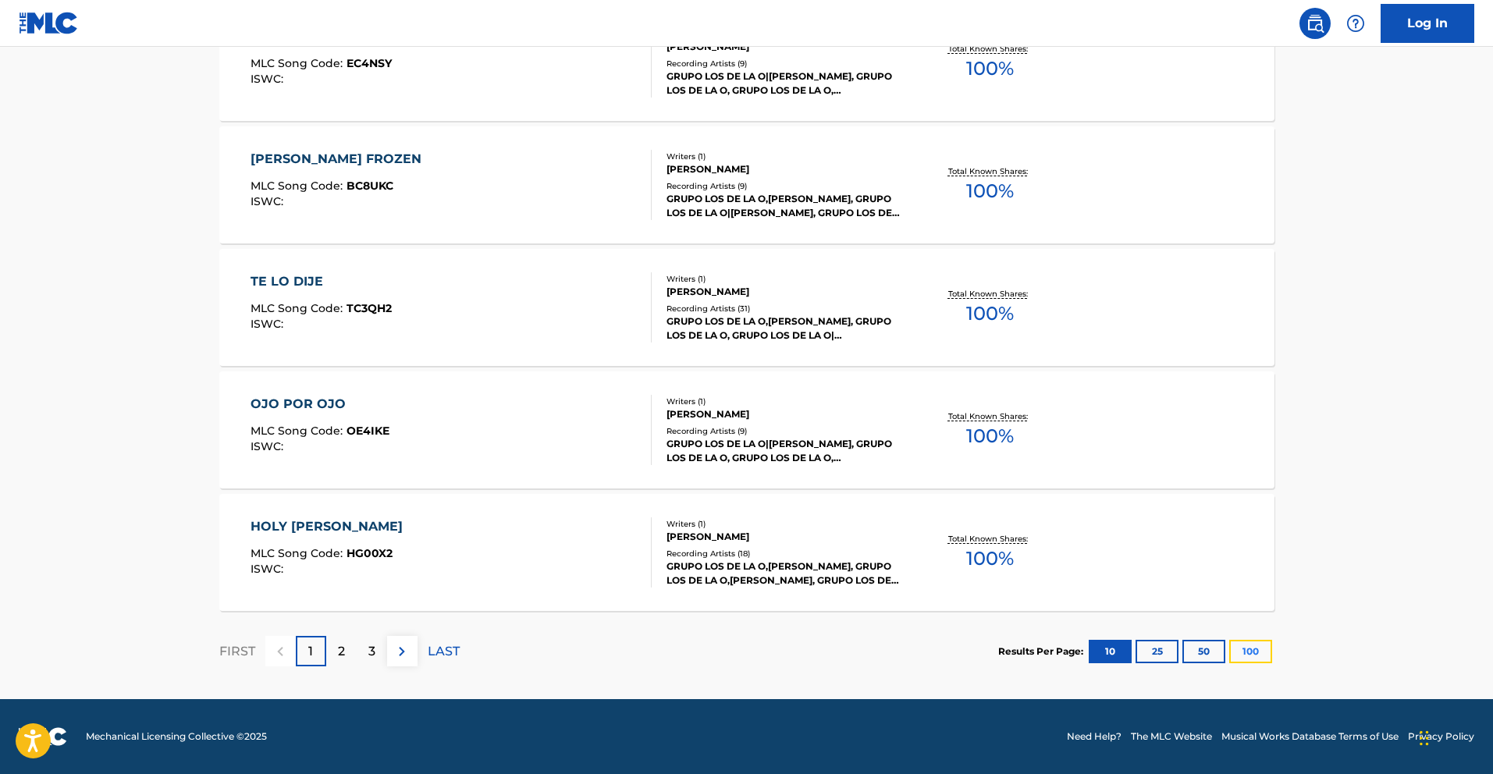
click at [1245, 650] on button "100" at bounding box center [1250, 651] width 43 height 23
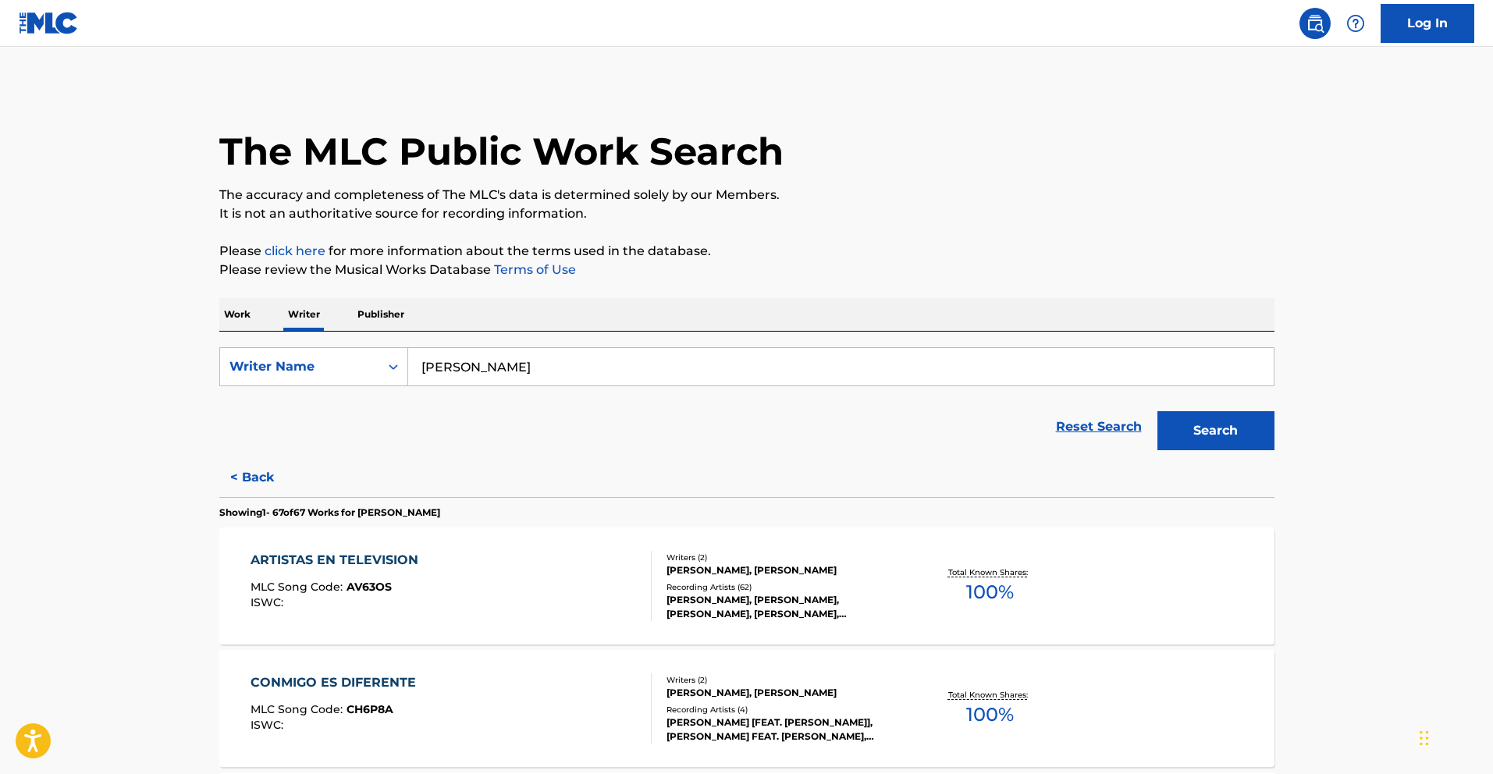
scroll to position [908, 0]
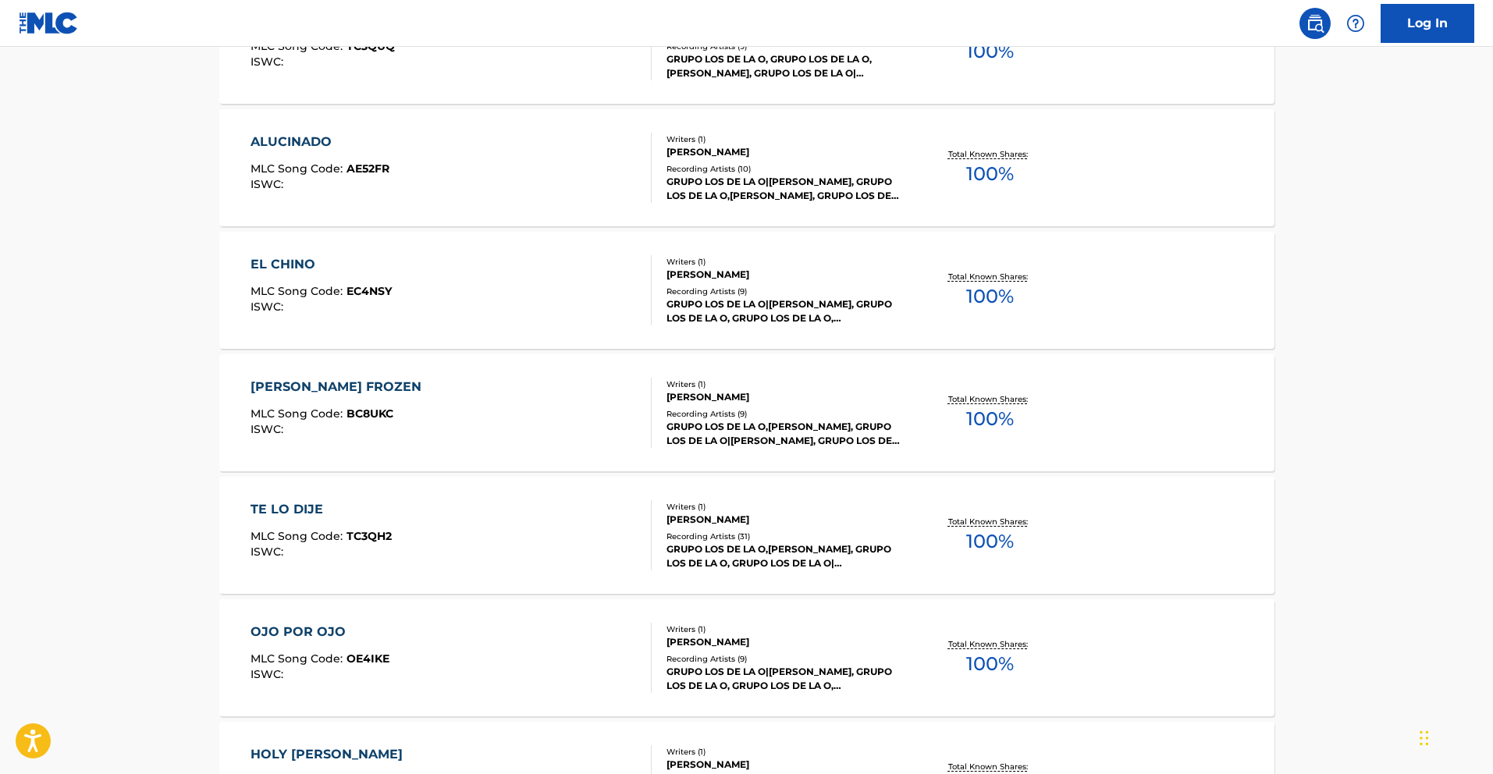
click at [352, 383] on div "[PERSON_NAME] FROZEN" at bounding box center [340, 387] width 179 height 19
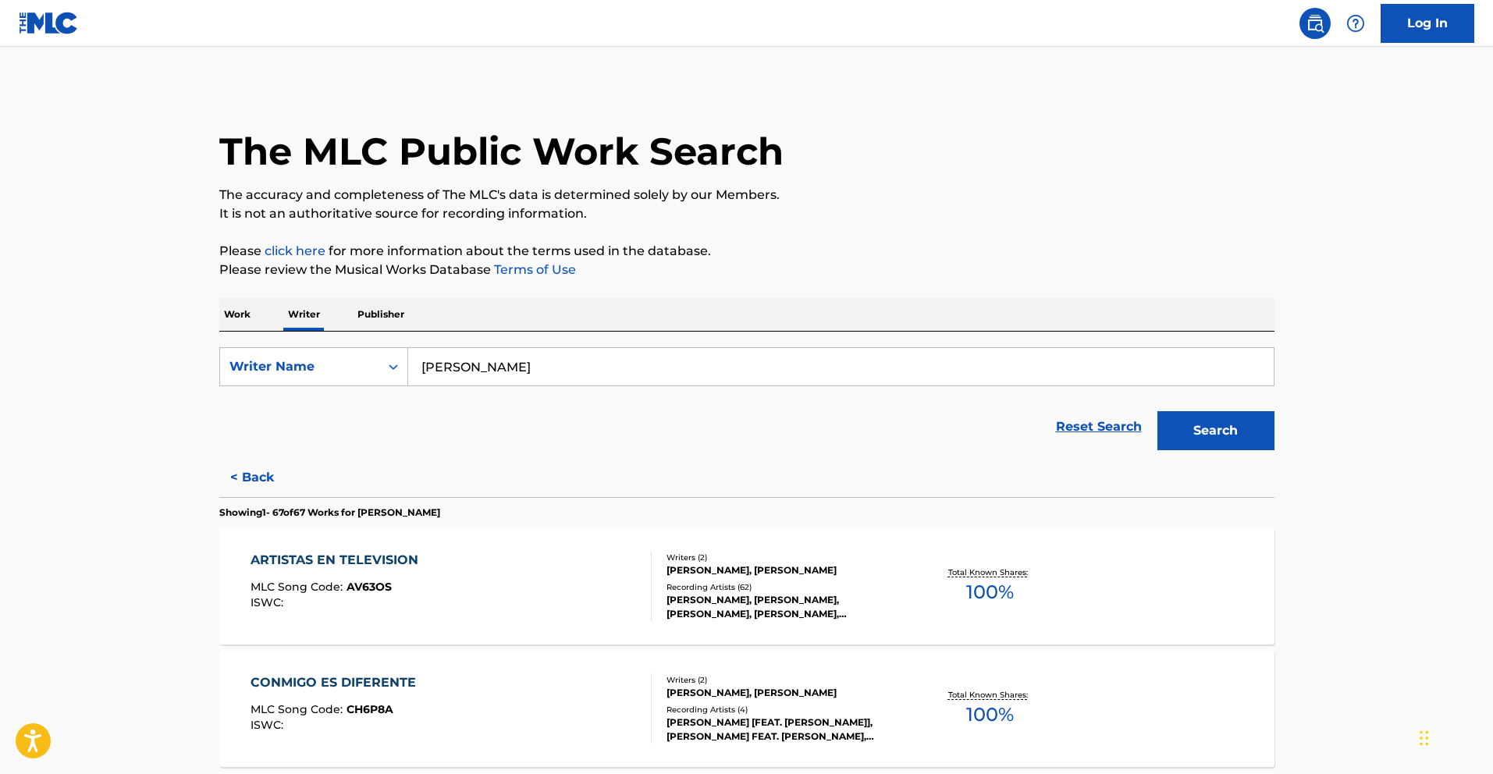
scroll to position [1276, 0]
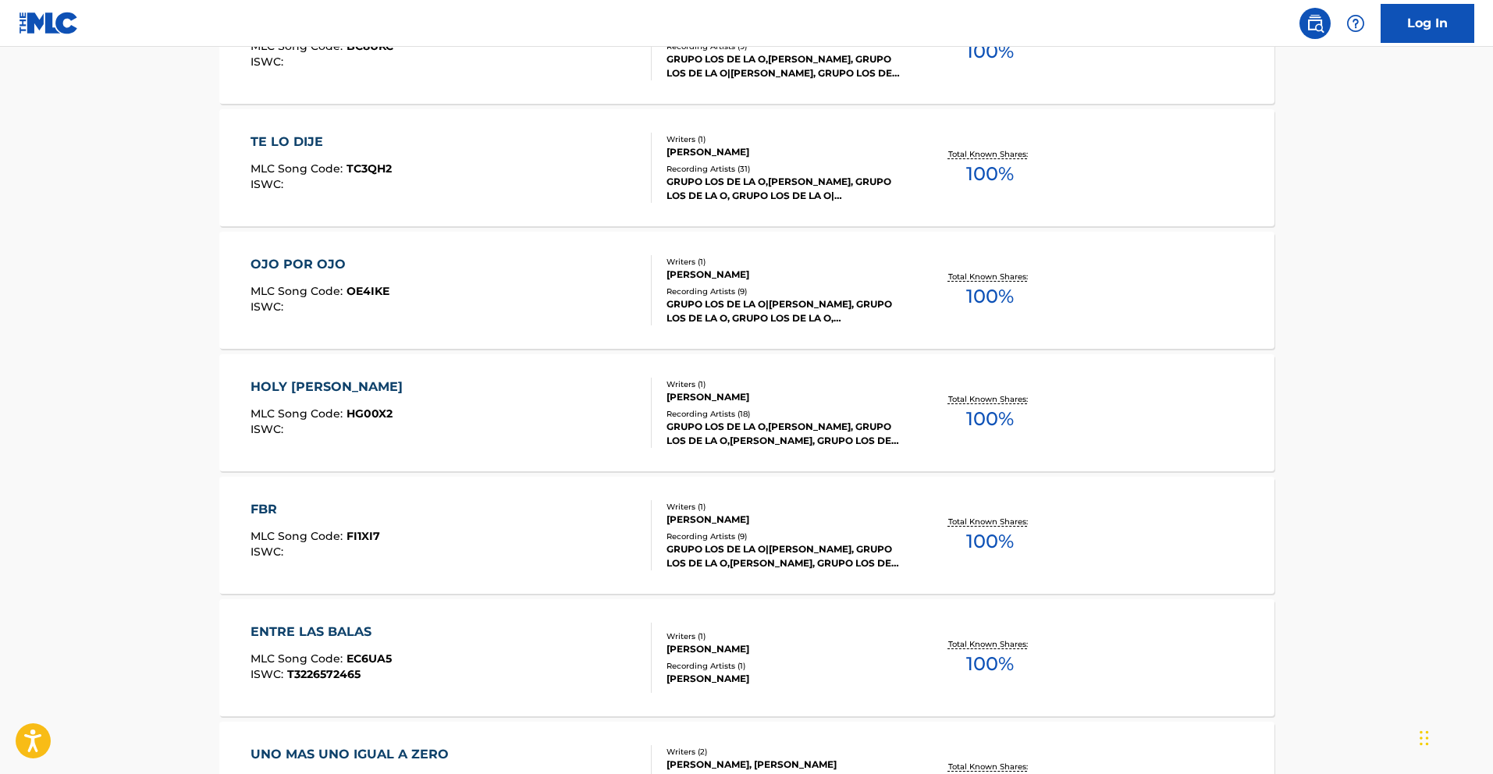
click at [247, 384] on div "HOLY [PERSON_NAME] MLC Song Code : HG00X2 ISWC : Writers ( 1 ) [PERSON_NAME] Re…" at bounding box center [746, 412] width 1055 height 117
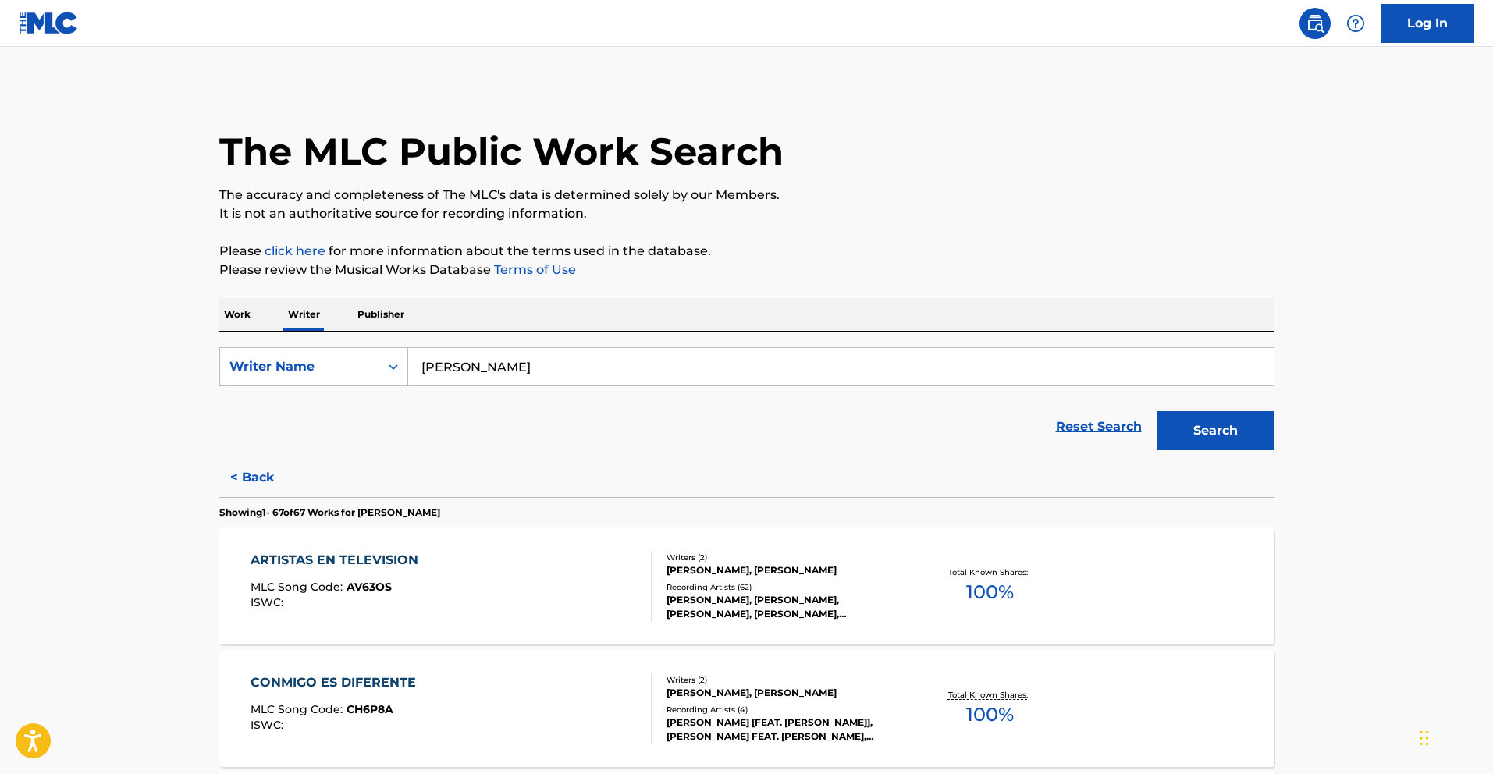
scroll to position [541, 0]
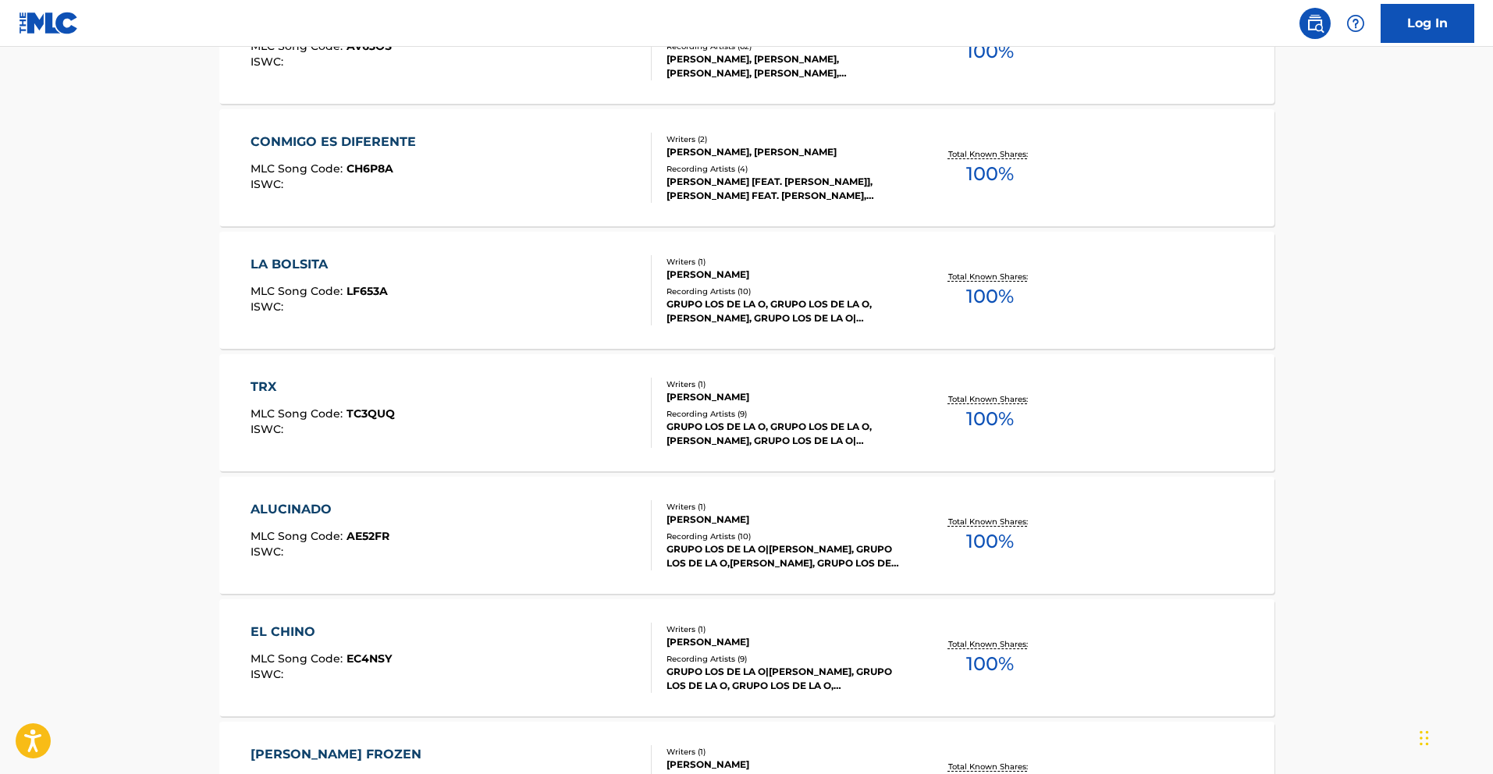
click at [446, 390] on div "TRX MLC Song Code : TC3QUQ ISWC :" at bounding box center [451, 413] width 401 height 70
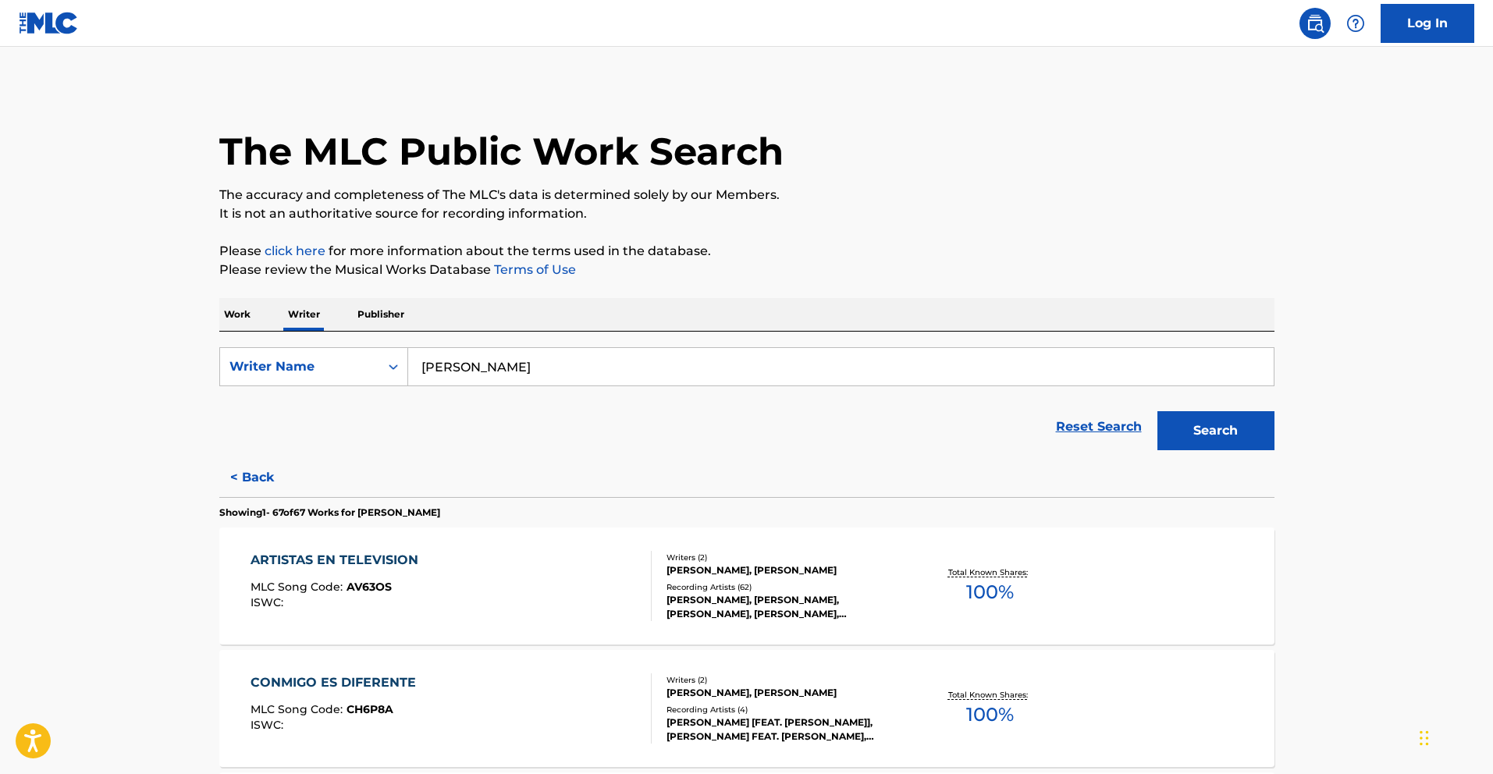
scroll to position [786, 0]
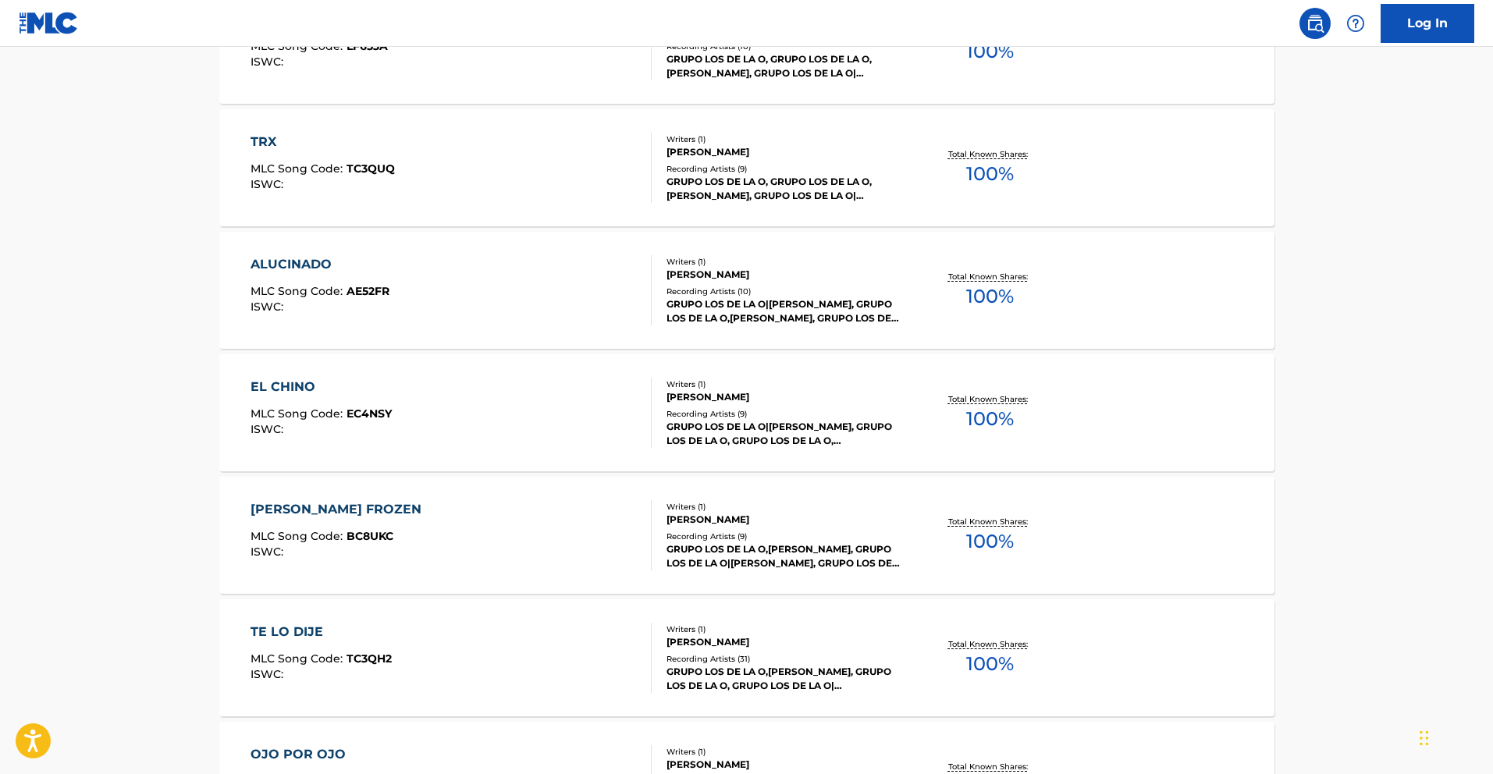
click at [313, 397] on div "EL CHINO MLC Song Code : EC4NSY ISWC :" at bounding box center [321, 413] width 141 height 70
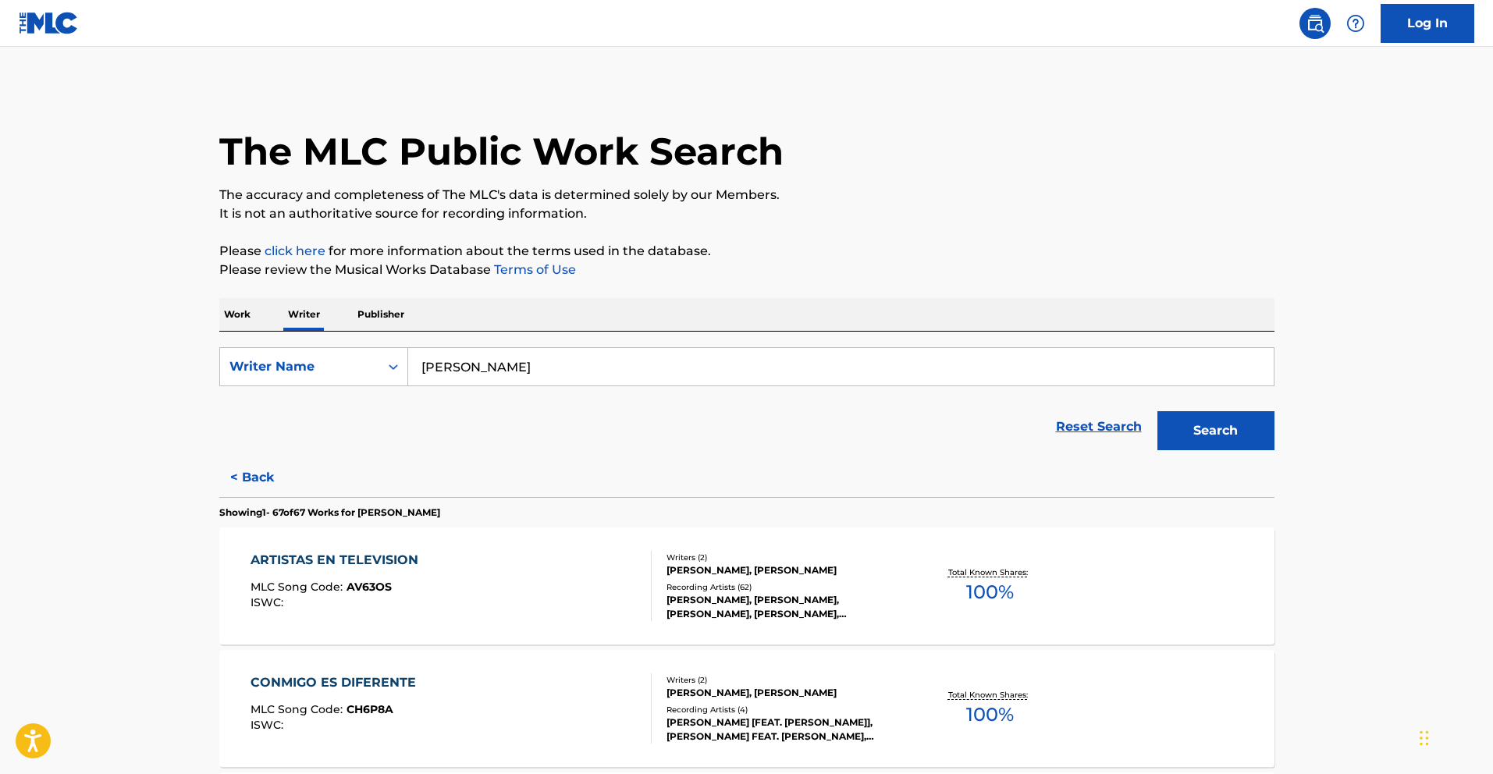
drag, startPoint x: 609, startPoint y: 369, endPoint x: 380, endPoint y: 345, distance: 230.7
click at [413, 350] on input "[PERSON_NAME]" at bounding box center [840, 366] width 865 height 37
paste input "LDIVAR [PERSON_NAME]"
type input "[PERSON_NAME]"
click at [1230, 432] on button "Search" at bounding box center [1215, 430] width 117 height 39
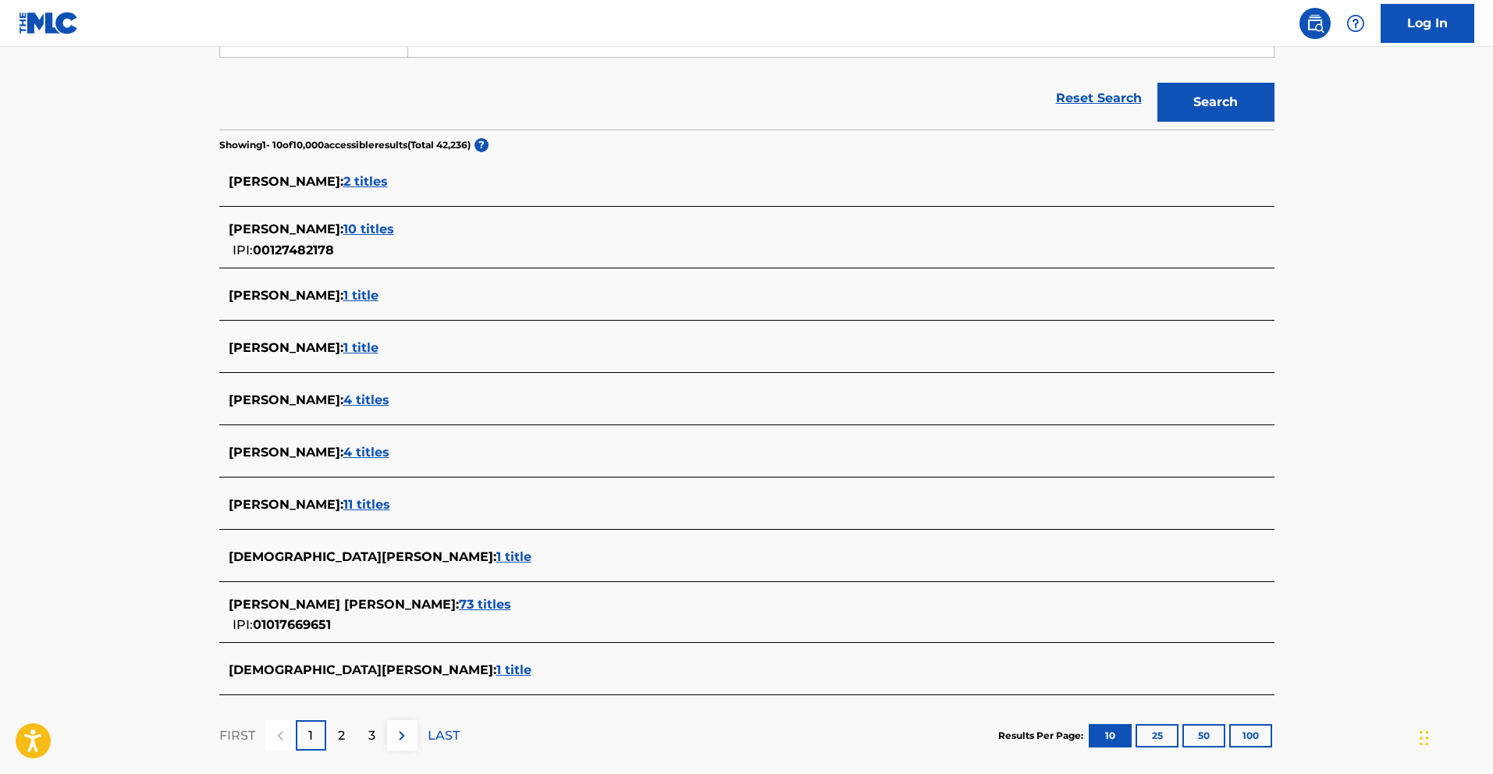
scroll to position [413, 0]
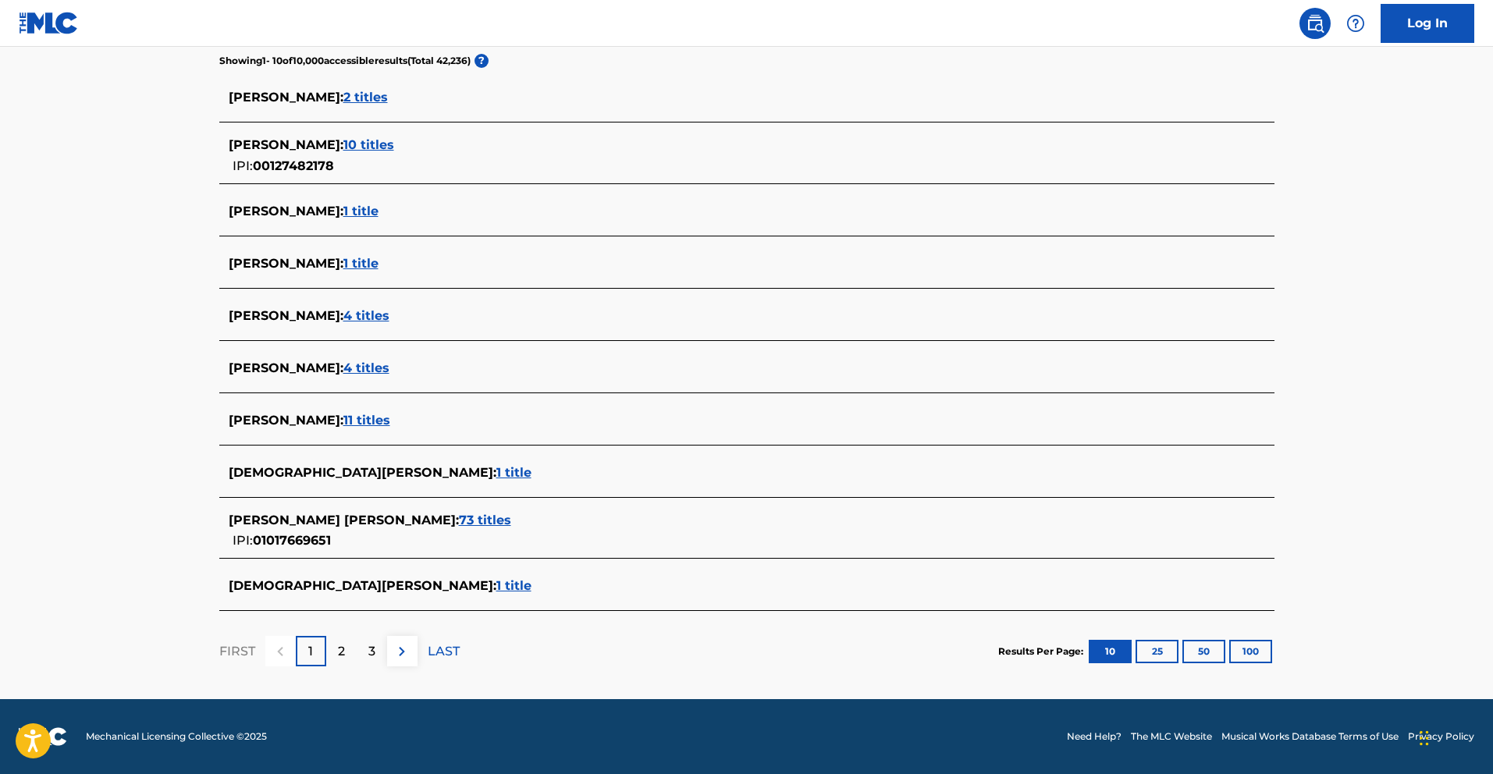
click at [459, 521] on span "73 titles" at bounding box center [485, 520] width 52 height 15
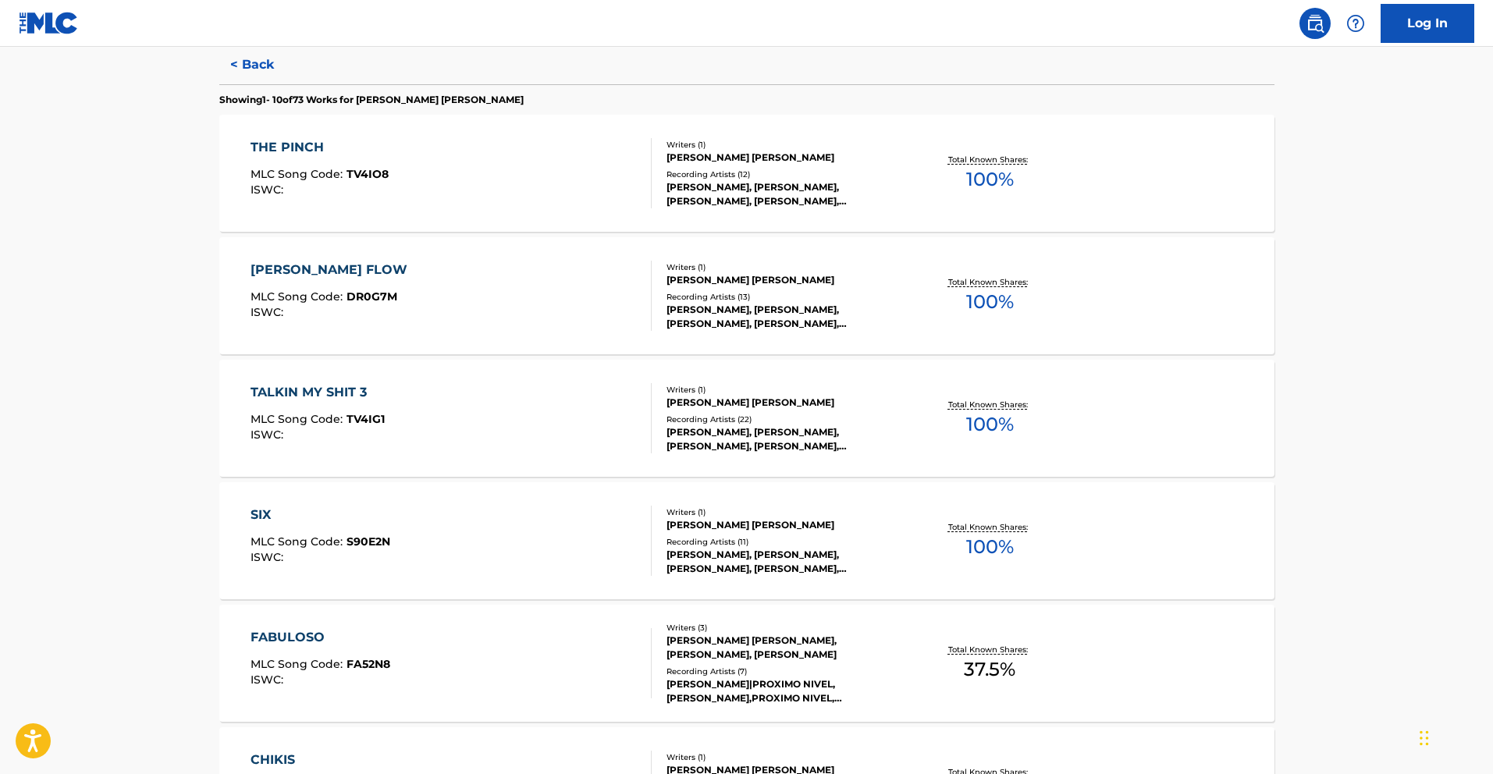
click at [322, 641] on div "FABULOSO" at bounding box center [321, 637] width 140 height 19
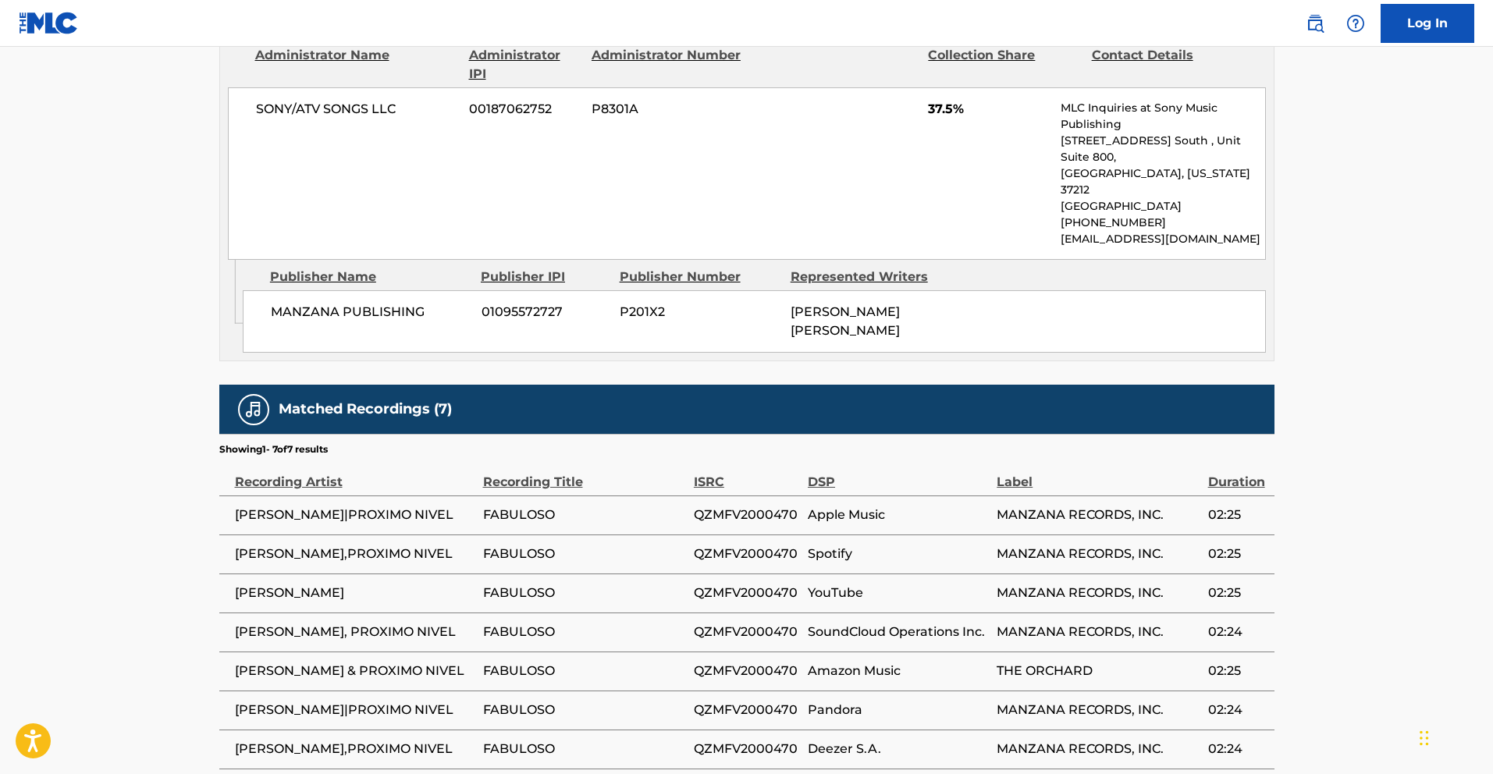
scroll to position [793, 0]
